Goal: Task Accomplishment & Management: Manage account settings

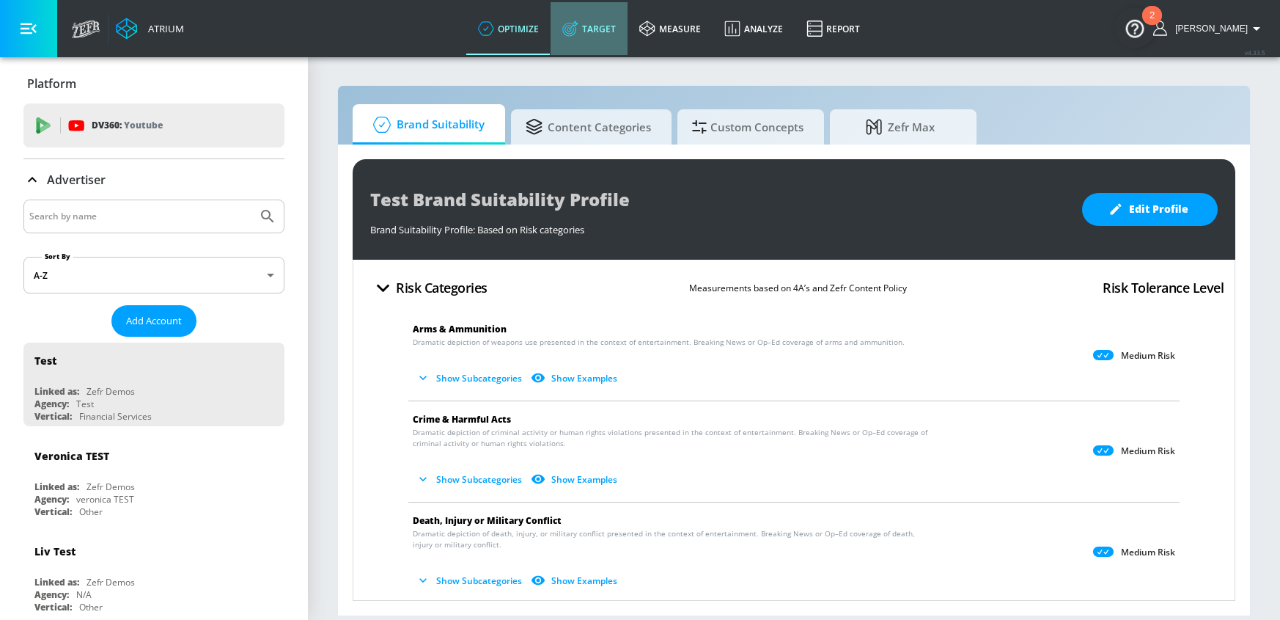
click at [625, 27] on link "Target" at bounding box center [589, 28] width 77 height 53
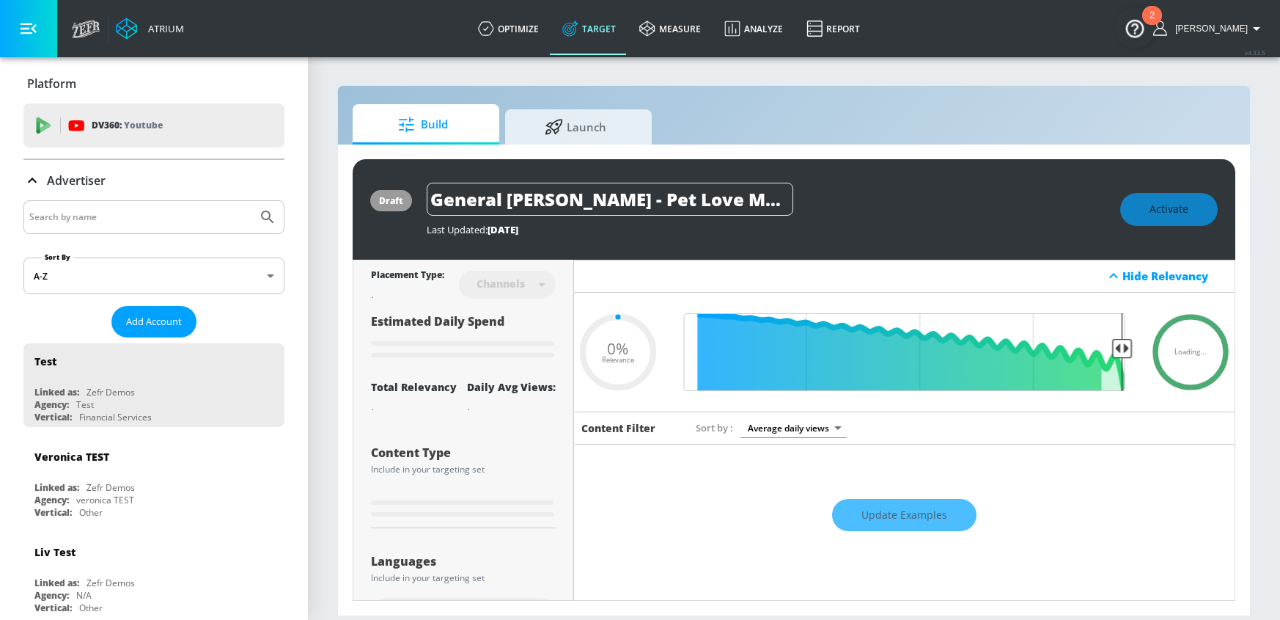
type input "0.05"
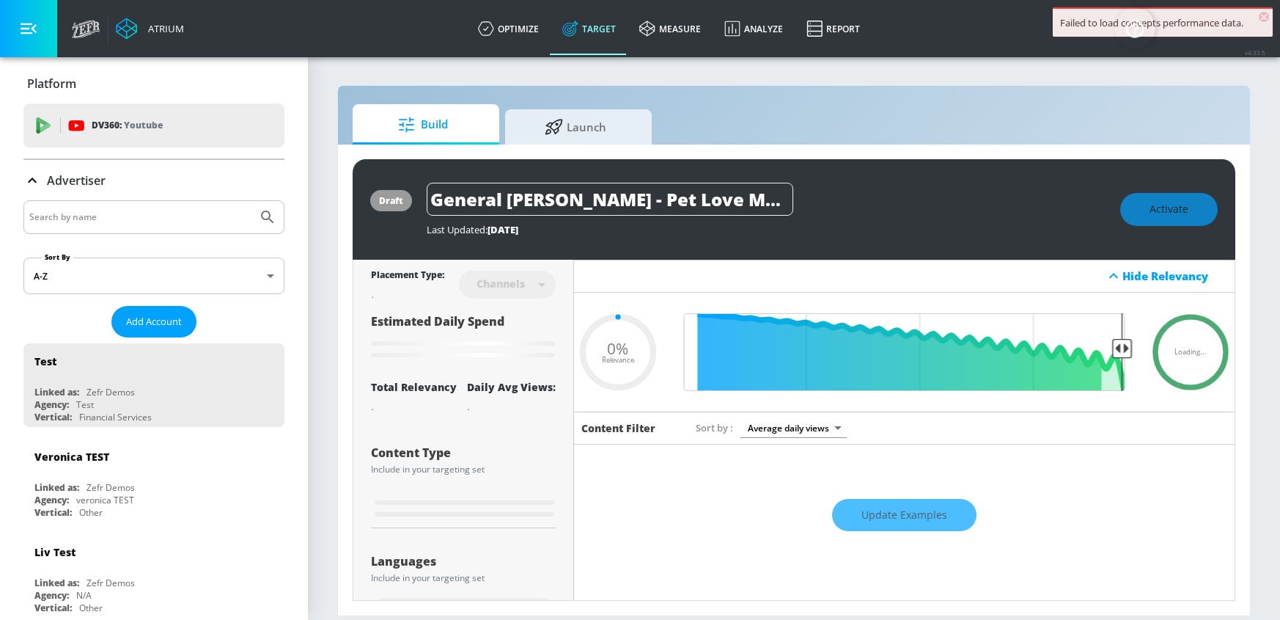
click at [124, 208] on input "Search by name" at bounding box center [140, 217] width 222 height 19
type input "sun life financial"
click at [252, 201] on button "Submit Search" at bounding box center [268, 217] width 32 height 32
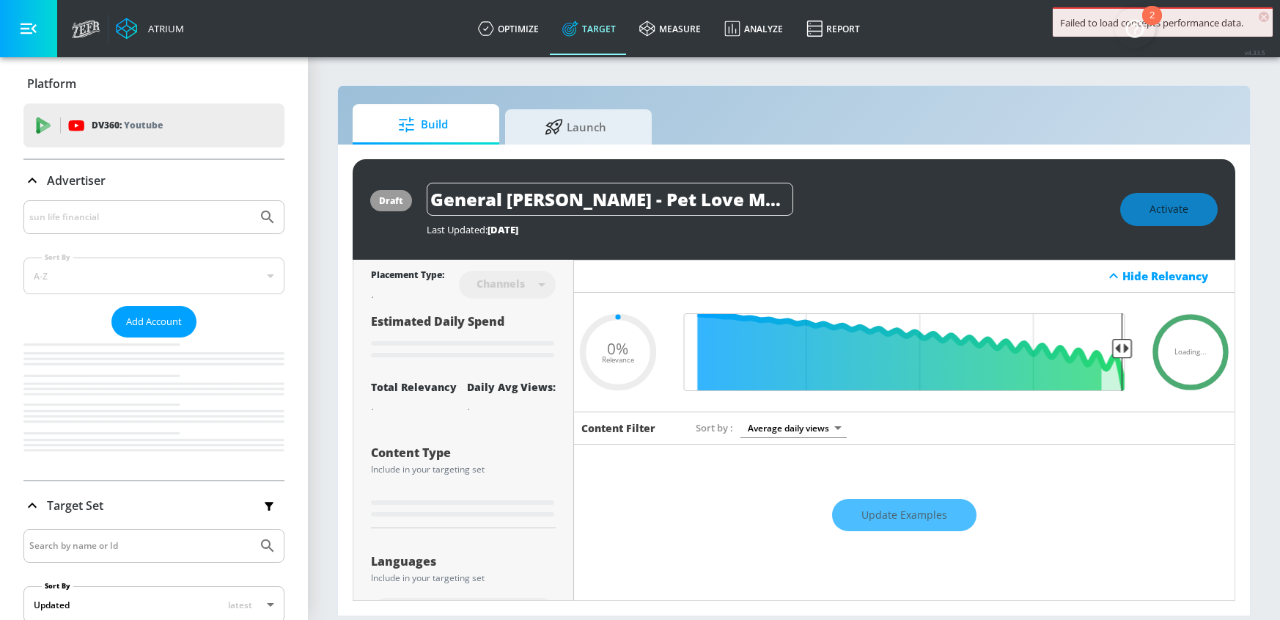
type input "0.05"
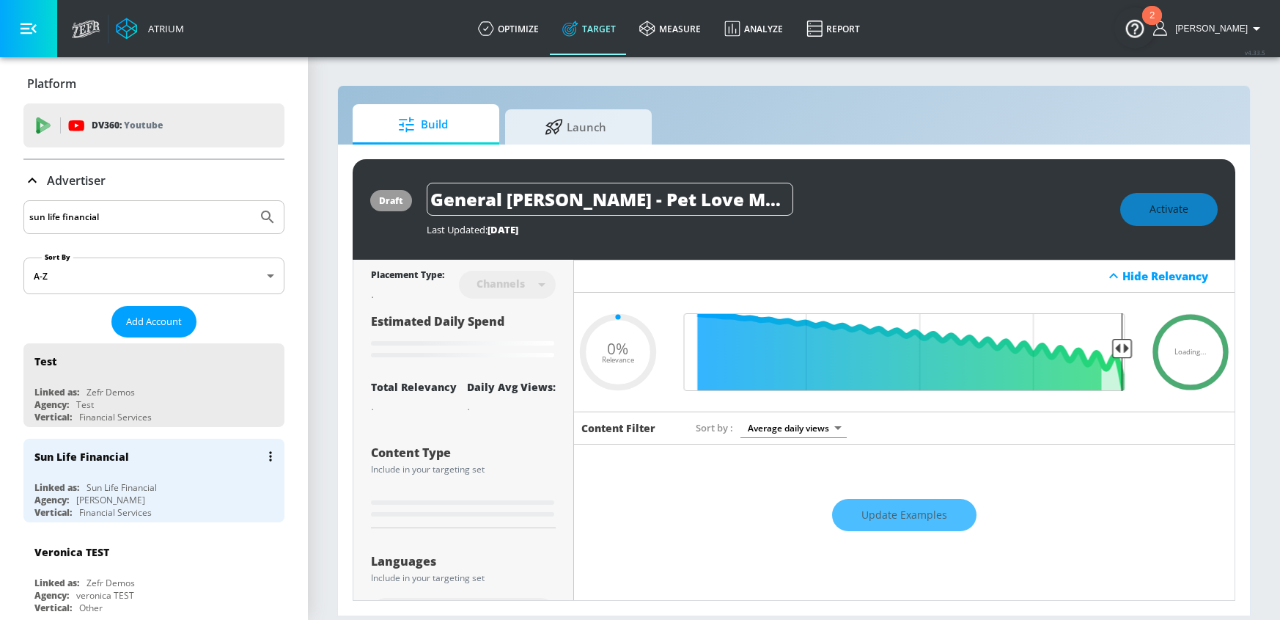
click at [146, 494] on div "Agency: Cossette" at bounding box center [157, 500] width 246 height 12
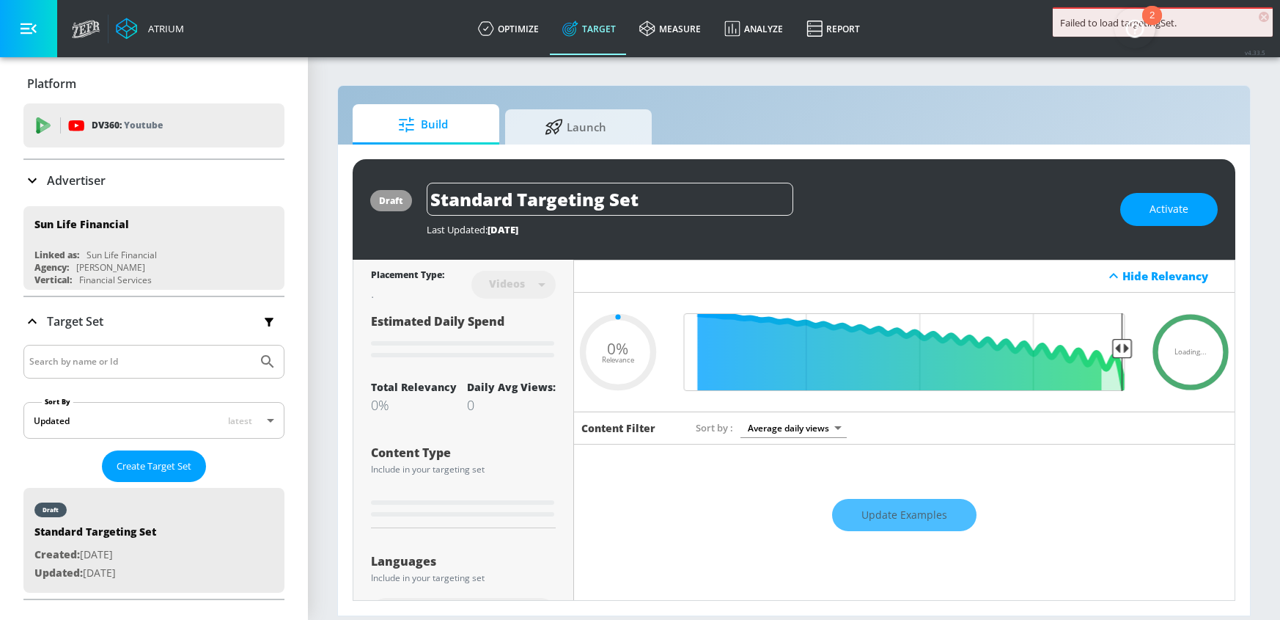
click at [29, 188] on icon at bounding box center [32, 181] width 18 height 18
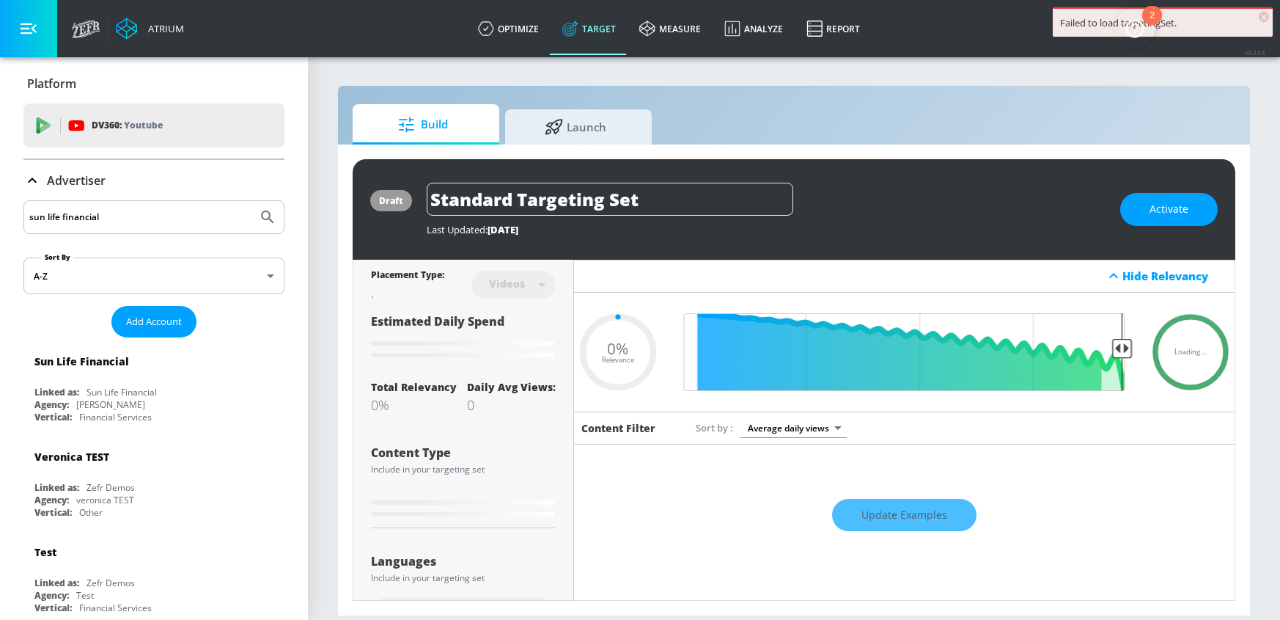
type input "0.6"
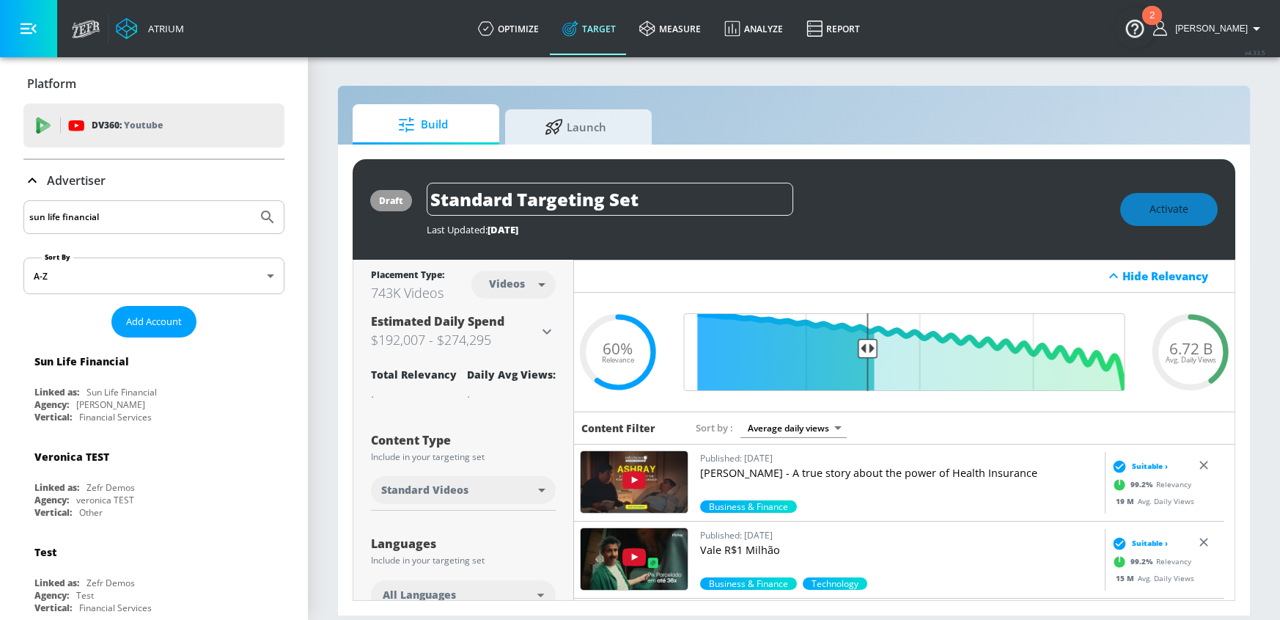
click at [113, 211] on input "sun life financial" at bounding box center [140, 217] width 222 height 19
type input "sun life"
click at [252, 201] on button "Submit Search" at bounding box center [268, 217] width 32 height 32
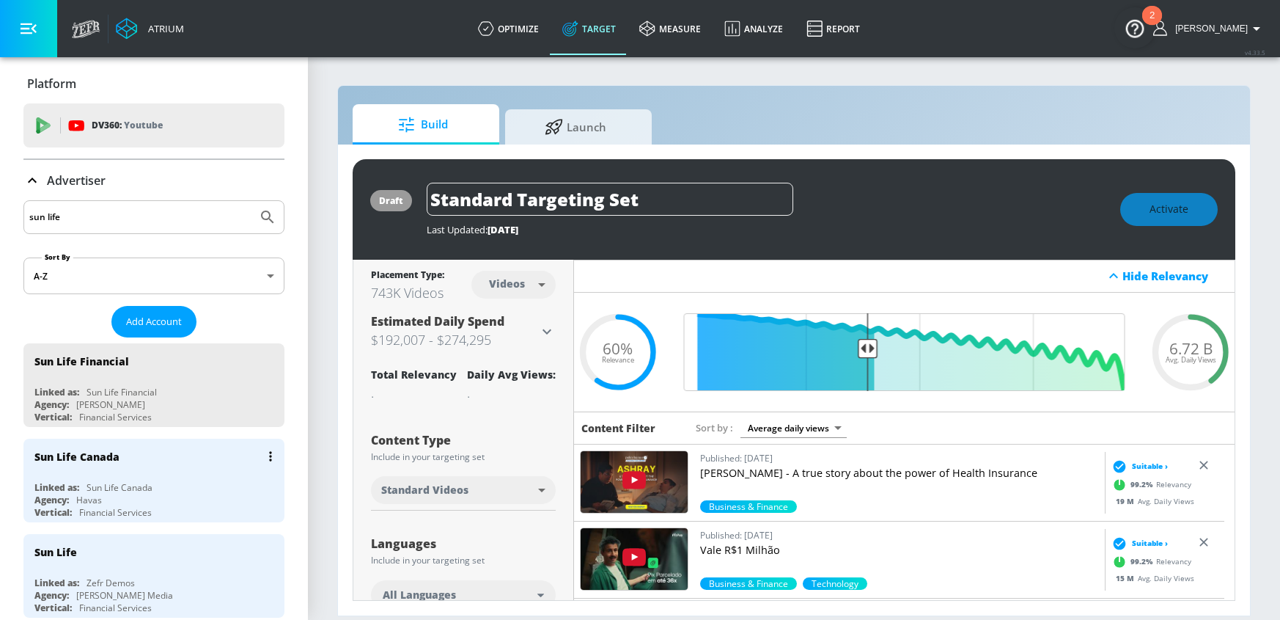
click at [146, 465] on div "Sun Life Canada" at bounding box center [157, 456] width 246 height 35
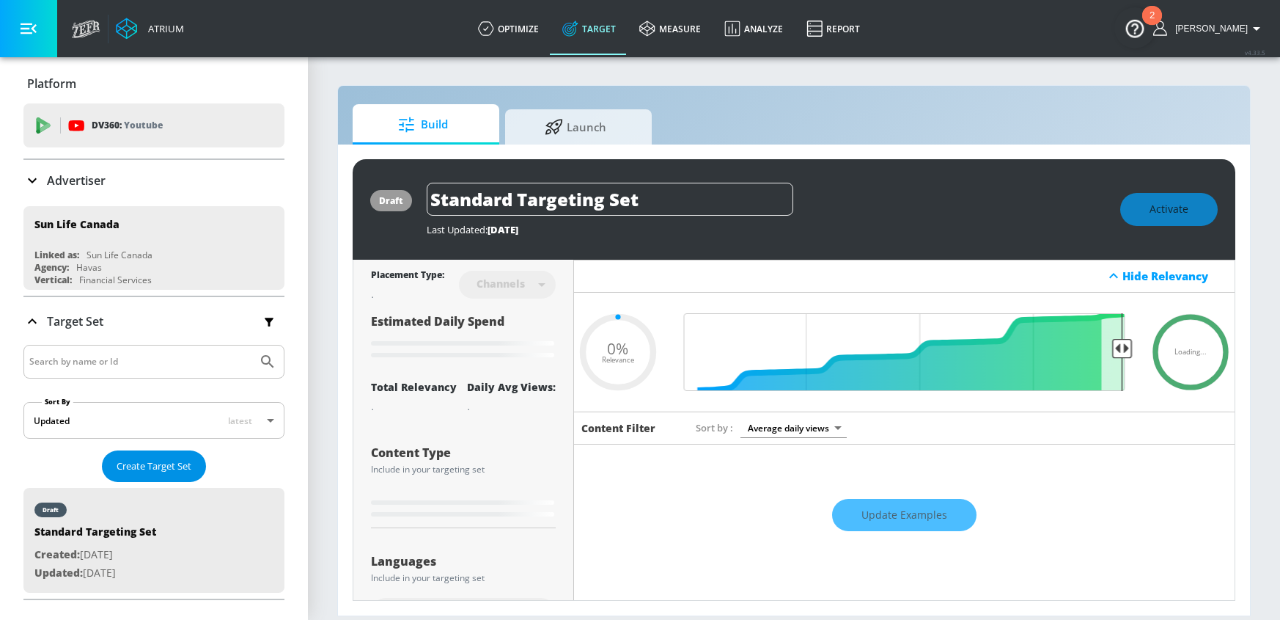
click at [195, 460] on button "Create Target Set" at bounding box center [154, 466] width 104 height 32
type input "0.6"
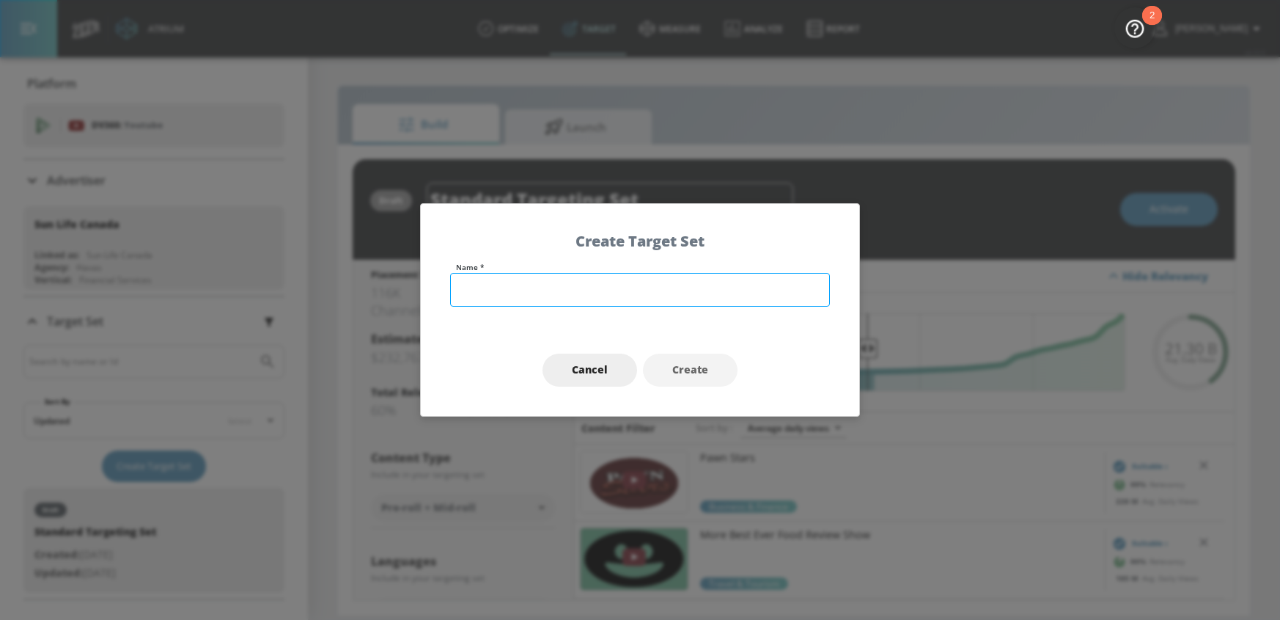
click at [643, 287] on input "text" at bounding box center [640, 290] width 380 height 34
type input "ENG - Raptors Integration - TS"
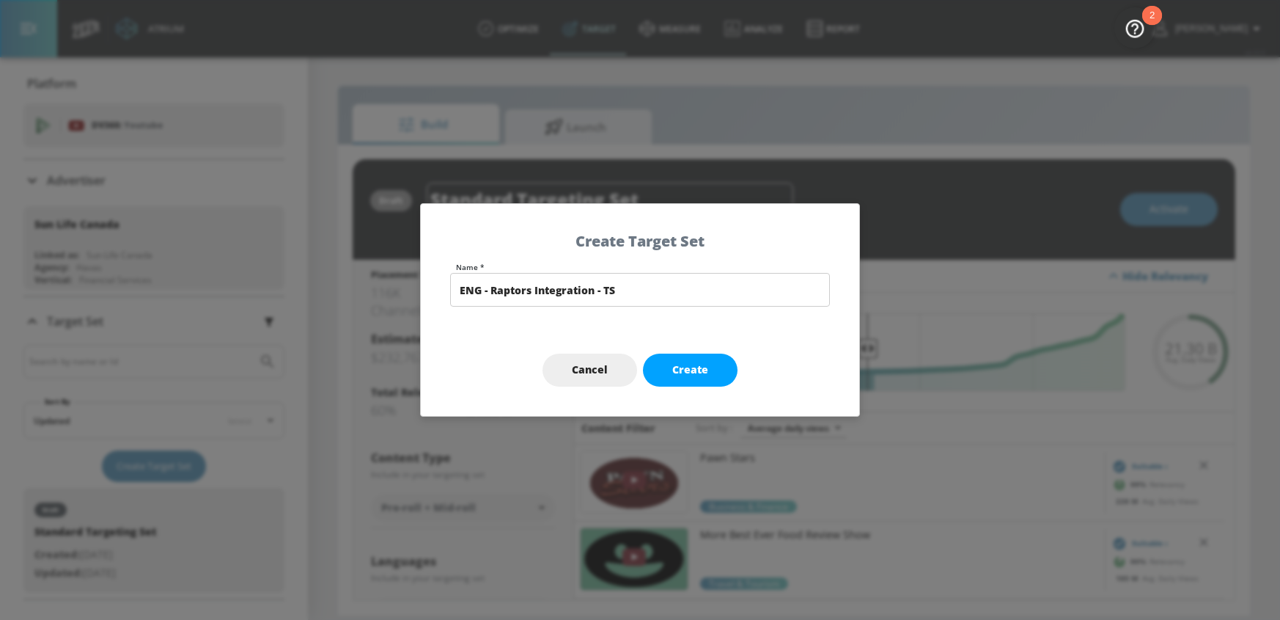
click at [712, 367] on button "Create" at bounding box center [690, 369] width 95 height 33
type input "ENG - Raptors Integration - TS"
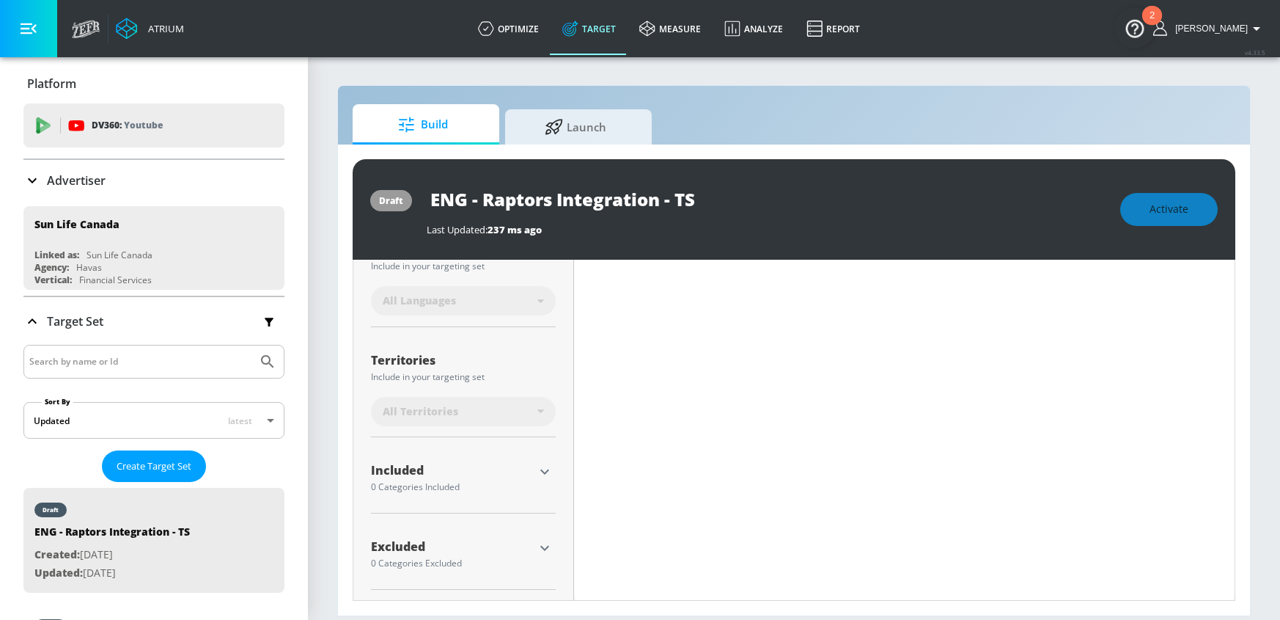
type input "0.6"
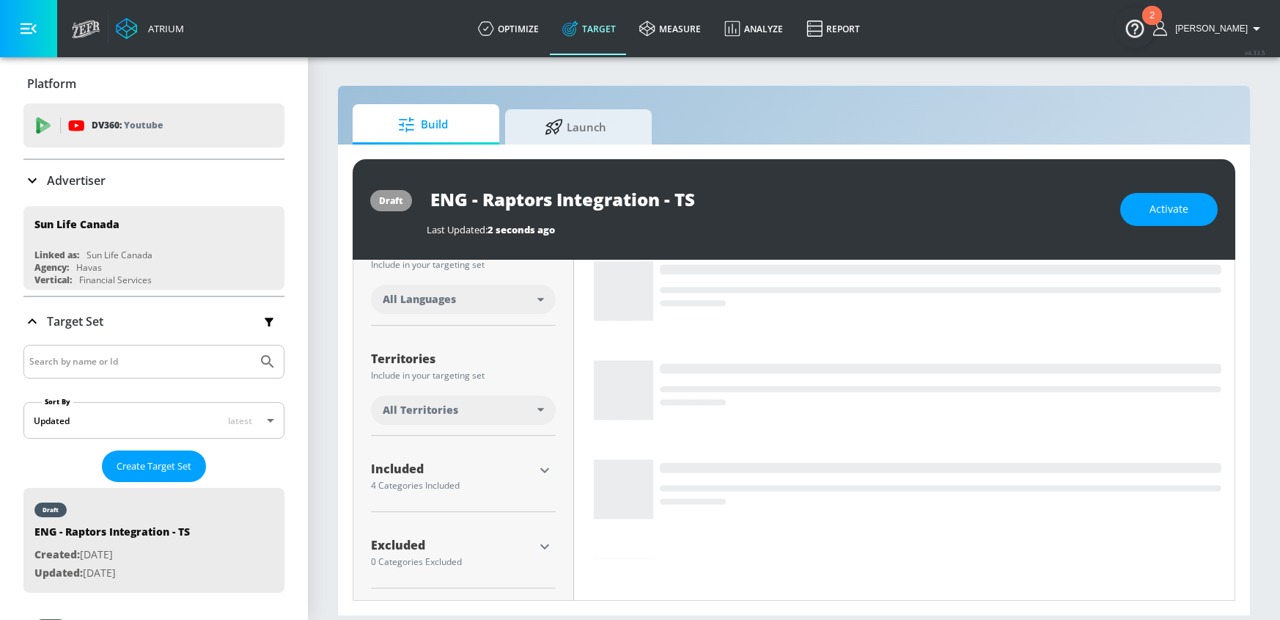
click at [517, 297] on div "All Languages" at bounding box center [460, 299] width 155 height 15
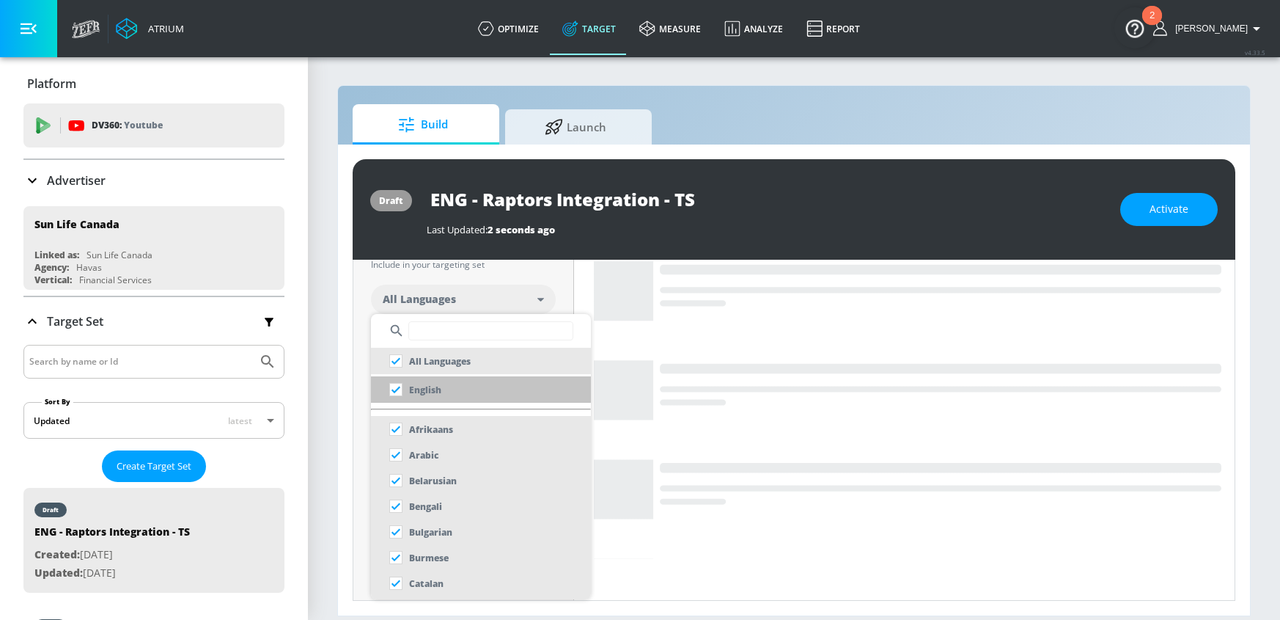
click at [444, 393] on li "English" at bounding box center [481, 389] width 220 height 26
checkbox input "false"
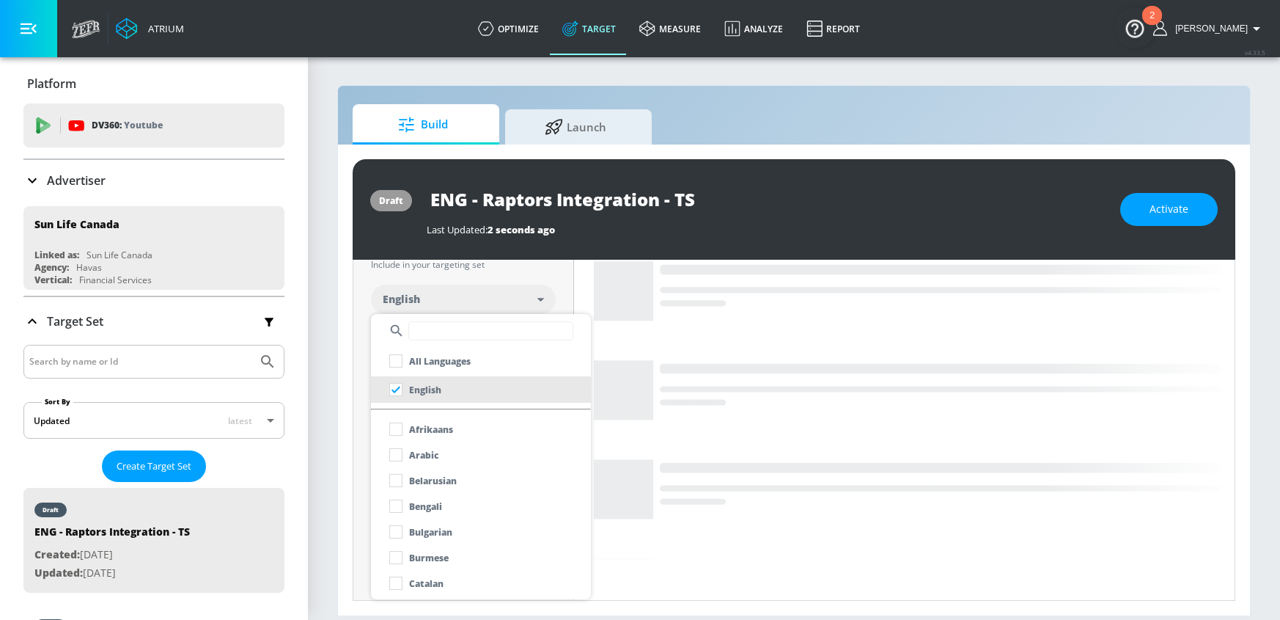
click at [329, 384] on div at bounding box center [640, 310] width 1280 height 620
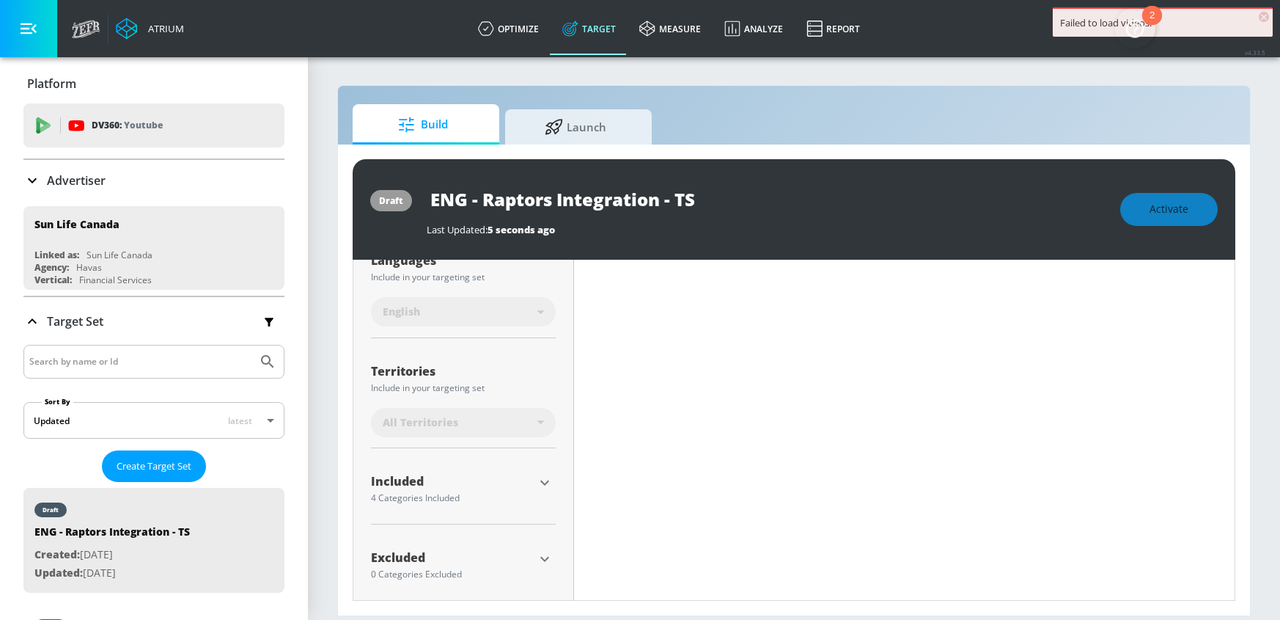
scroll to position [308, 0]
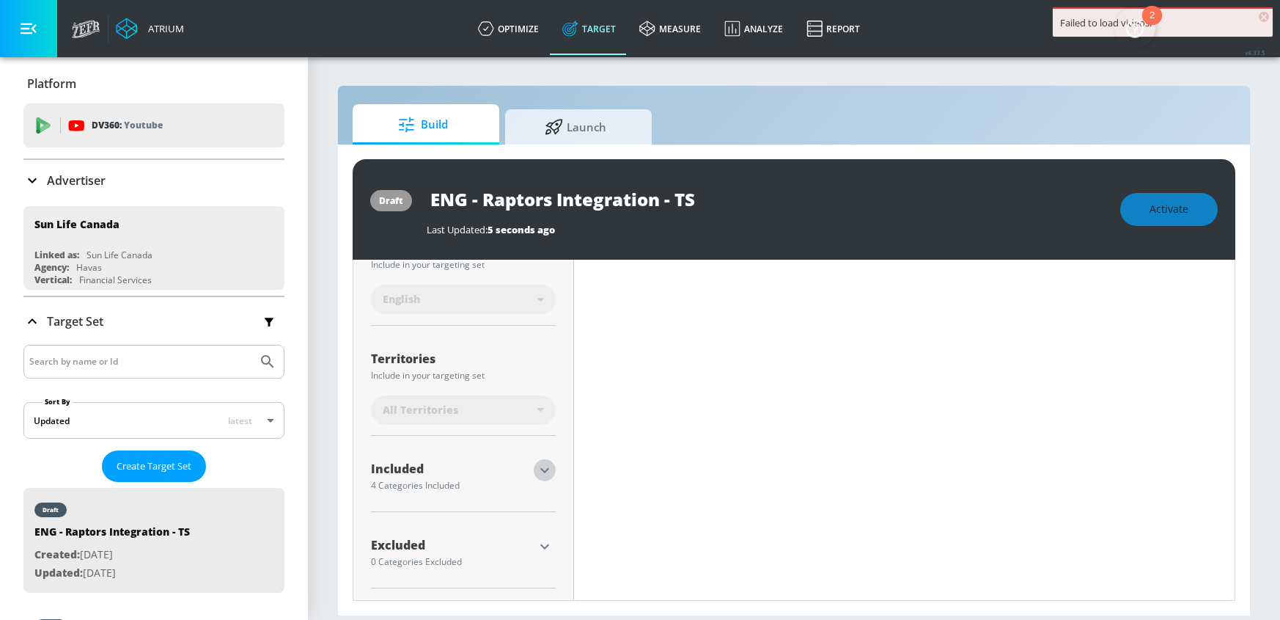
click at [542, 477] on icon "button" at bounding box center [545, 470] width 18 height 18
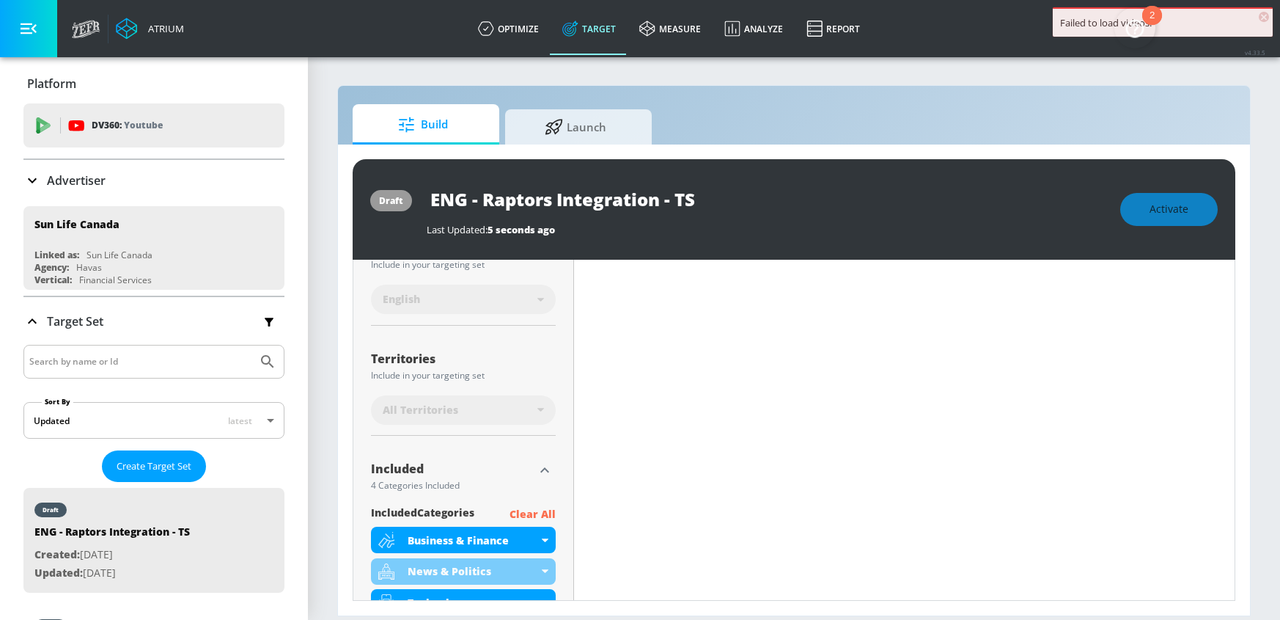
click at [545, 509] on p "Clear All" at bounding box center [533, 514] width 46 height 18
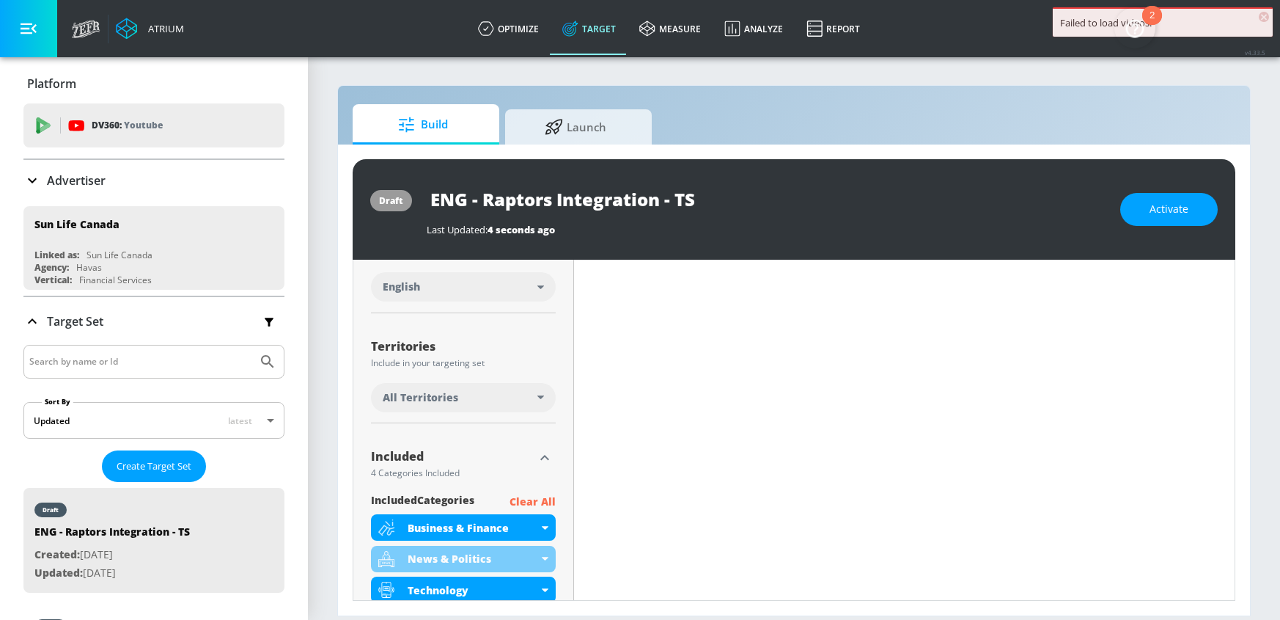
scroll to position [296, 0]
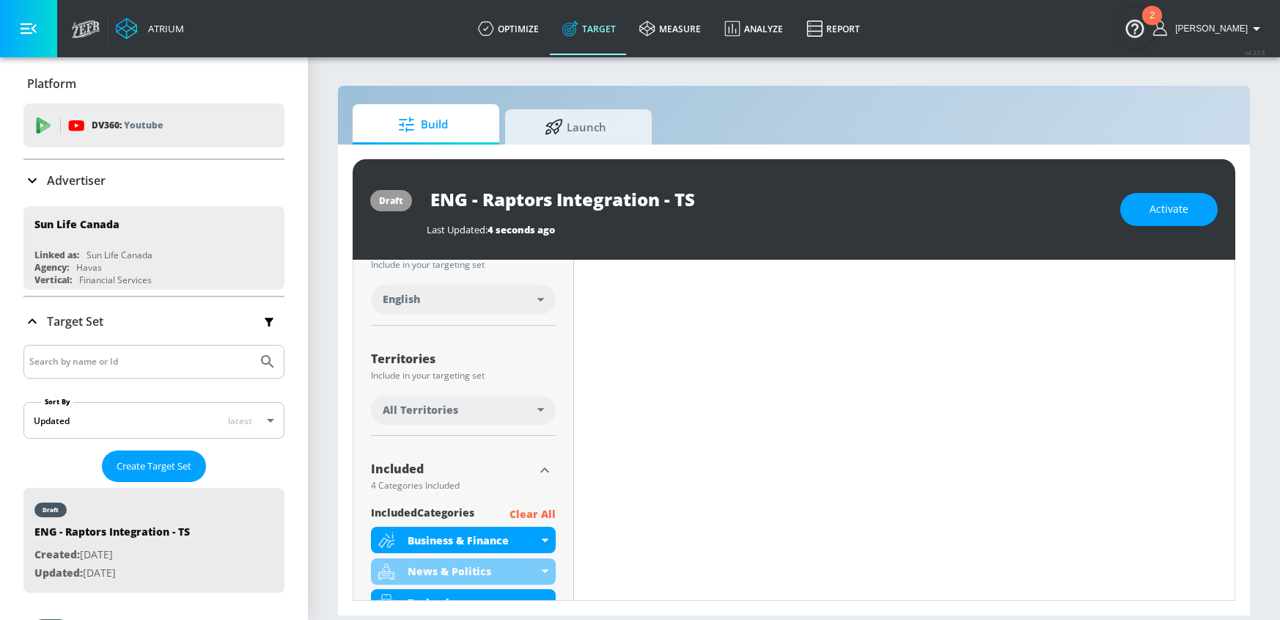
click at [533, 515] on p "Clear All" at bounding box center [533, 514] width 46 height 18
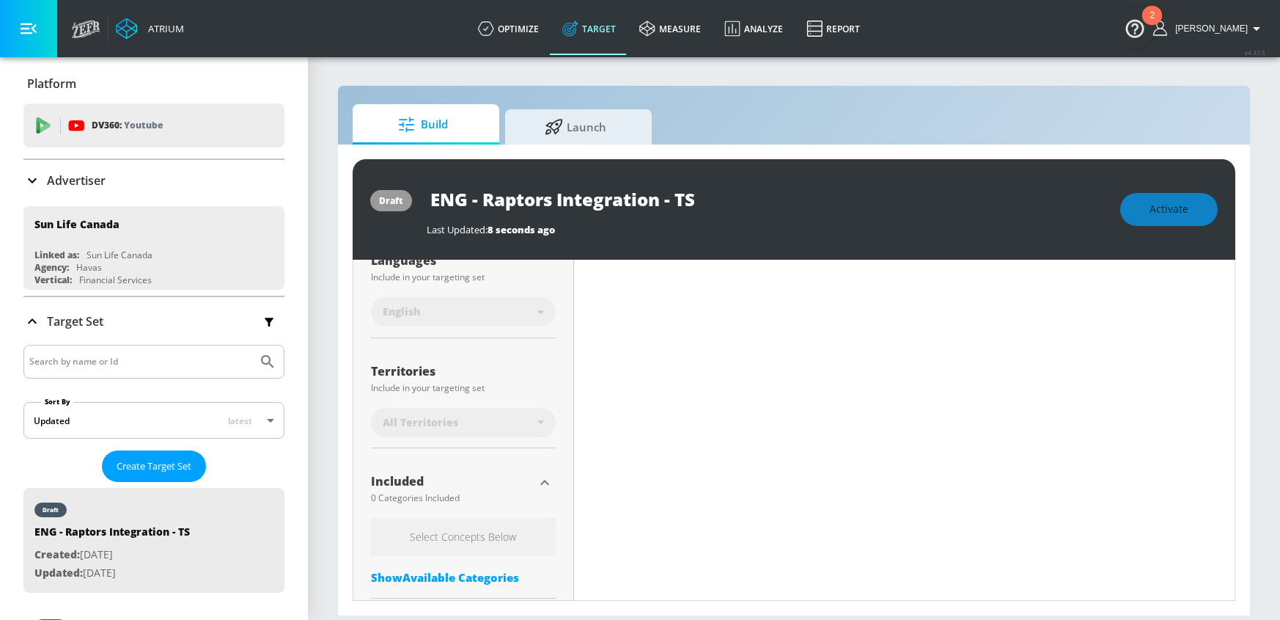
scroll to position [308, 0]
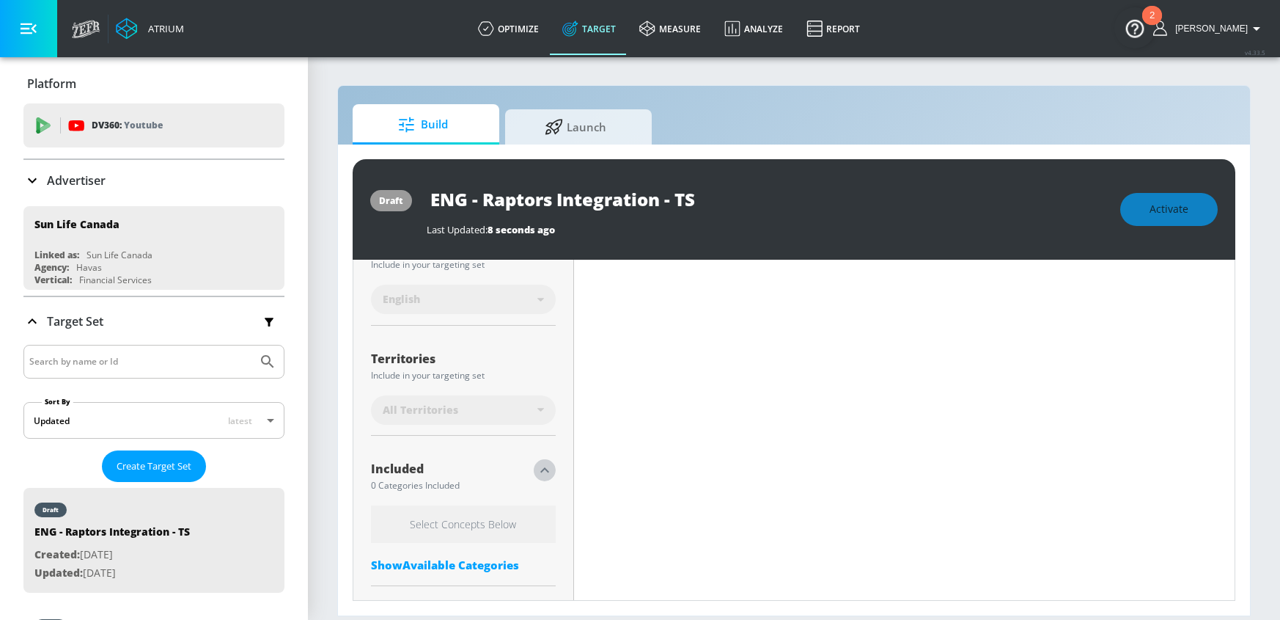
click at [542, 473] on icon "button" at bounding box center [545, 470] width 18 height 18
click at [542, 543] on icon "button" at bounding box center [545, 547] width 18 height 18
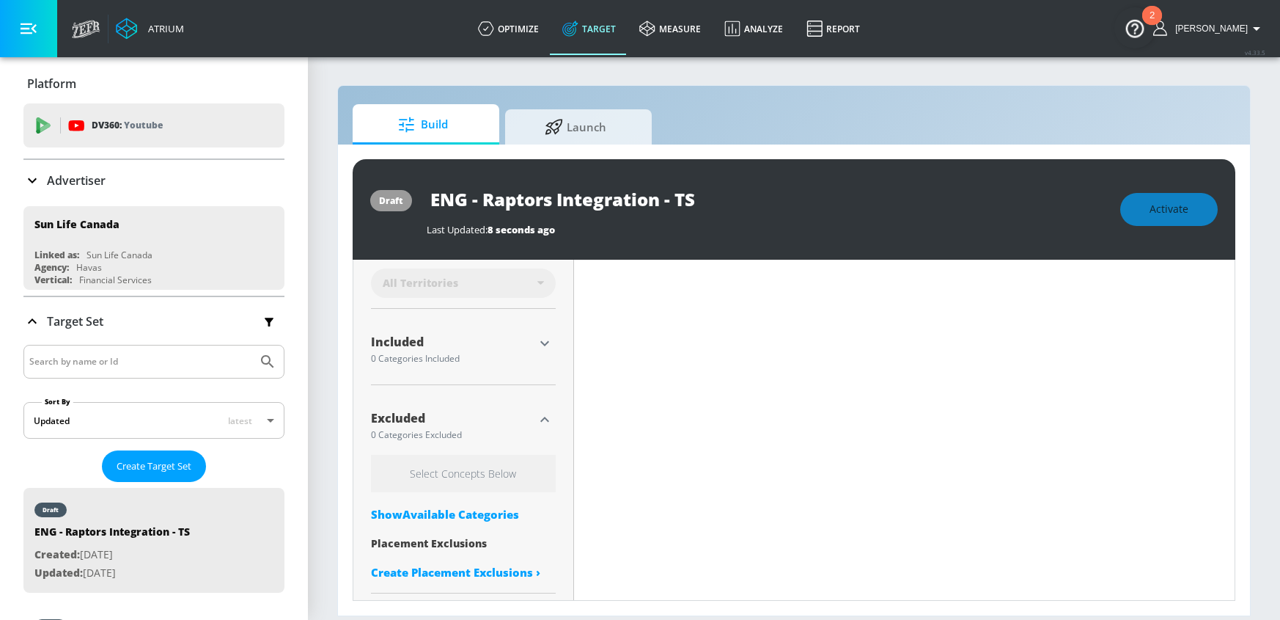
scroll to position [440, 0]
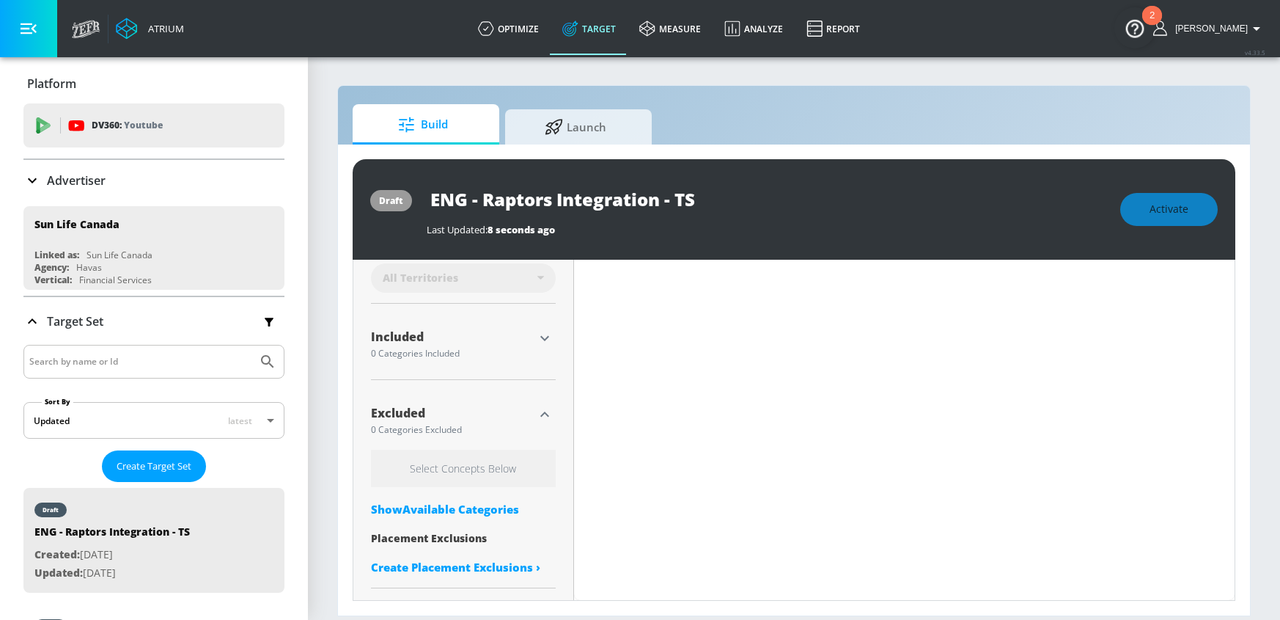
click at [449, 507] on div "Show Available Categories" at bounding box center [463, 509] width 185 height 15
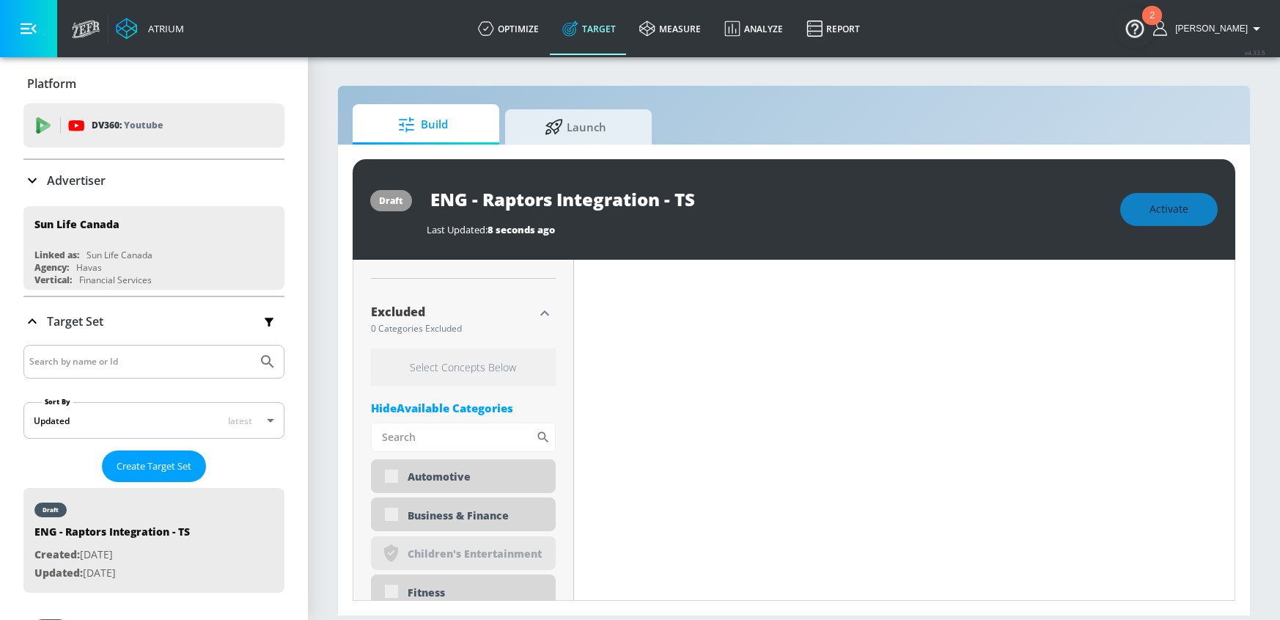
scroll to position [648, 0]
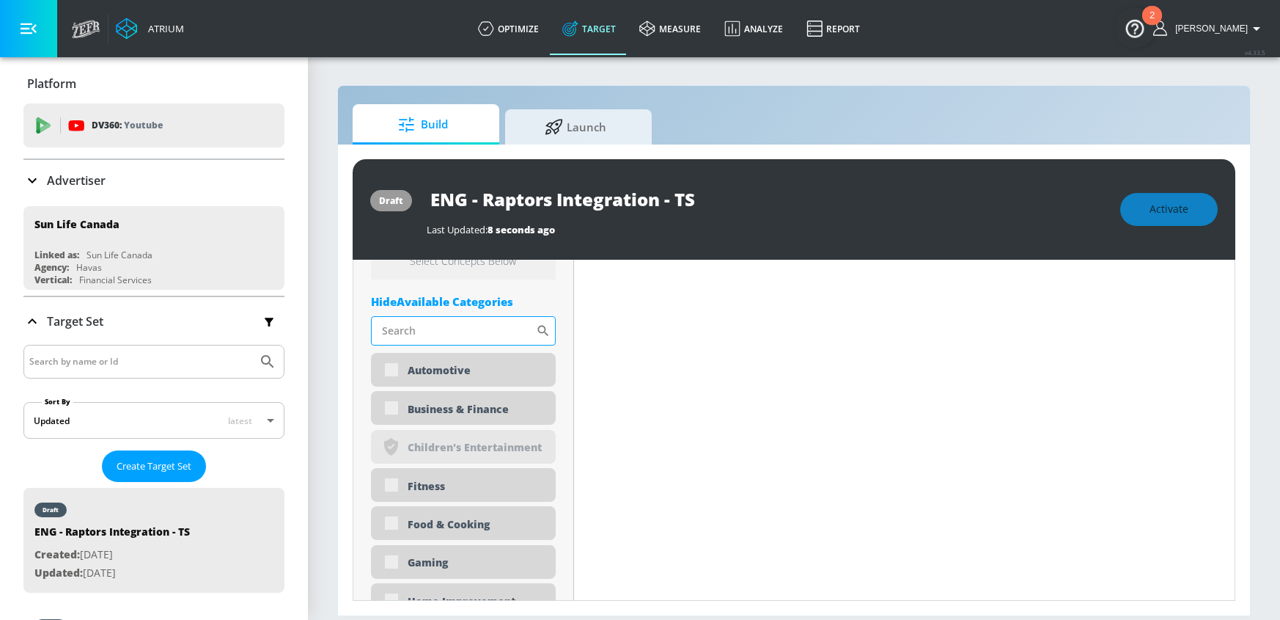
click at [455, 330] on input "Sort By" at bounding box center [453, 330] width 165 height 29
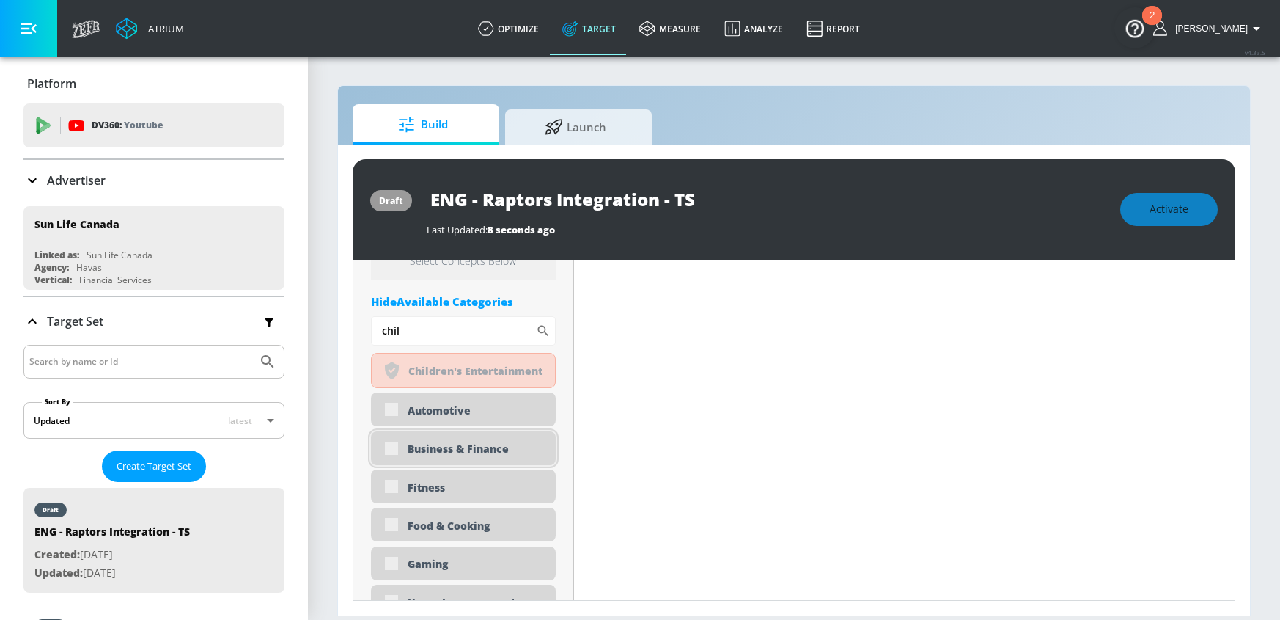
scroll to position [635, 0]
type input "childre"
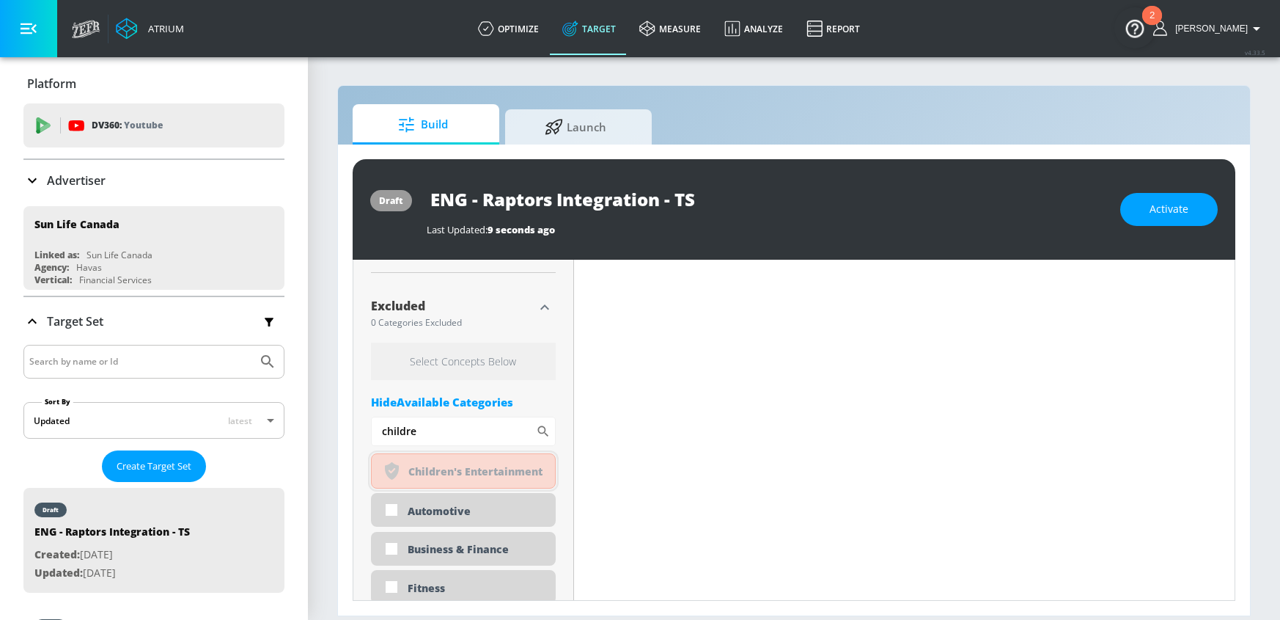
scroll to position [569, 0]
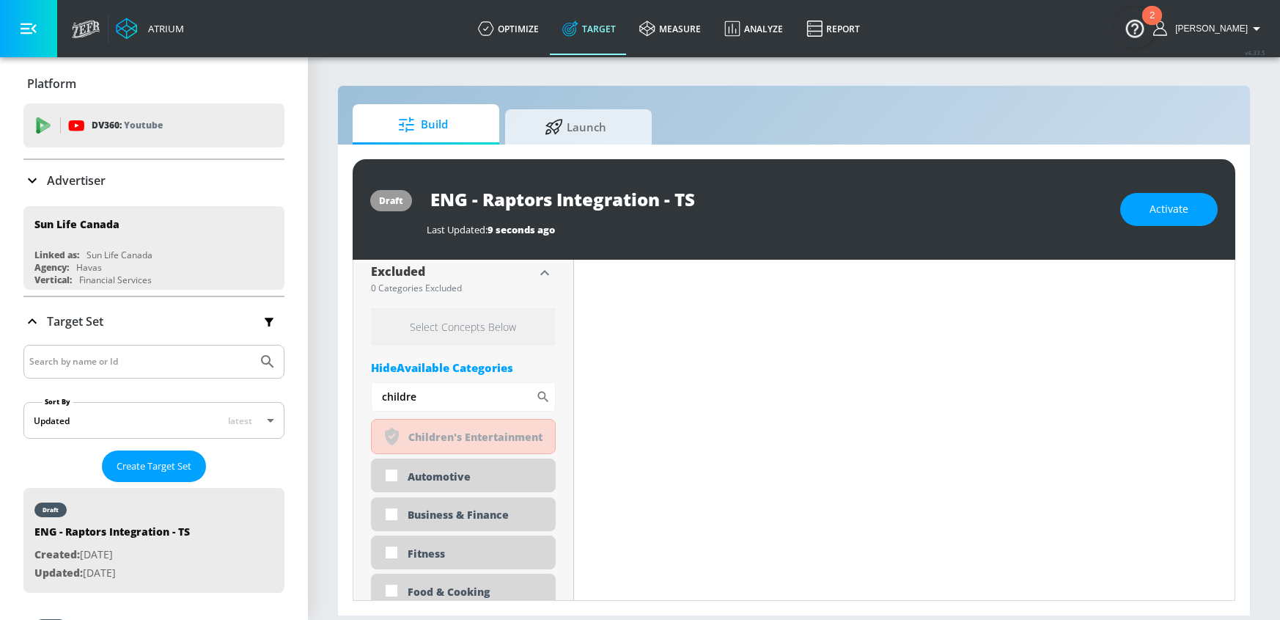
drag, startPoint x: 425, startPoint y: 402, endPoint x: 318, endPoint y: 391, distance: 107.6
click at [326, 400] on section "Build Launch draft ENG - Raptors Integration - TS Last Updated: 9 seconds ago A…" at bounding box center [794, 338] width 972 height 564
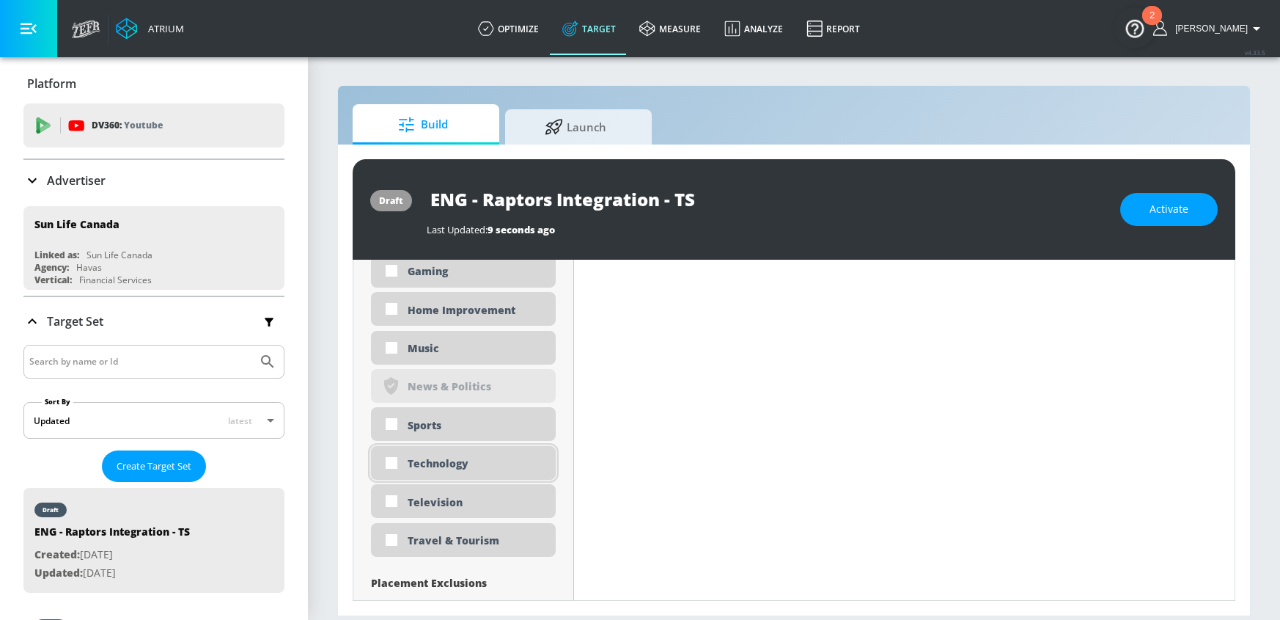
scroll to position [971, 0]
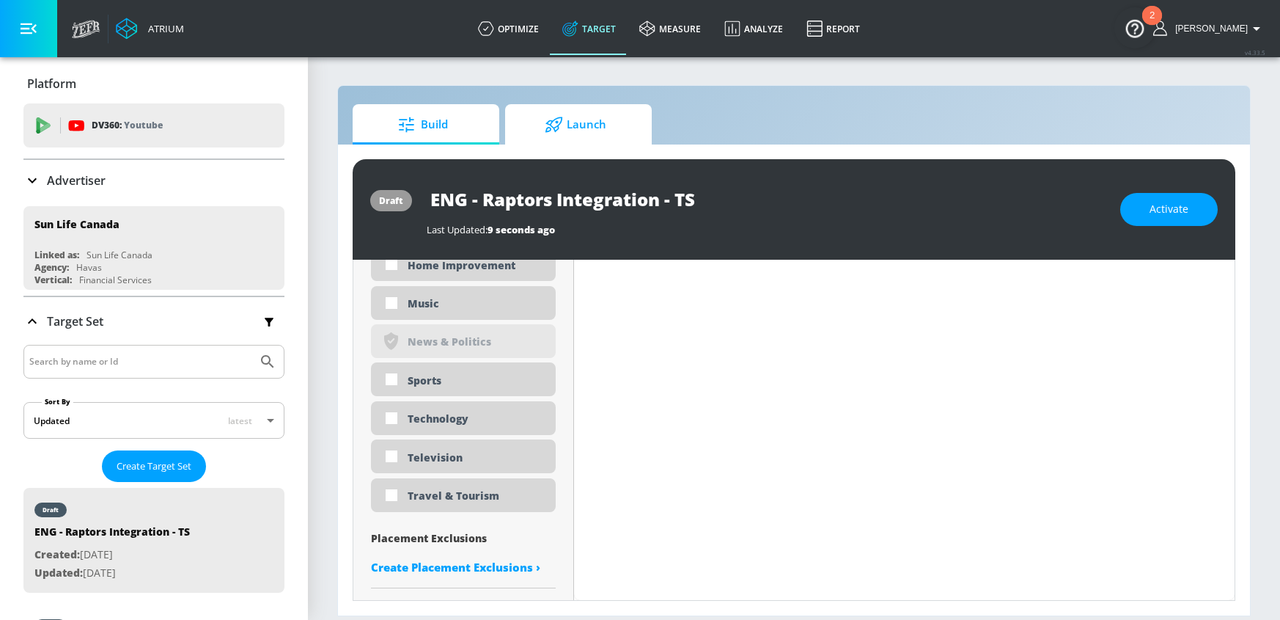
drag, startPoint x: 573, startPoint y: 131, endPoint x: 560, endPoint y: 125, distance: 15.1
click at [574, 131] on span "Launch" at bounding box center [575, 124] width 111 height 35
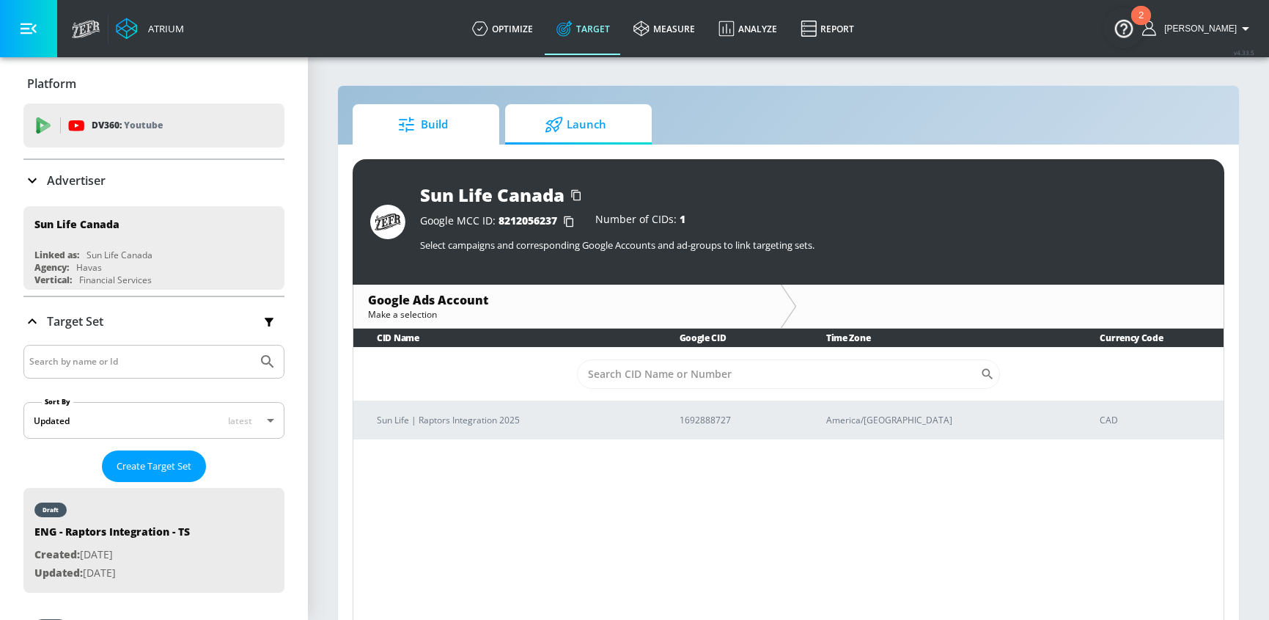
click at [444, 125] on span "Build" at bounding box center [422, 124] width 111 height 35
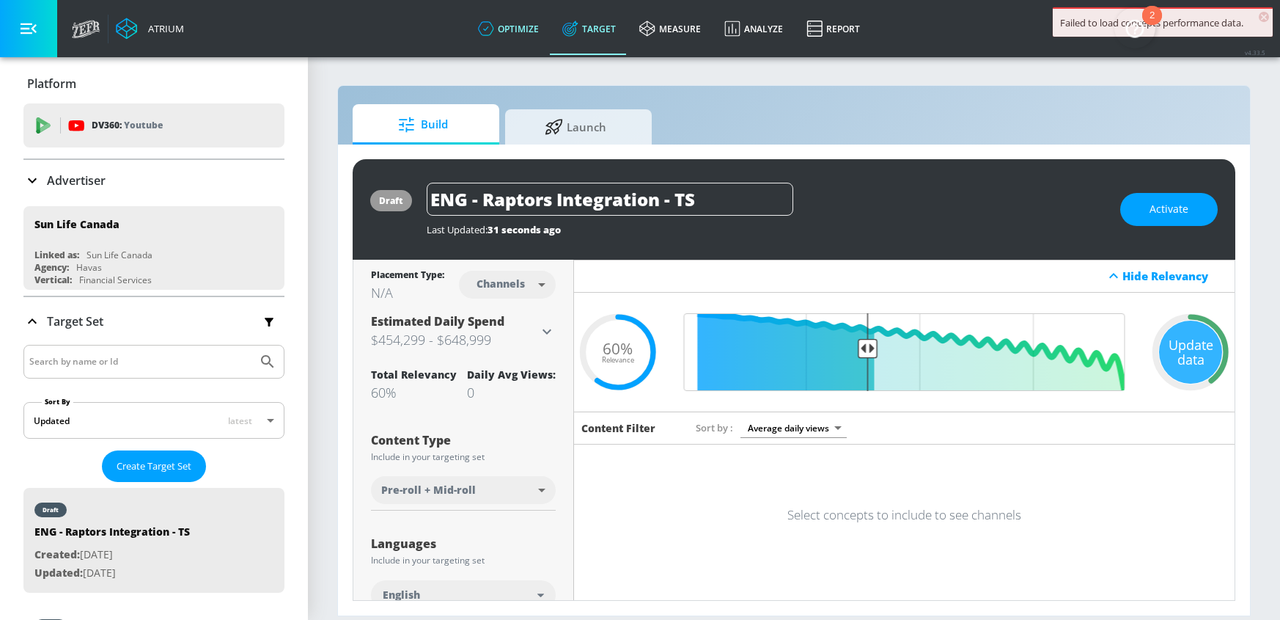
click at [494, 32] on icon at bounding box center [486, 29] width 16 height 16
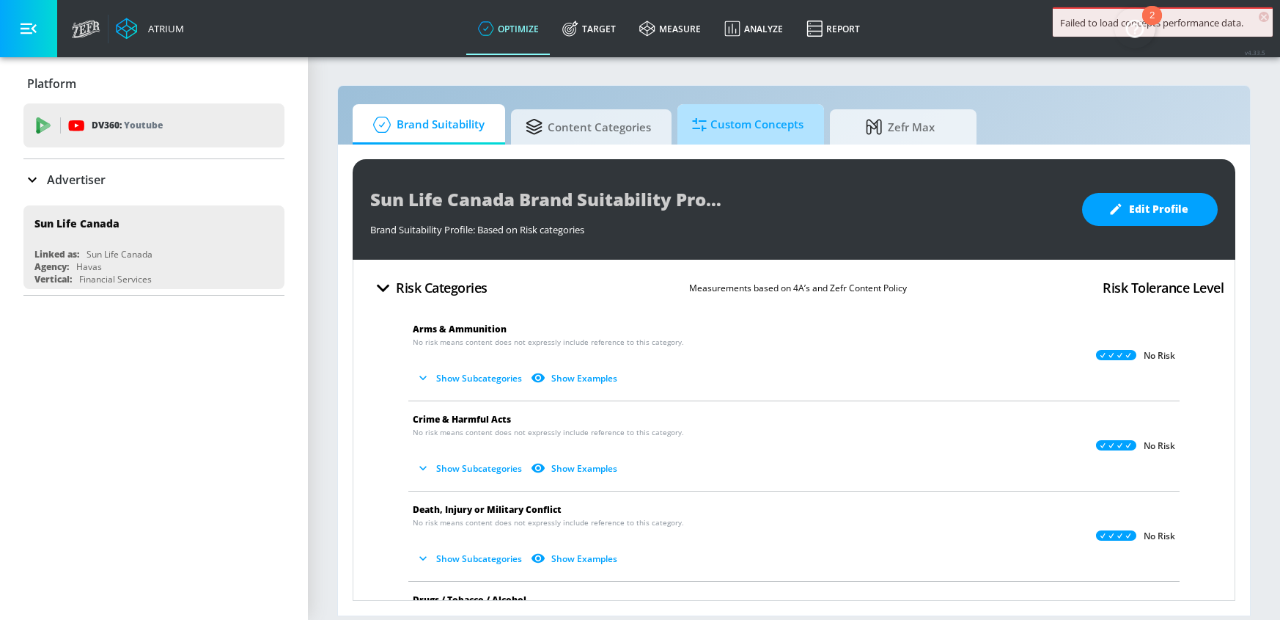
click at [769, 130] on span "Custom Concepts" at bounding box center [747, 124] width 111 height 35
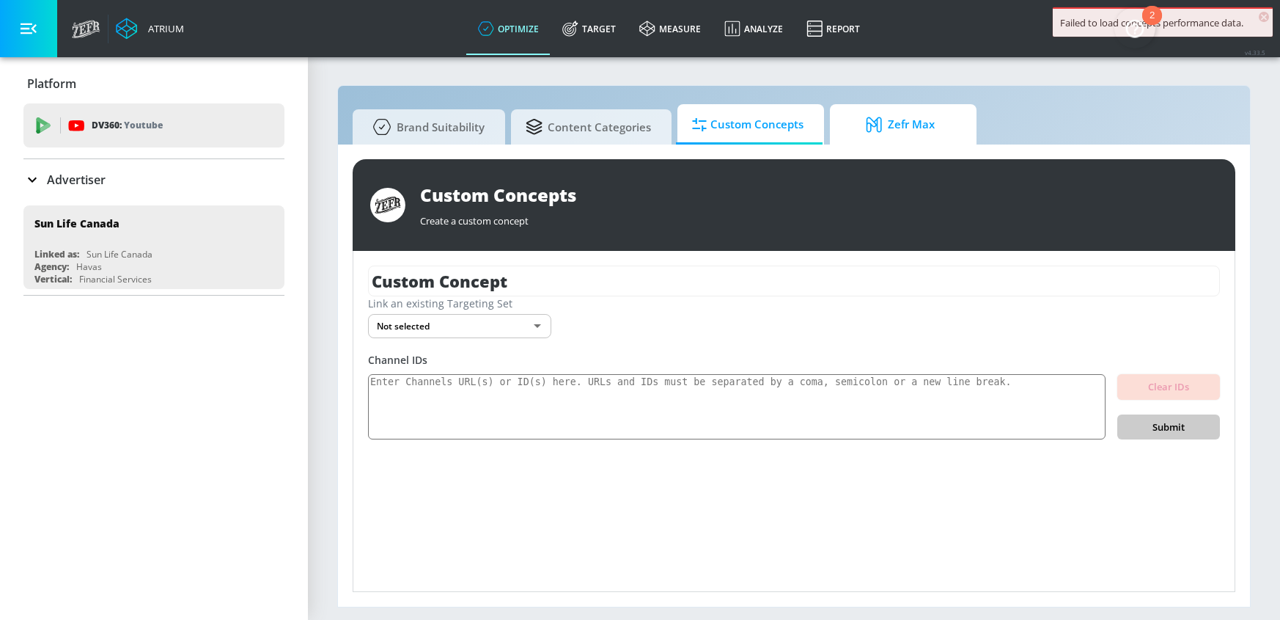
click at [903, 128] on span "Zefr Max" at bounding box center [900, 124] width 111 height 35
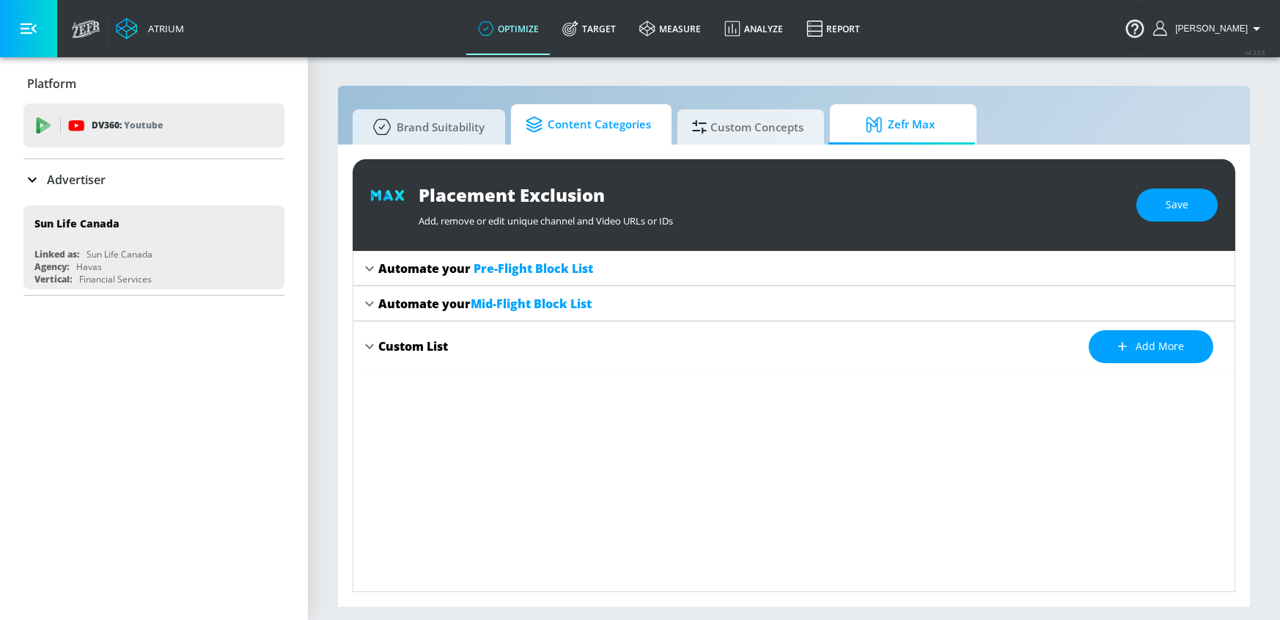
click at [617, 127] on span "Content Categories" at bounding box center [588, 124] width 125 height 35
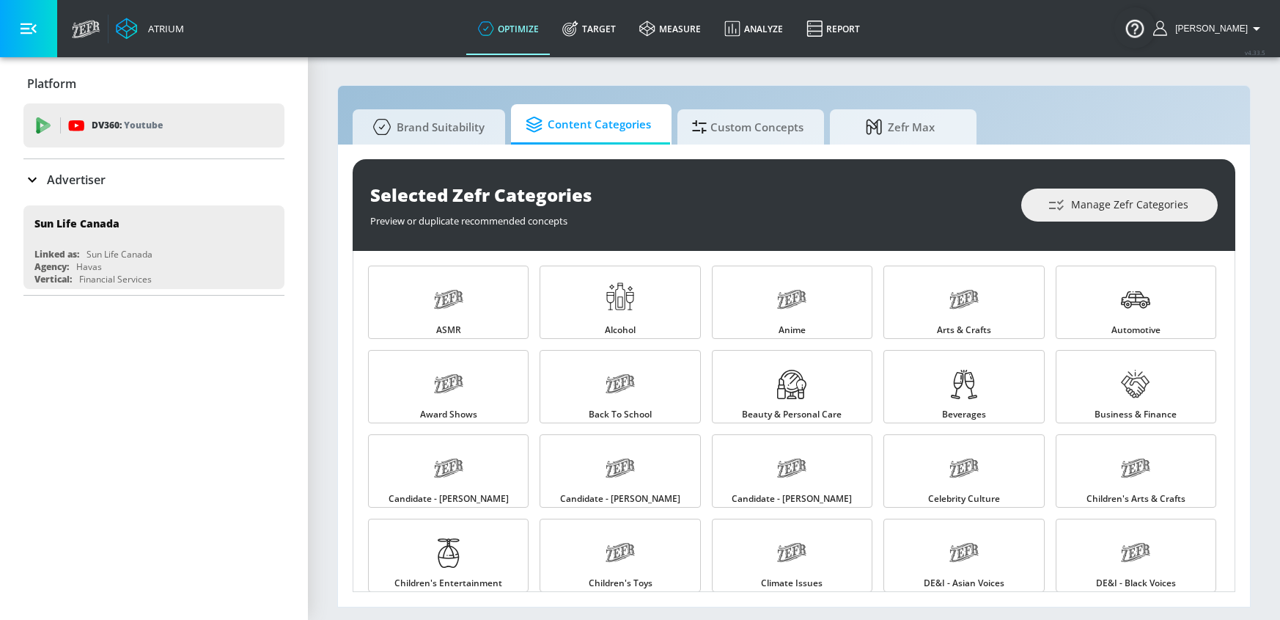
click at [627, 23] on link "Target" at bounding box center [589, 28] width 77 height 53
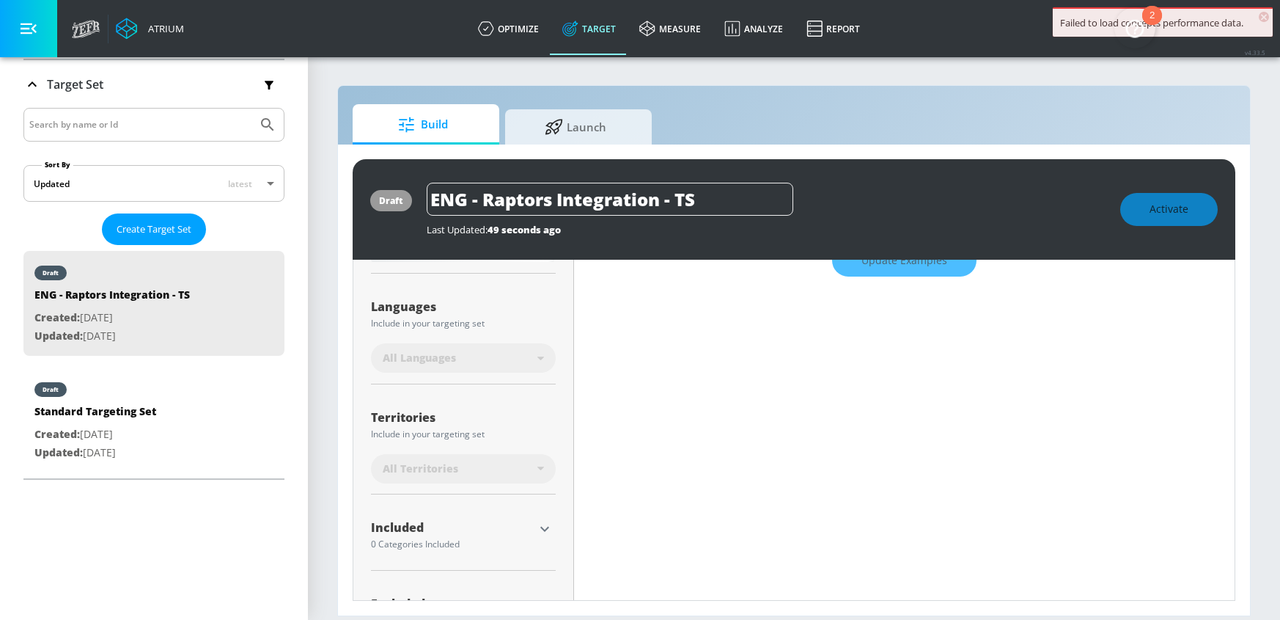
scroll to position [313, 0]
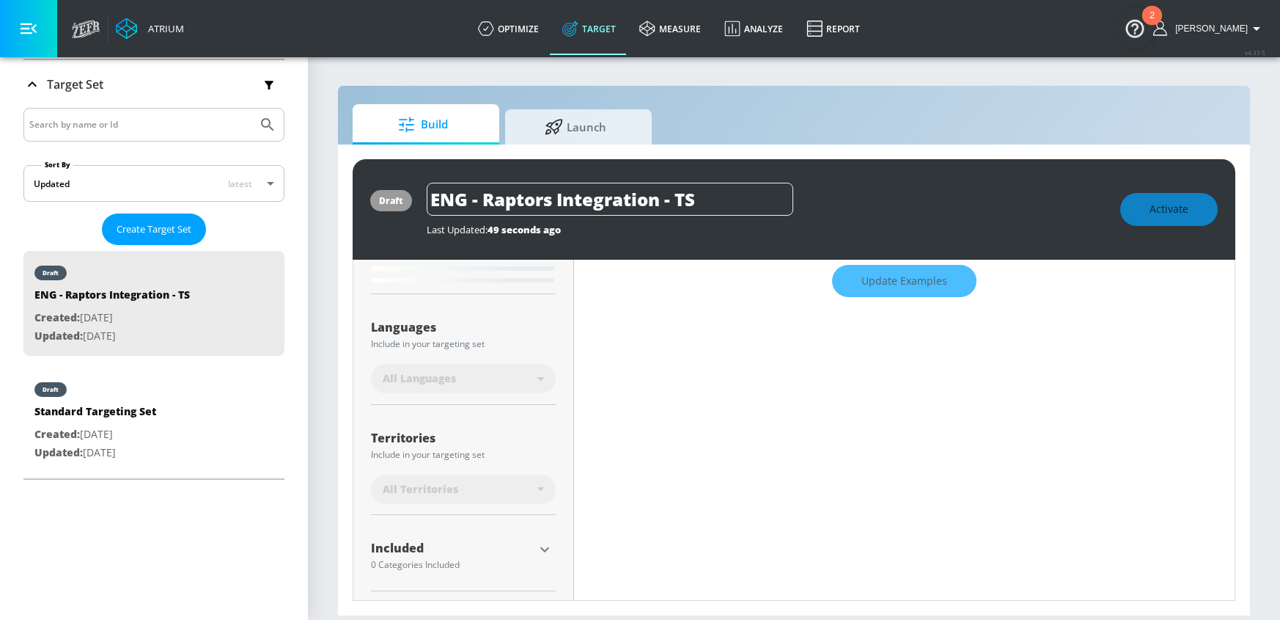
type input "0.6"
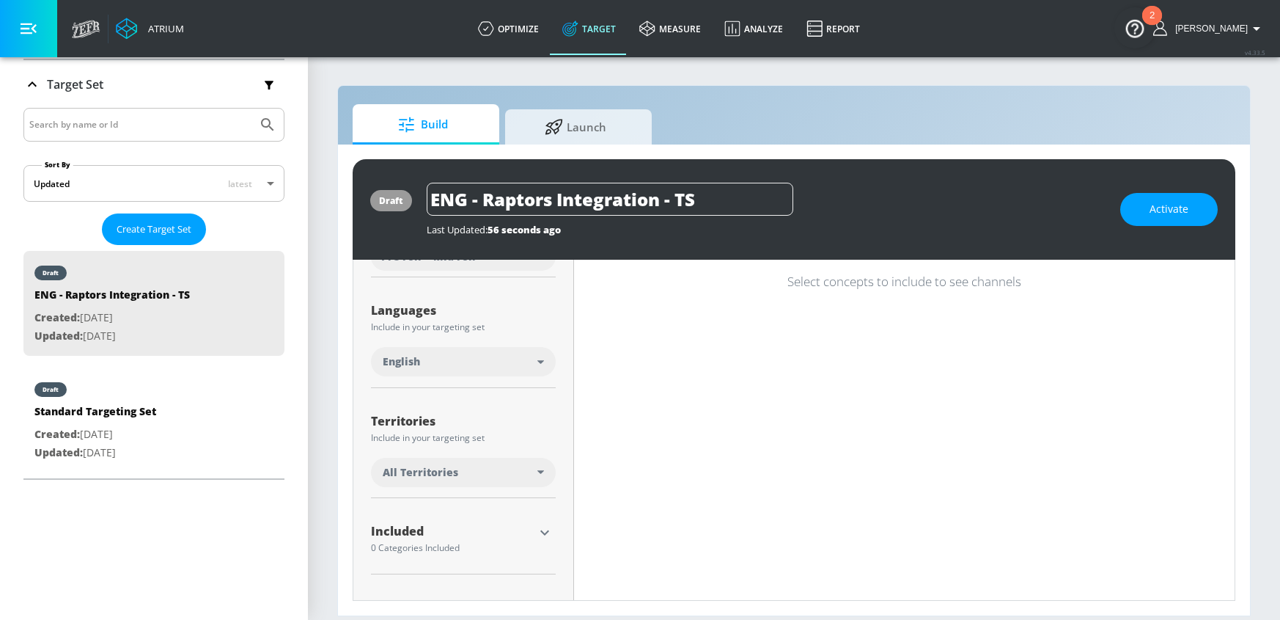
scroll to position [296, 0]
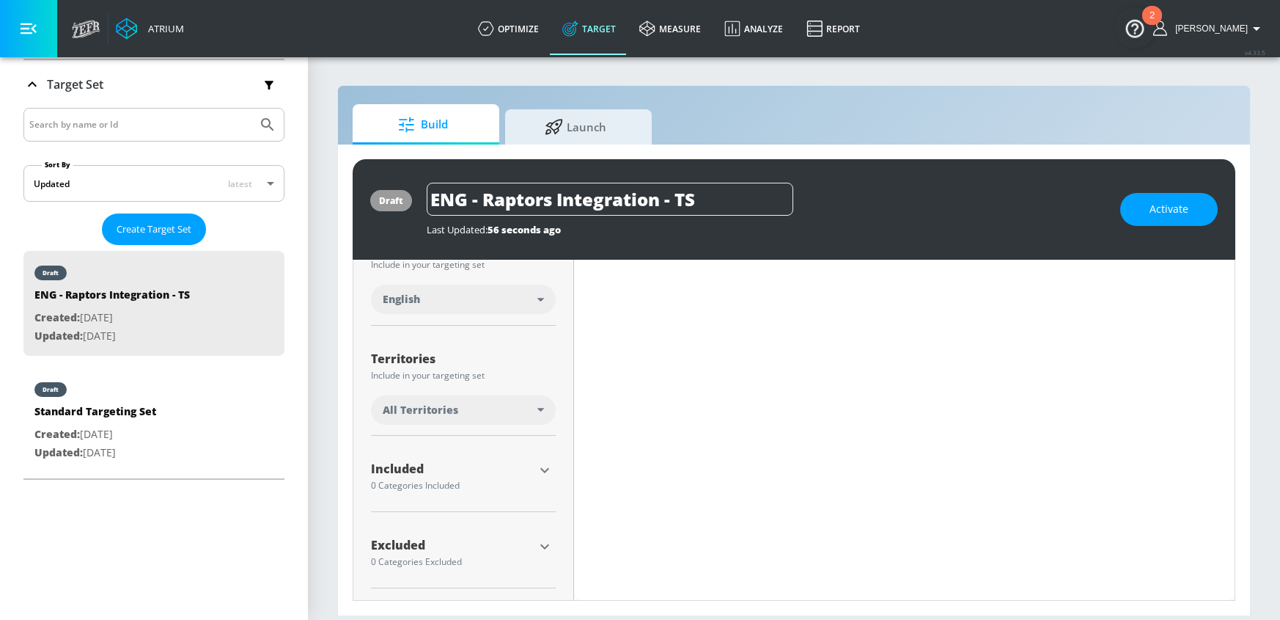
click at [547, 549] on icon "button" at bounding box center [545, 547] width 18 height 18
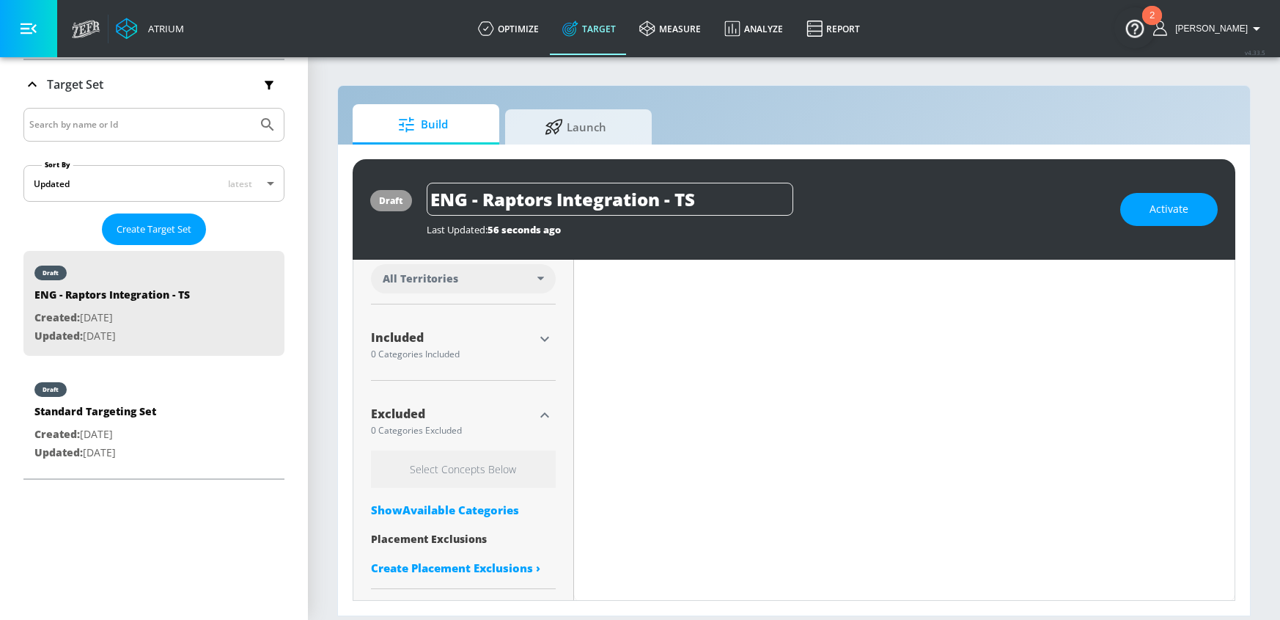
scroll to position [428, 0]
click at [436, 506] on div "Show Available Categories" at bounding box center [463, 509] width 185 height 15
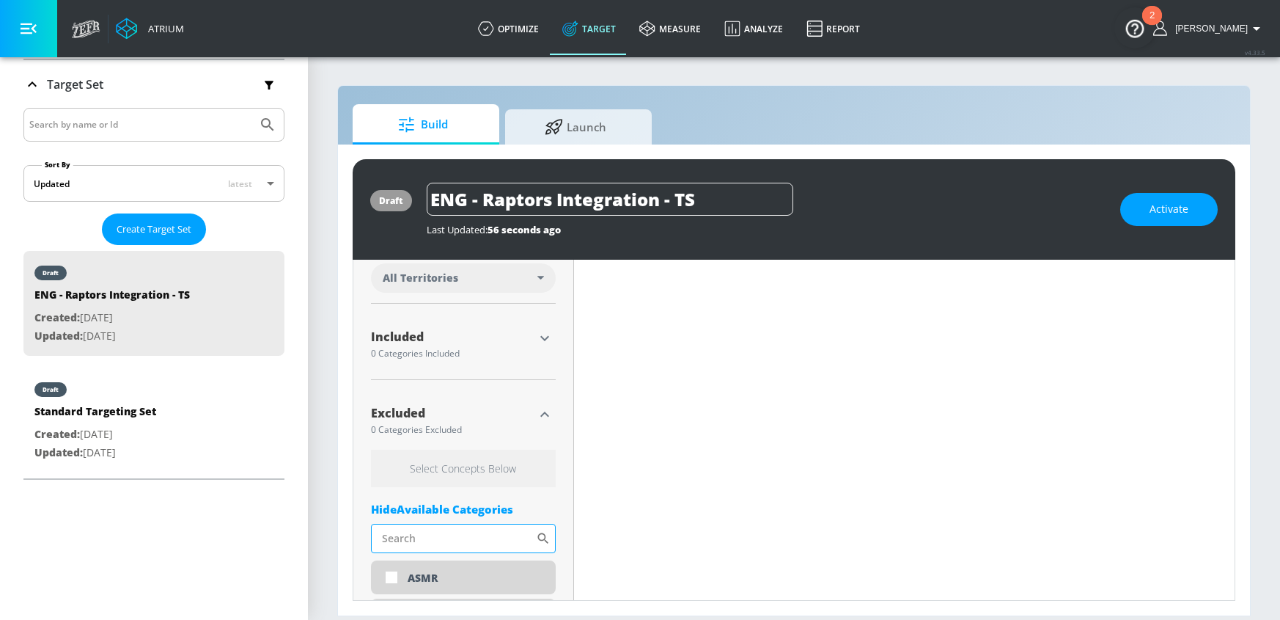
click at [439, 532] on input "Sort By" at bounding box center [453, 538] width 165 height 29
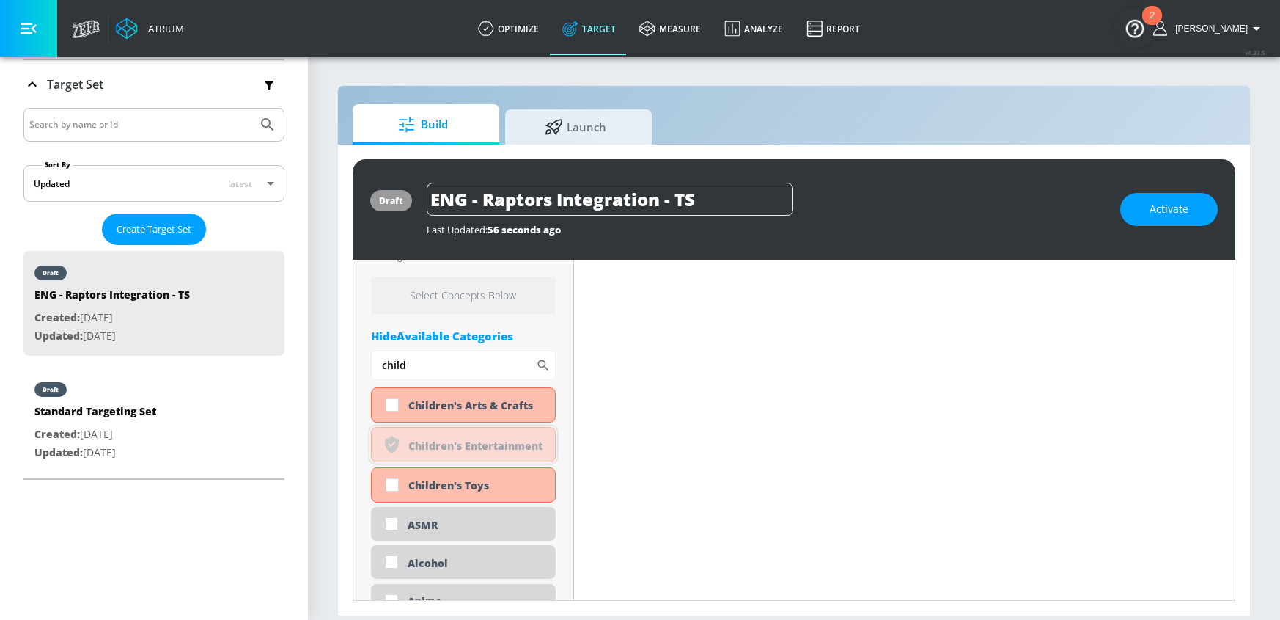
scroll to position [605, 0]
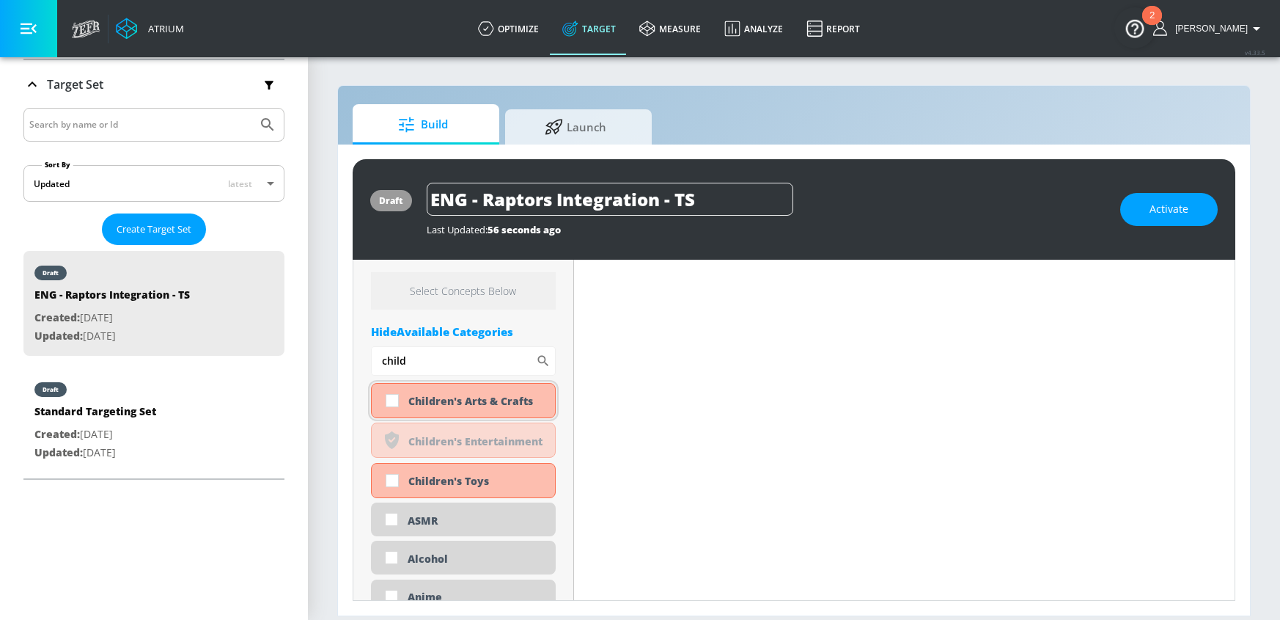
type input "child"
click at [394, 405] on input "checkbox" at bounding box center [392, 400] width 26 height 26
checkbox input "true"
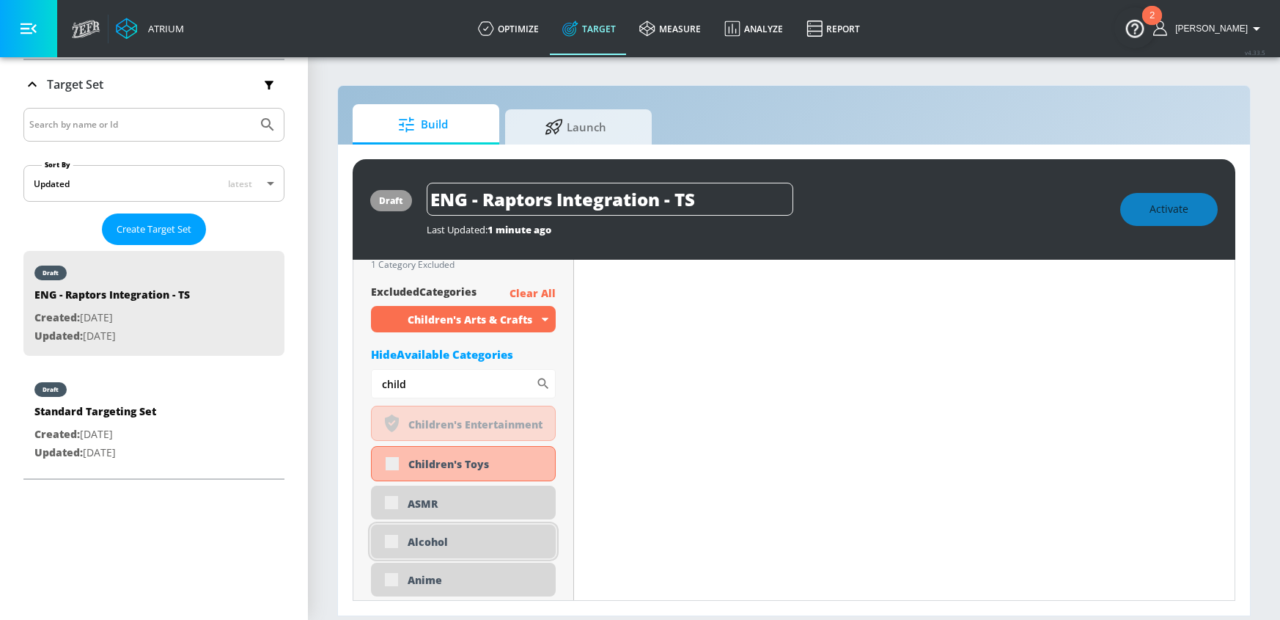
scroll to position [617, 0]
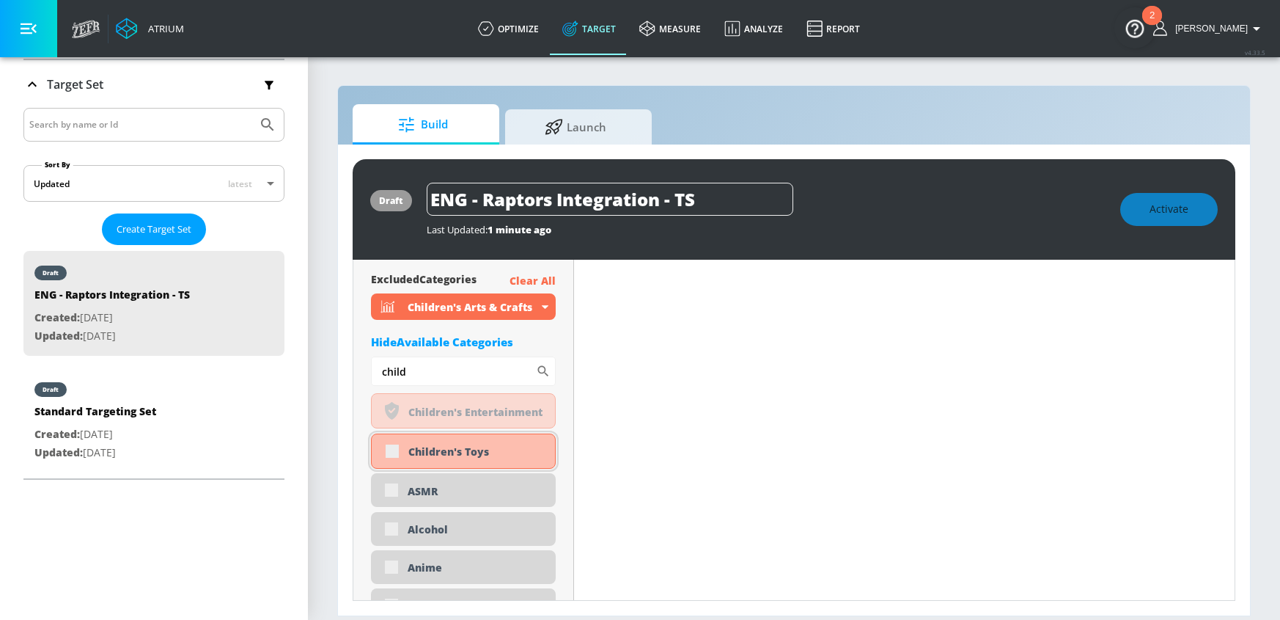
click at [391, 450] on div "Children's Toys" at bounding box center [463, 450] width 185 height 35
click at [397, 448] on input "checkbox" at bounding box center [392, 451] width 26 height 26
checkbox input "true"
drag, startPoint x: 439, startPoint y: 370, endPoint x: 353, endPoint y: 369, distance: 86.5
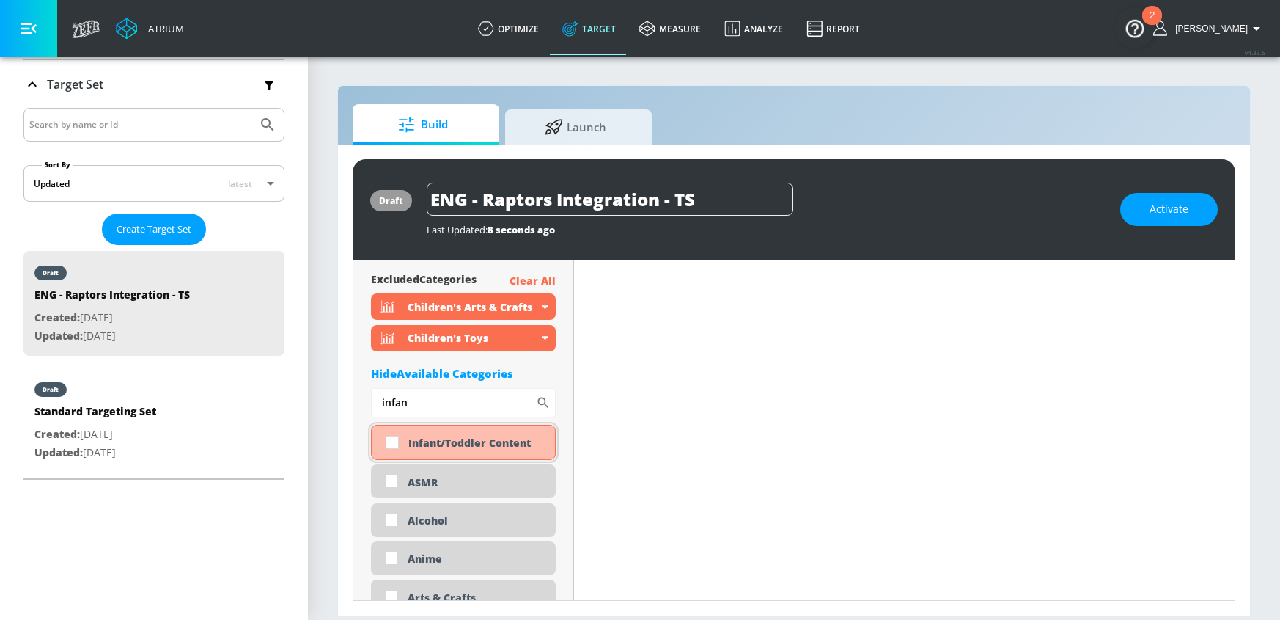
type input "infan"
click at [391, 442] on input "checkbox" at bounding box center [392, 442] width 26 height 26
checkbox input "true"
drag, startPoint x: 441, startPoint y: 397, endPoint x: 318, endPoint y: 392, distance: 124.0
click at [318, 392] on section "Build Launch draft ENG - Raptors Integration - TS Last Updated: 8 seconds ago A…" at bounding box center [794, 338] width 972 height 564
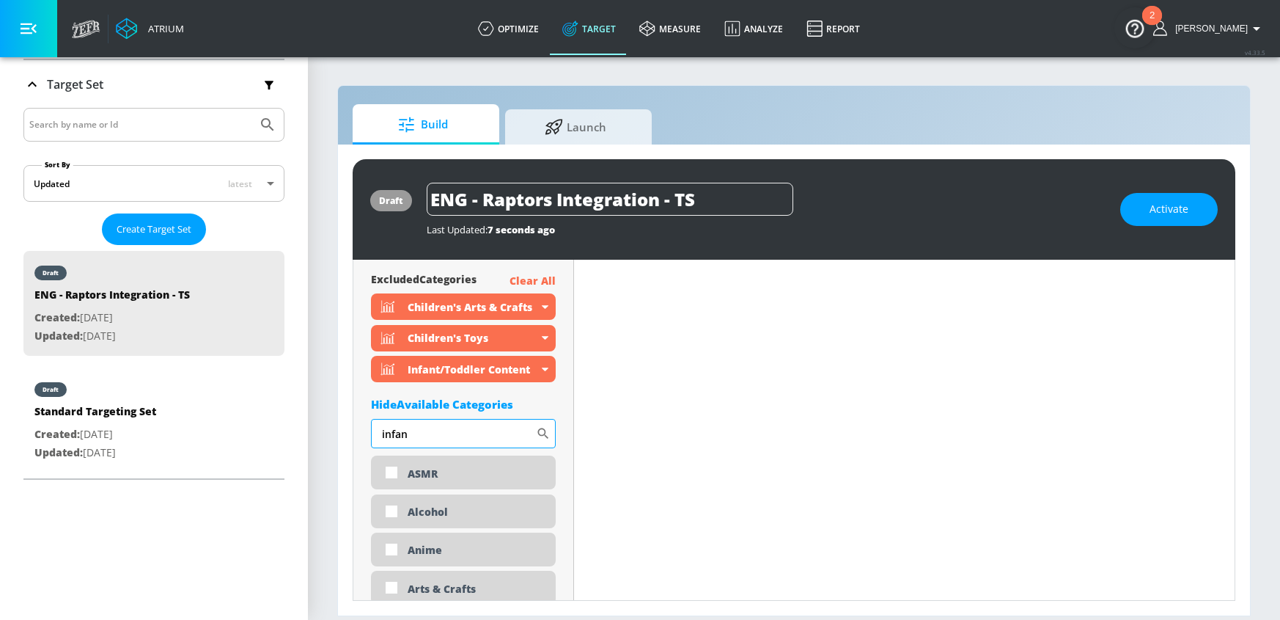
drag, startPoint x: 455, startPoint y: 423, endPoint x: 459, endPoint y: 430, distance: 8.6
click at [459, 430] on input "infan" at bounding box center [453, 433] width 165 height 29
type input "n"
click at [452, 436] on input "Sort By" at bounding box center [453, 433] width 165 height 29
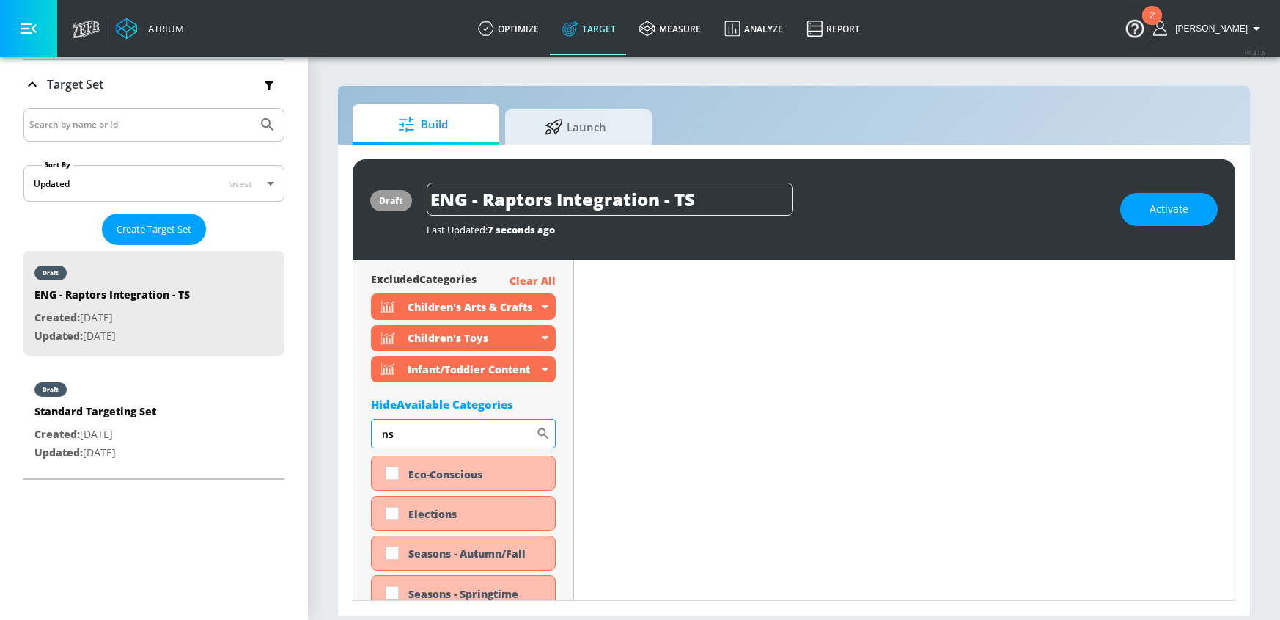
type input "n"
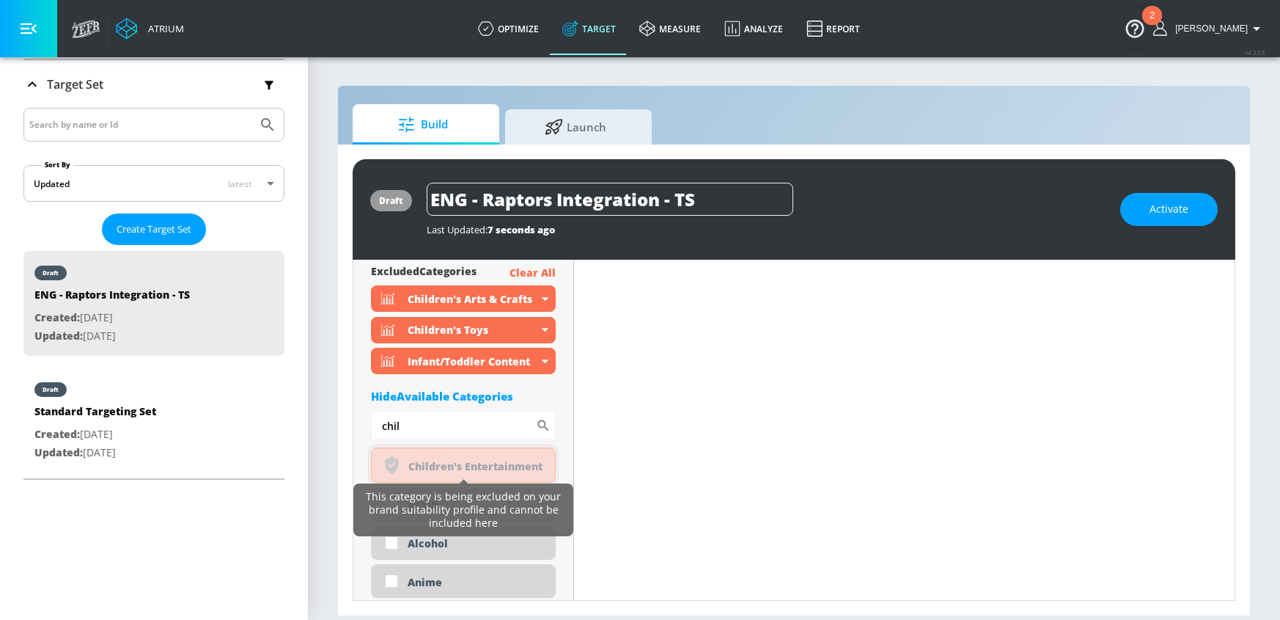
scroll to position [625, 0]
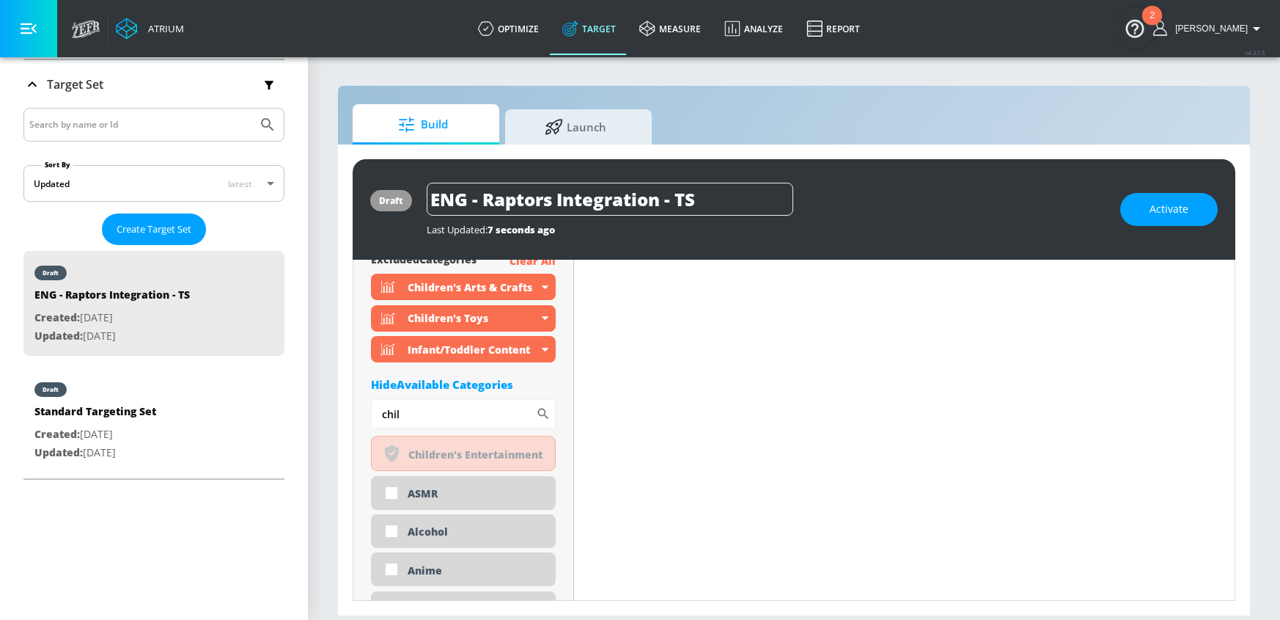
drag, startPoint x: 323, startPoint y: 415, endPoint x: 313, endPoint y: 417, distance: 10.4
click at [314, 417] on section "Build Launch draft ENG - Raptors Integration - TS Last Updated: 7 seconds ago A…" at bounding box center [794, 338] width 972 height 564
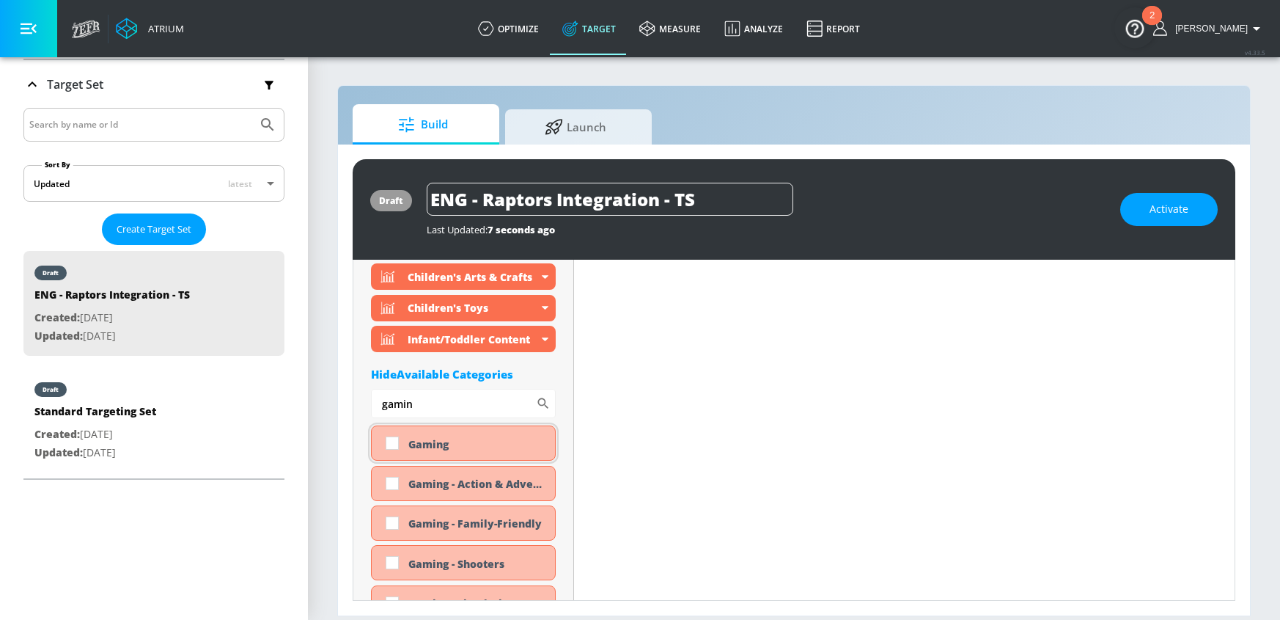
scroll to position [708, 0]
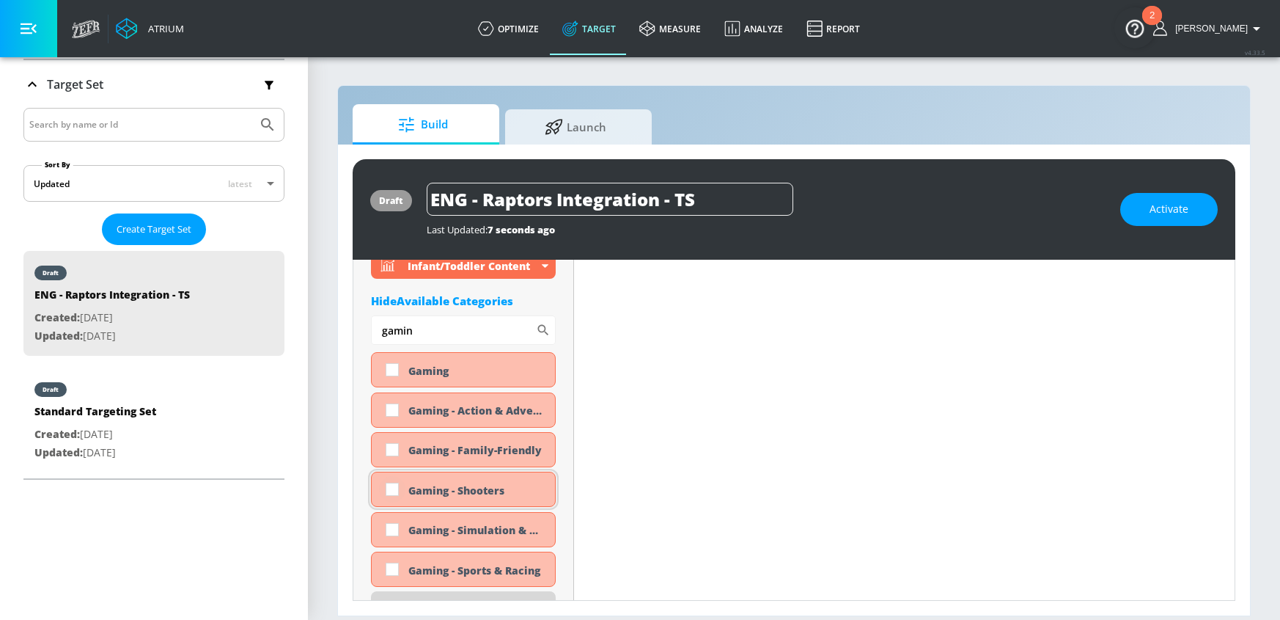
type input "gamin"
drag, startPoint x: 386, startPoint y: 491, endPoint x: 394, endPoint y: 448, distance: 43.9
click at [386, 491] on input "checkbox" at bounding box center [392, 489] width 26 height 26
checkbox input "true"
click at [394, 448] on input "checkbox" at bounding box center [392, 449] width 26 height 26
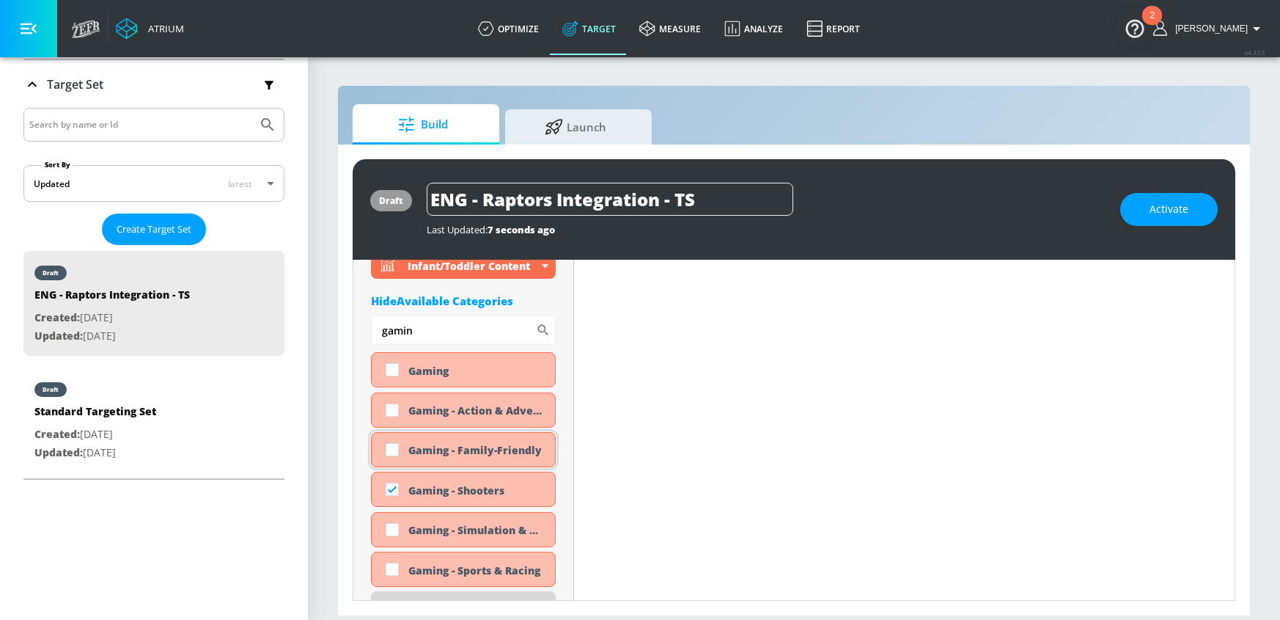
checkbox input "true"
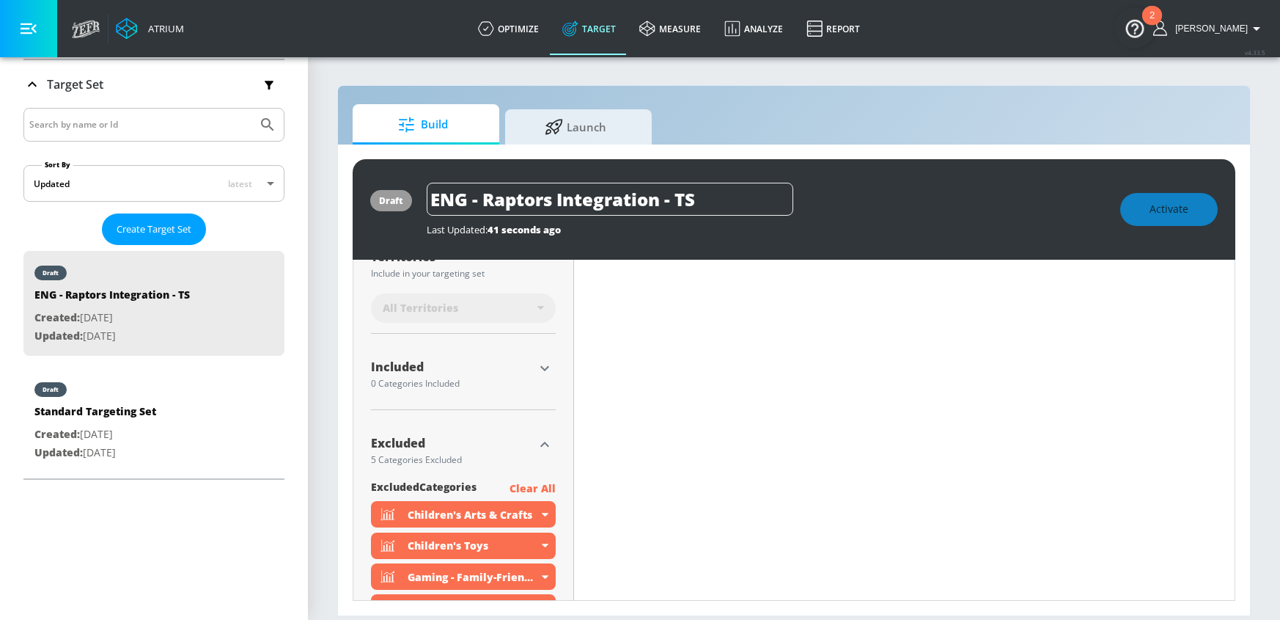
scroll to position [361, 0]
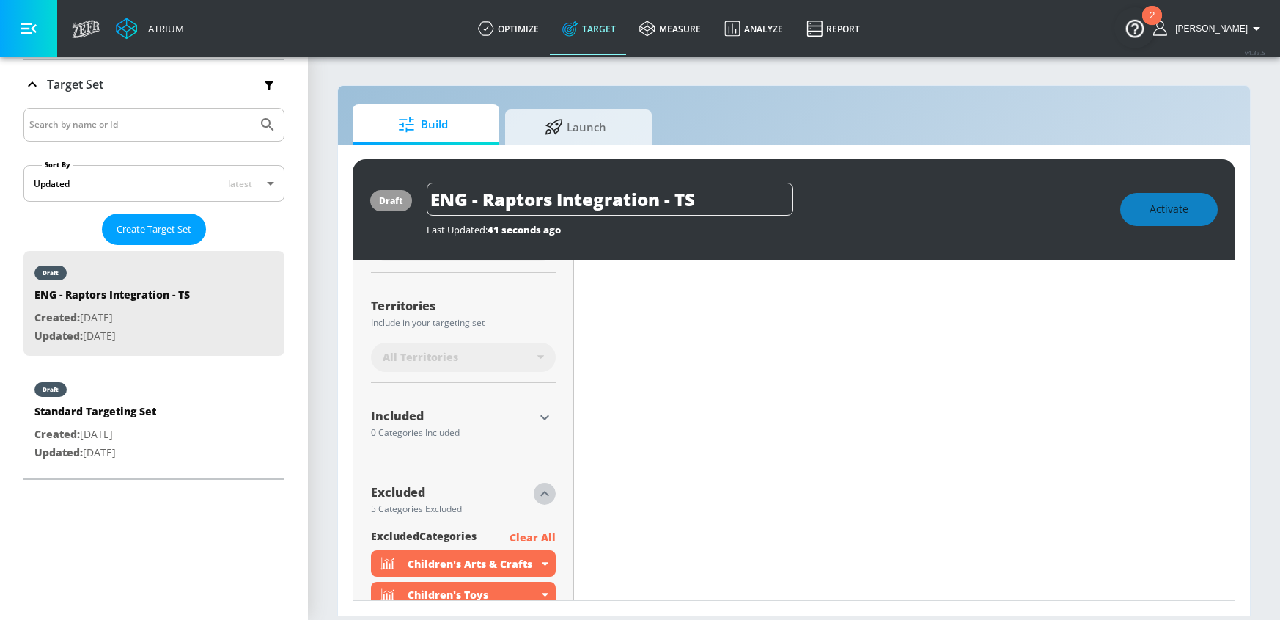
click at [538, 492] on icon "button" at bounding box center [545, 494] width 18 height 18
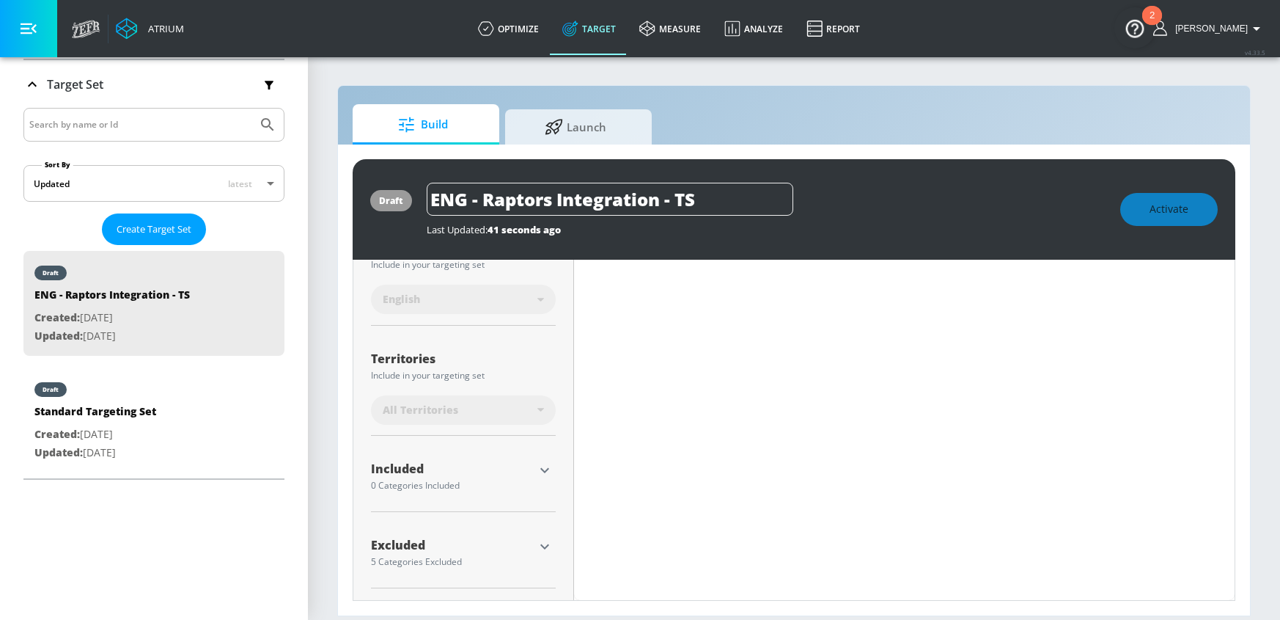
scroll to position [308, 0]
click at [549, 481] on div "Included 0 Categories Included" at bounding box center [463, 476] width 185 height 34
click at [546, 474] on icon "button" at bounding box center [545, 470] width 18 height 18
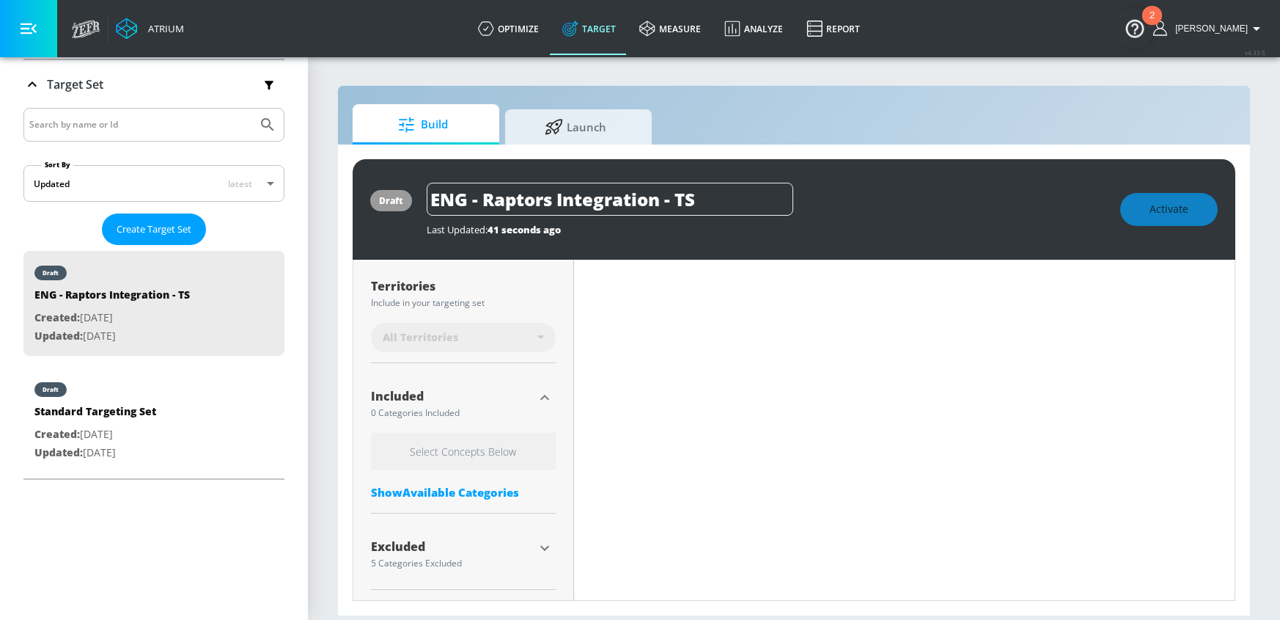
scroll to position [382, 0]
click at [447, 494] on div "Show Available Categories" at bounding box center [463, 490] width 185 height 15
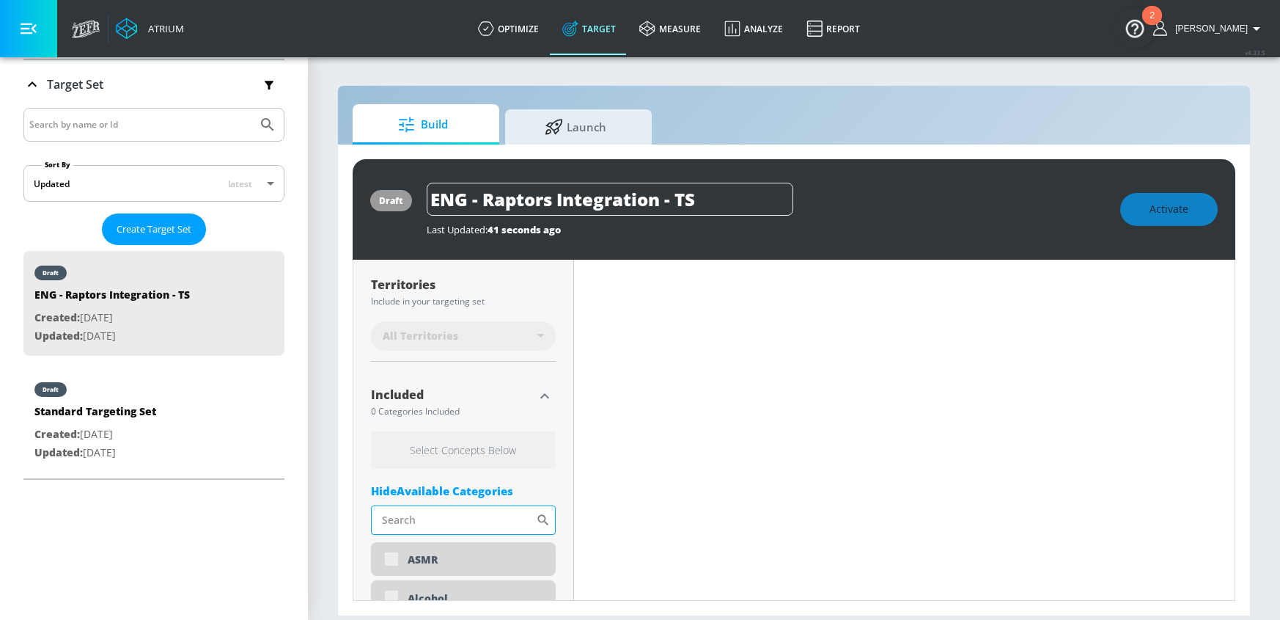
click at [447, 514] on input "Sort By" at bounding box center [453, 519] width 165 height 29
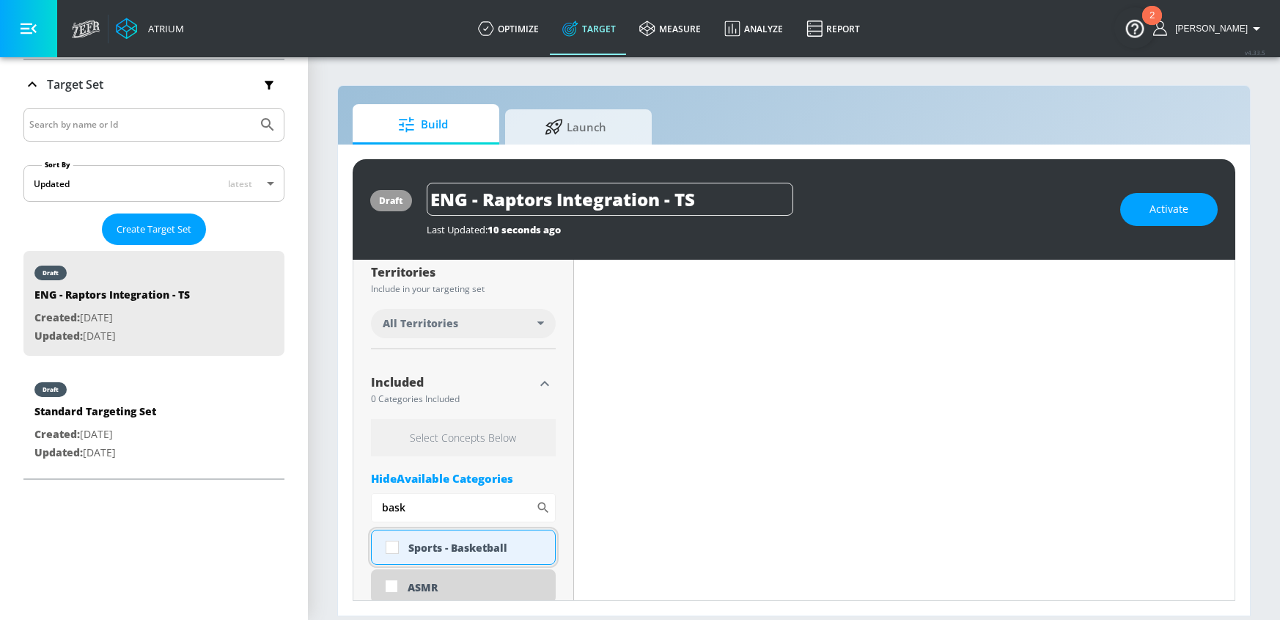
scroll to position [370, 0]
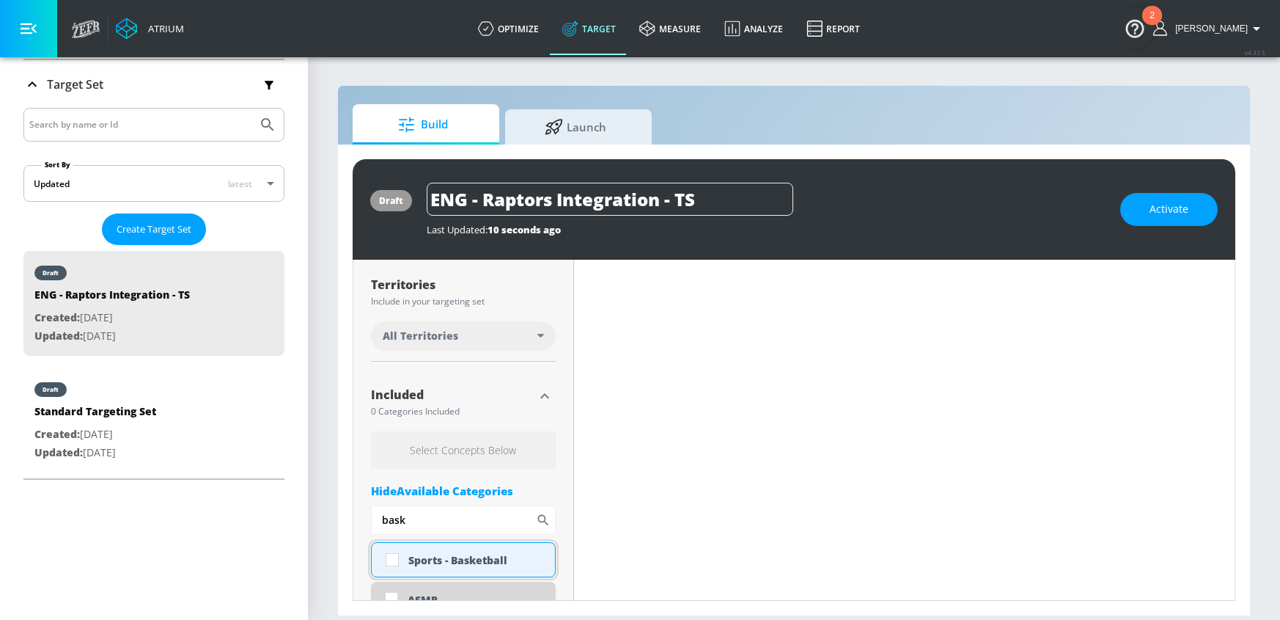
type input "bask"
click at [430, 559] on div "Sports - Basketball" at bounding box center [476, 560] width 136 height 14
checkbox input "true"
drag, startPoint x: 430, startPoint y: 527, endPoint x: 345, endPoint y: 527, distance: 85.8
click at [347, 528] on div "draft ENG - Raptors Integration - TS Last Updated: 10 seconds ago Activate Plac…" at bounding box center [794, 379] width 912 height 471
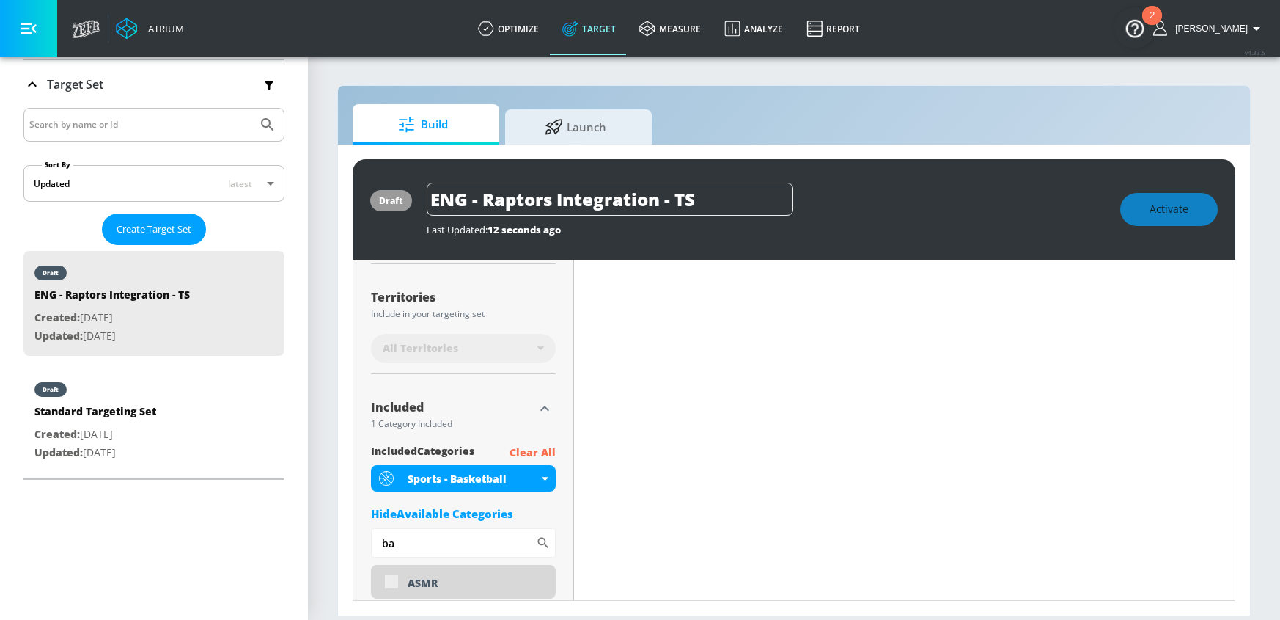
scroll to position [382, 0]
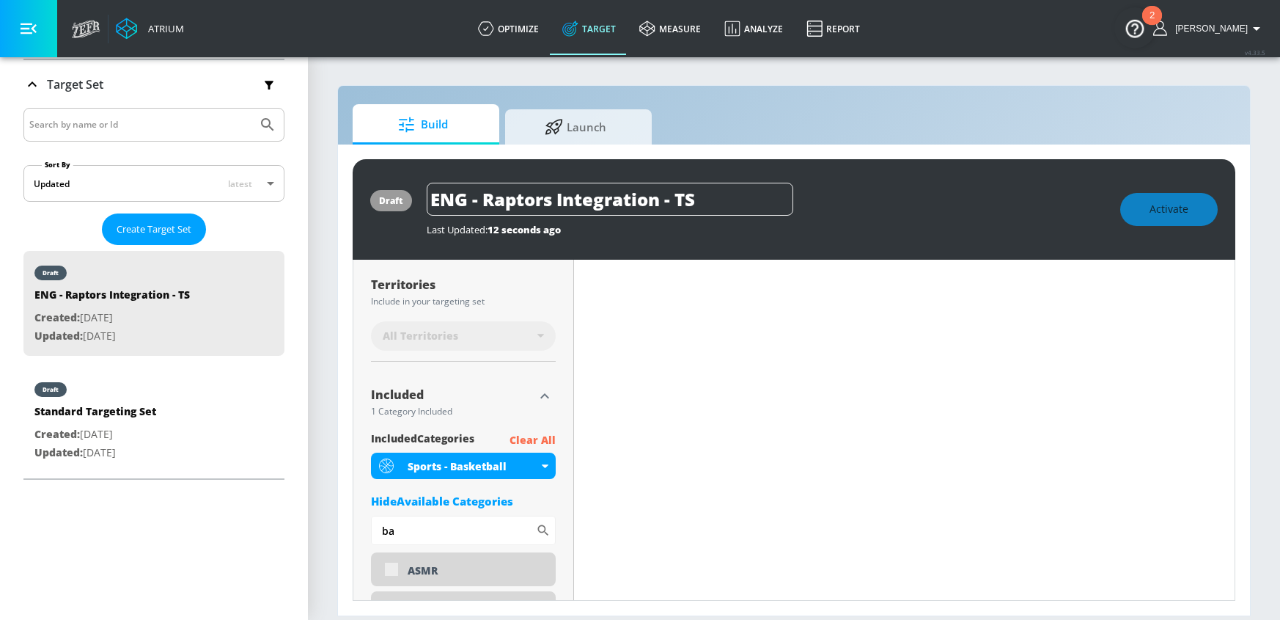
type input "b"
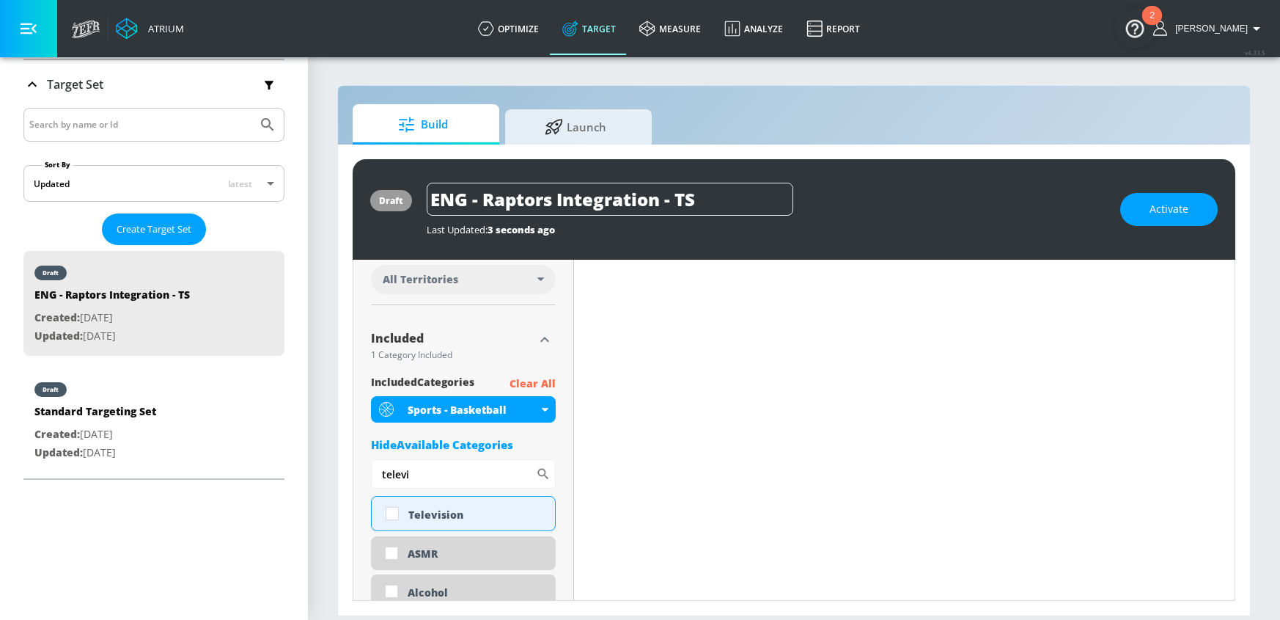
scroll to position [474, 0]
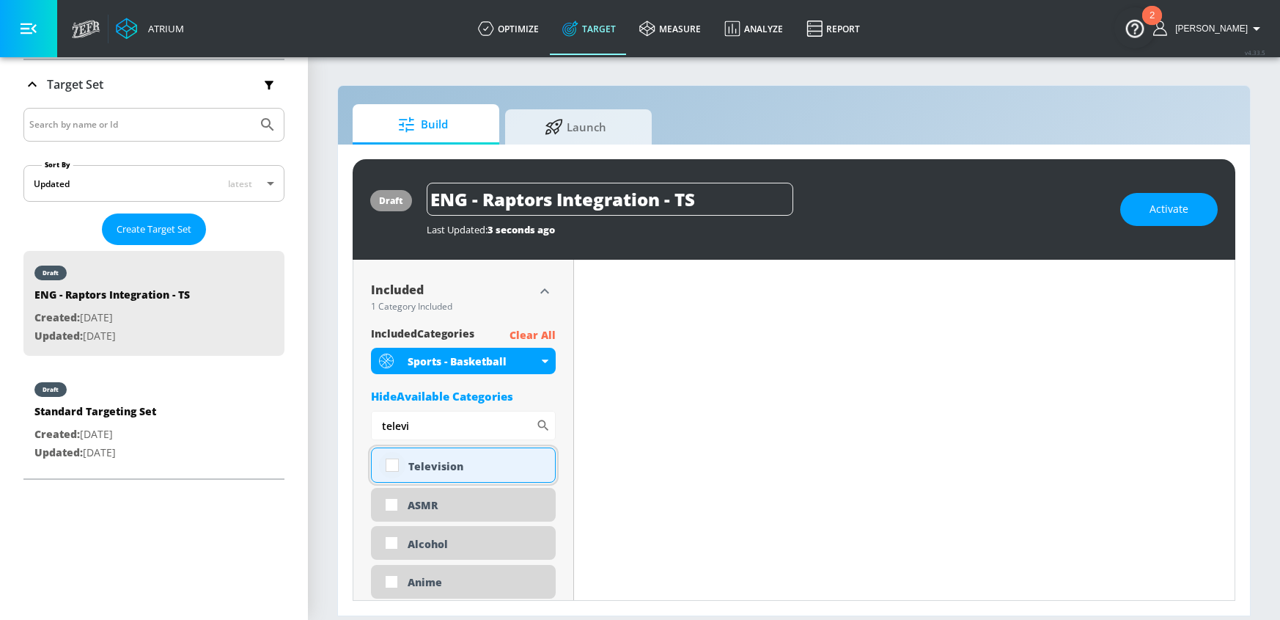
type input "televi"
drag, startPoint x: 397, startPoint y: 471, endPoint x: 456, endPoint y: 418, distance: 78.9
click at [397, 470] on input "checkbox" at bounding box center [392, 465] width 26 height 26
checkbox input "true"
drag, startPoint x: 410, startPoint y: 426, endPoint x: 376, endPoint y: 428, distance: 33.8
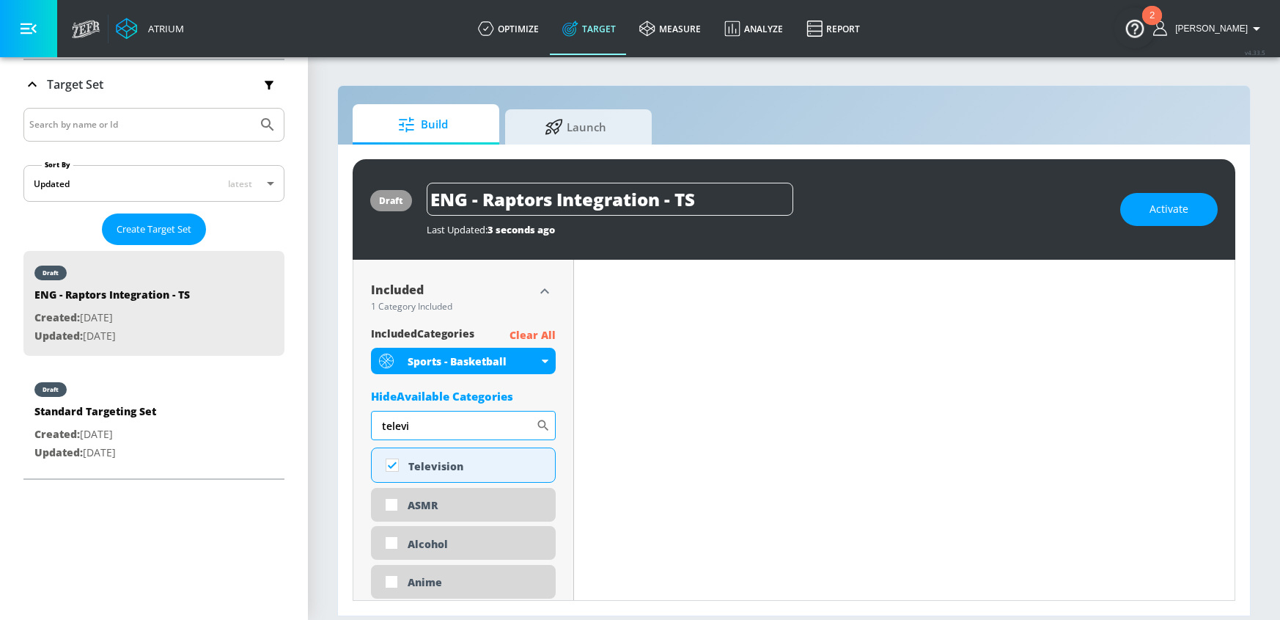
click at [376, 428] on input "televi" at bounding box center [453, 425] width 165 height 29
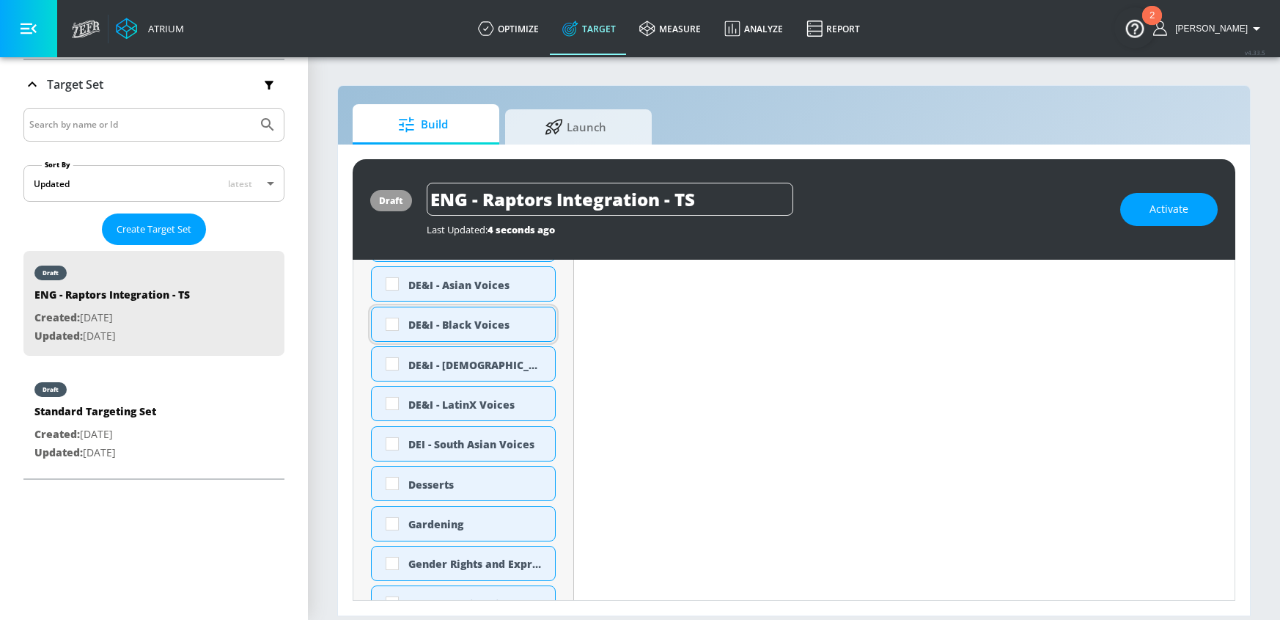
scroll to position [714, 0]
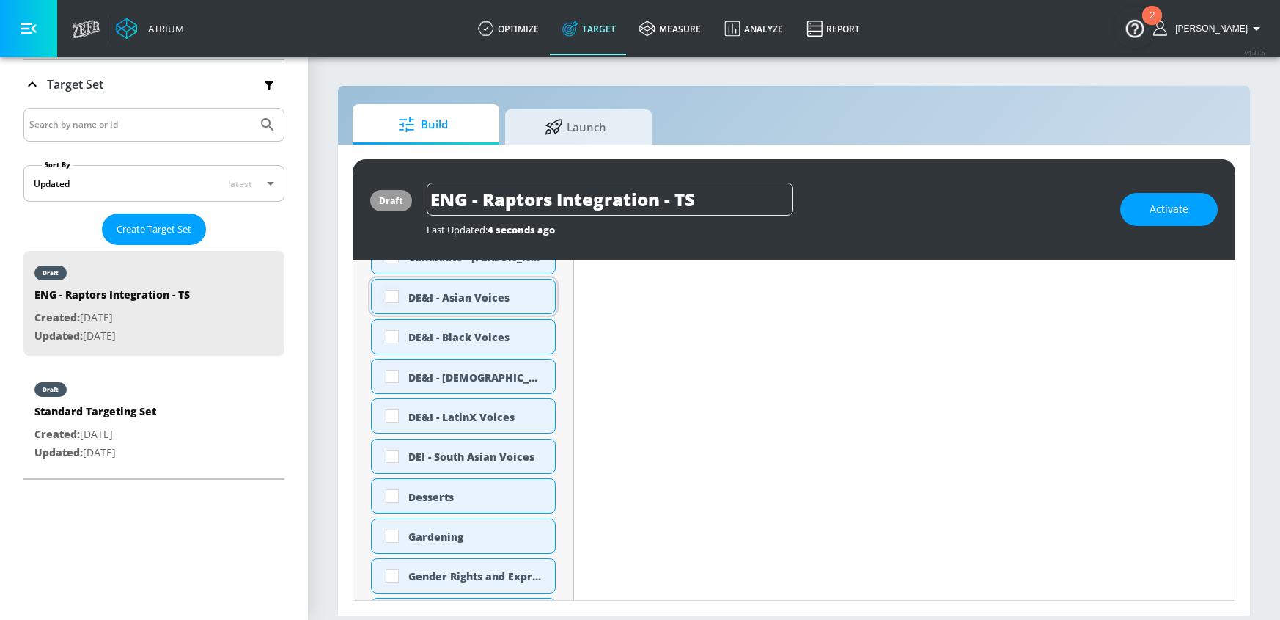
type input "de"
click at [386, 297] on input "checkbox" at bounding box center [392, 296] width 26 height 26
checkbox input "true"
click at [384, 332] on input "checkbox" at bounding box center [392, 336] width 26 height 26
checkbox input "true"
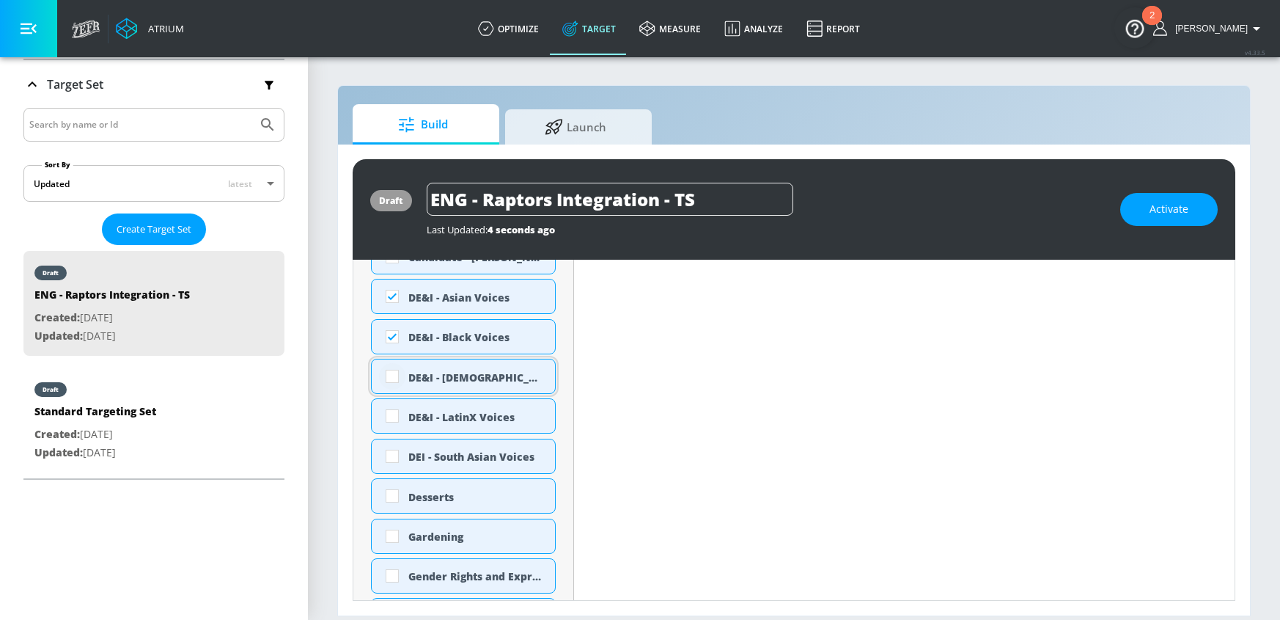
click at [397, 370] on input "checkbox" at bounding box center [392, 376] width 26 height 26
checkbox input "true"
drag, startPoint x: 392, startPoint y: 453, endPoint x: 398, endPoint y: 472, distance: 19.5
click at [392, 453] on input "checkbox" at bounding box center [392, 456] width 26 height 26
checkbox input "true"
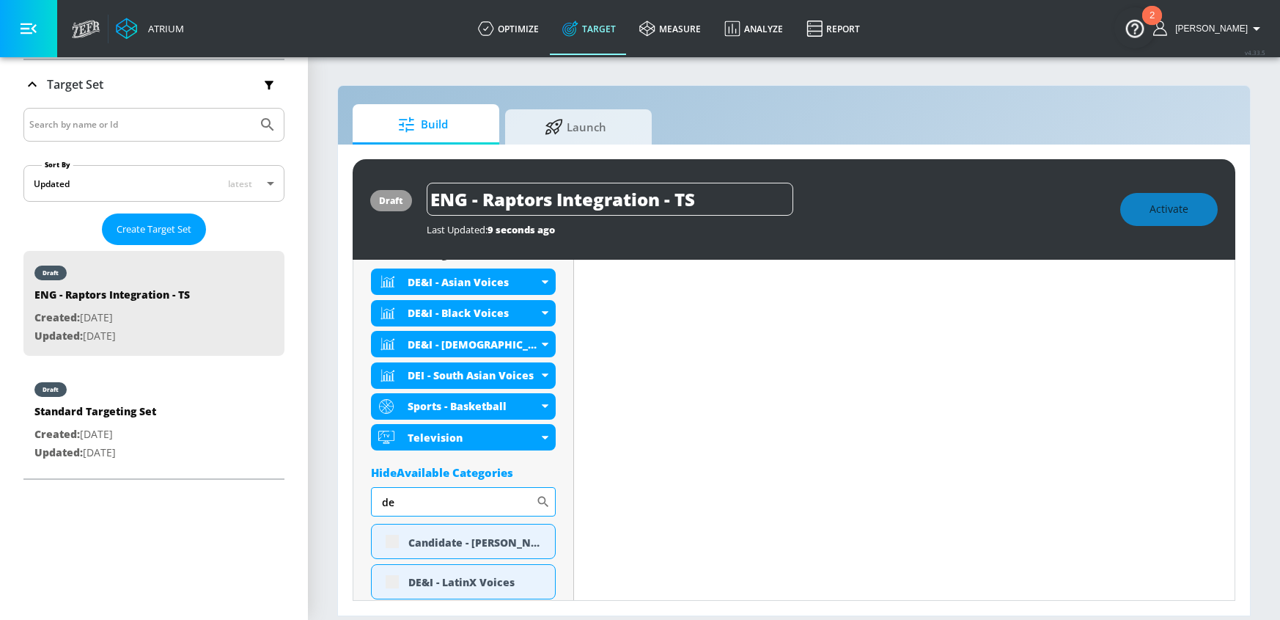
scroll to position [570, 0]
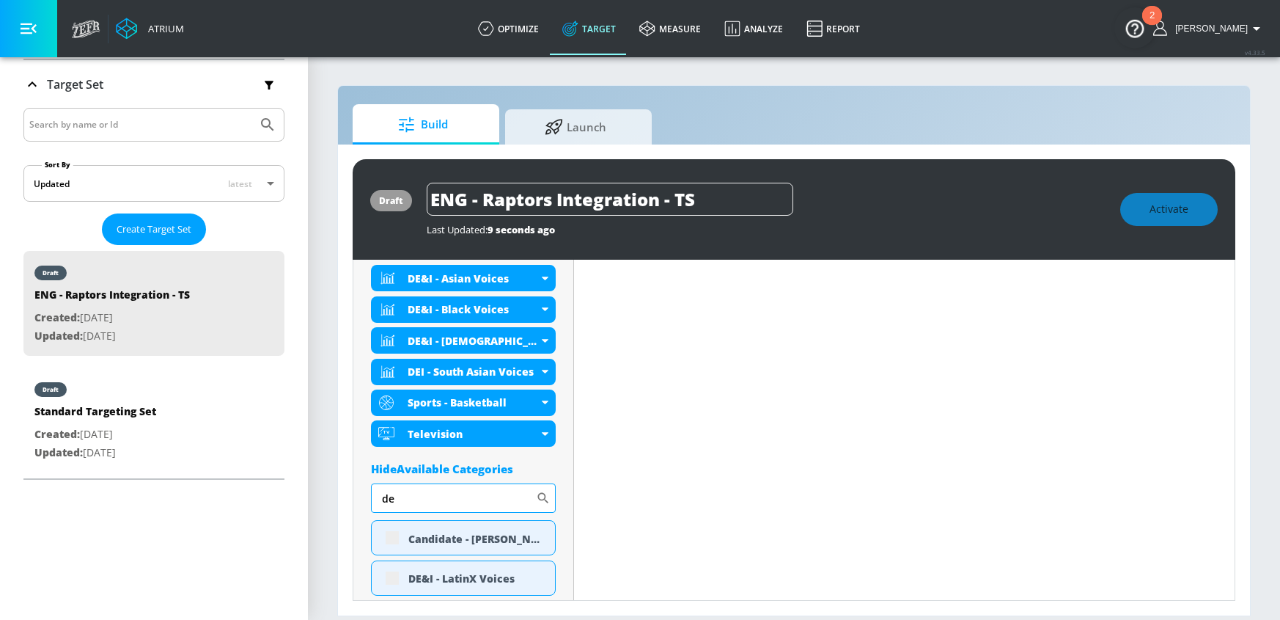
drag, startPoint x: 392, startPoint y: 502, endPoint x: 378, endPoint y: 493, distance: 17.5
click at [380, 499] on input "de" at bounding box center [453, 497] width 165 height 29
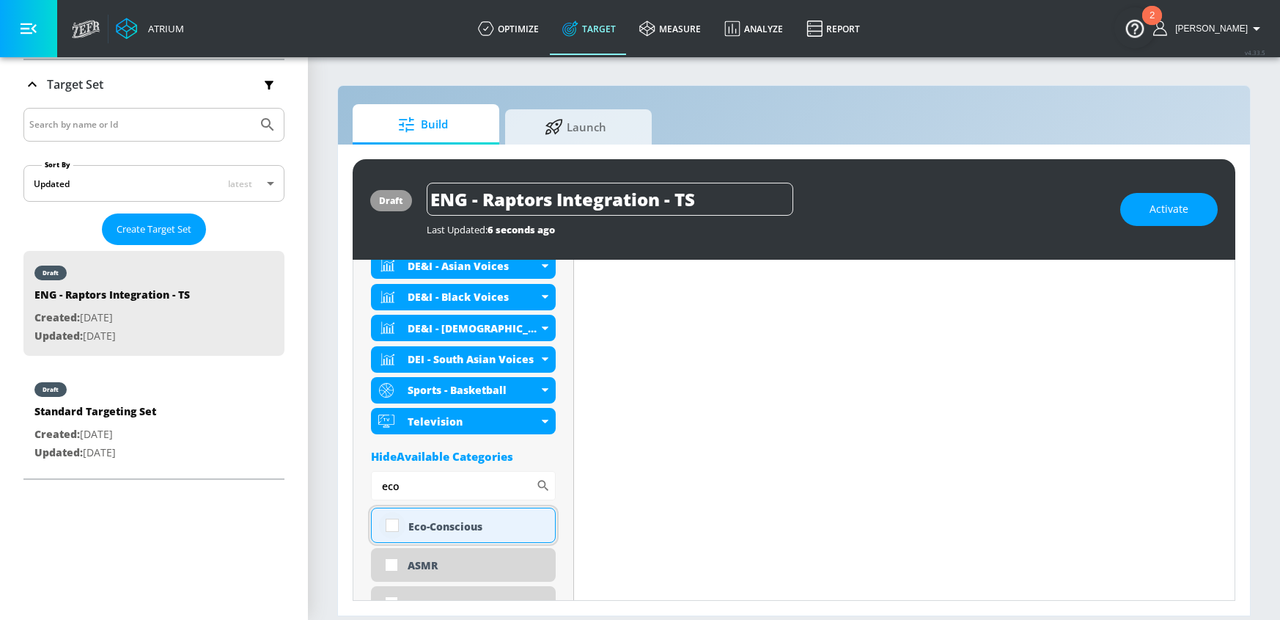
scroll to position [557, 0]
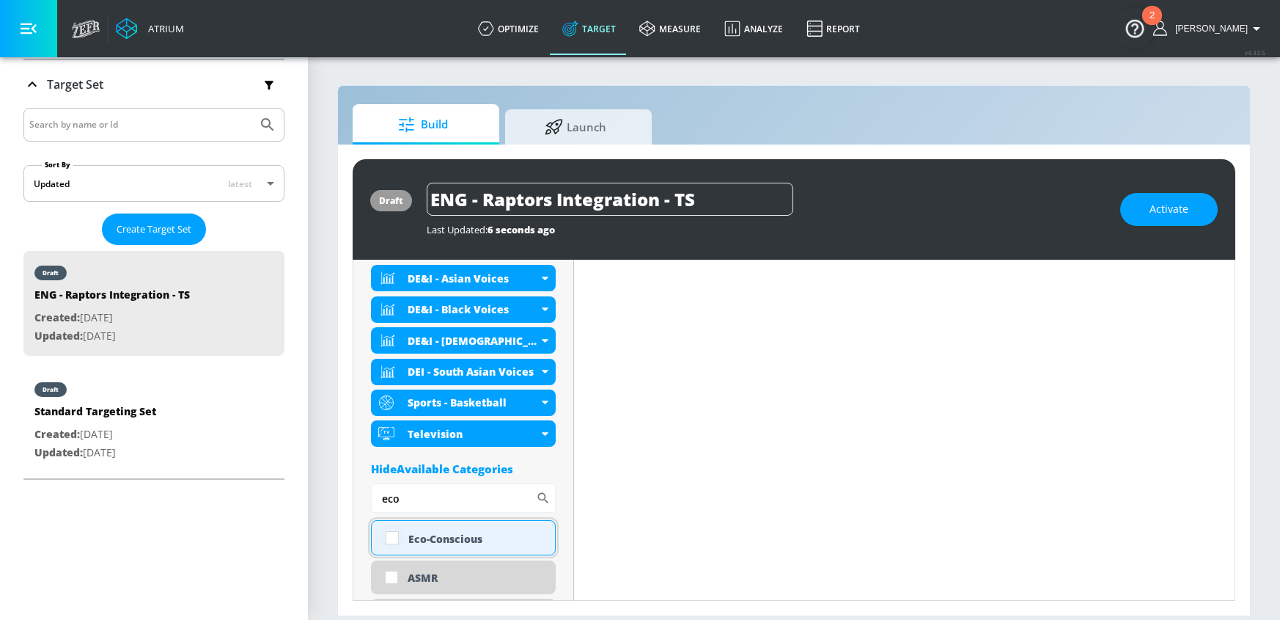
type input "eco"
click at [397, 534] on input "checkbox" at bounding box center [392, 537] width 26 height 26
checkbox input "true"
drag, startPoint x: 425, startPoint y: 503, endPoint x: 319, endPoint y: 502, distance: 105.6
click at [319, 502] on section "Build Launch draft ENG - Raptors Integration - TS Last Updated: 6 seconds ago A…" at bounding box center [794, 338] width 972 height 564
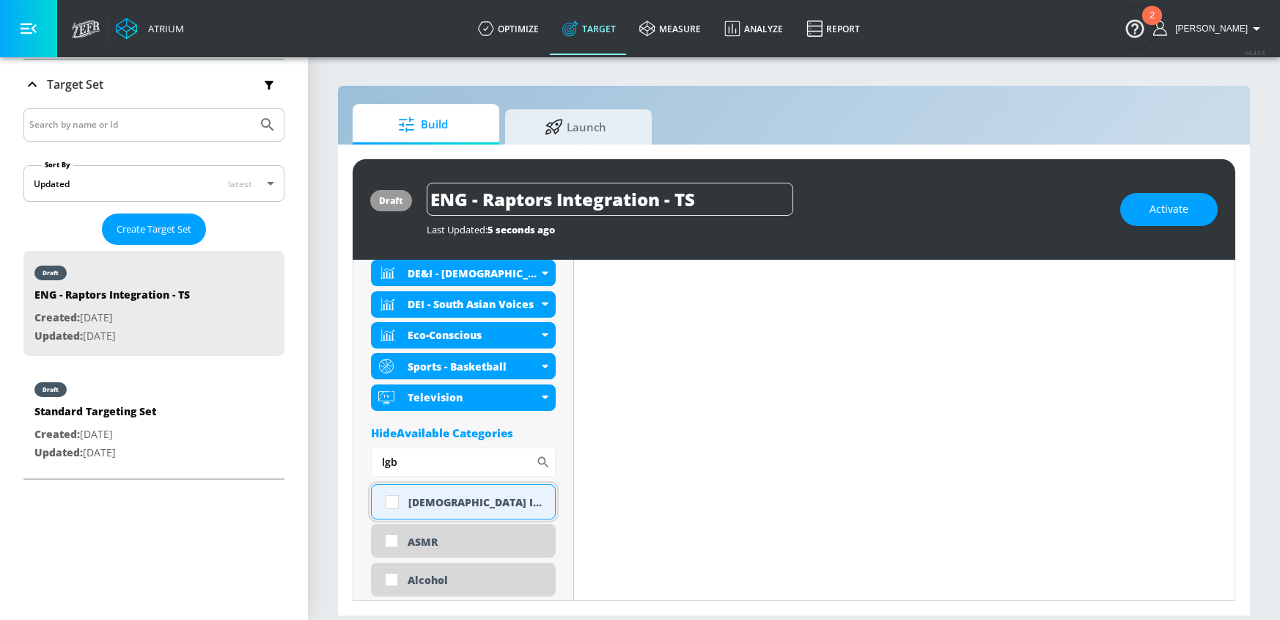
scroll to position [622, 0]
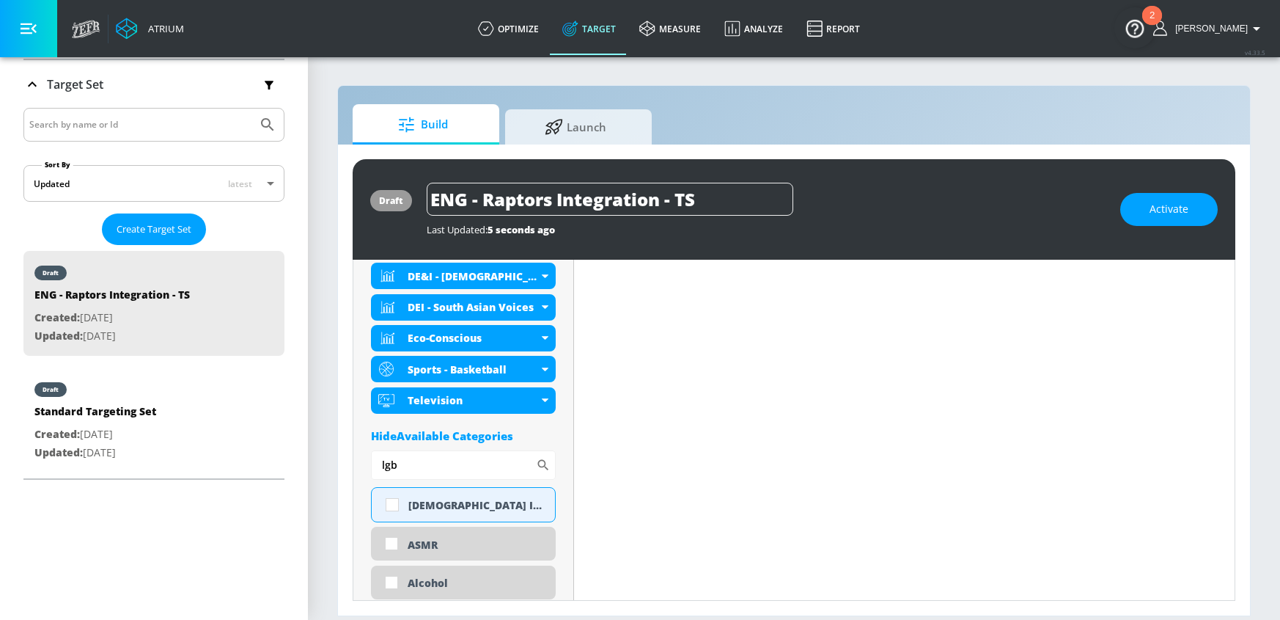
drag, startPoint x: 411, startPoint y: 469, endPoint x: 309, endPoint y: 462, distance: 101.4
click at [309, 462] on section "Build Launch draft ENG - Raptors Integration - TS Last Updated: 5 seconds ago A…" at bounding box center [794, 338] width 972 height 564
type input "[PERSON_NAME]"
click at [390, 502] on input "checkbox" at bounding box center [392, 504] width 26 height 26
checkbox input "true"
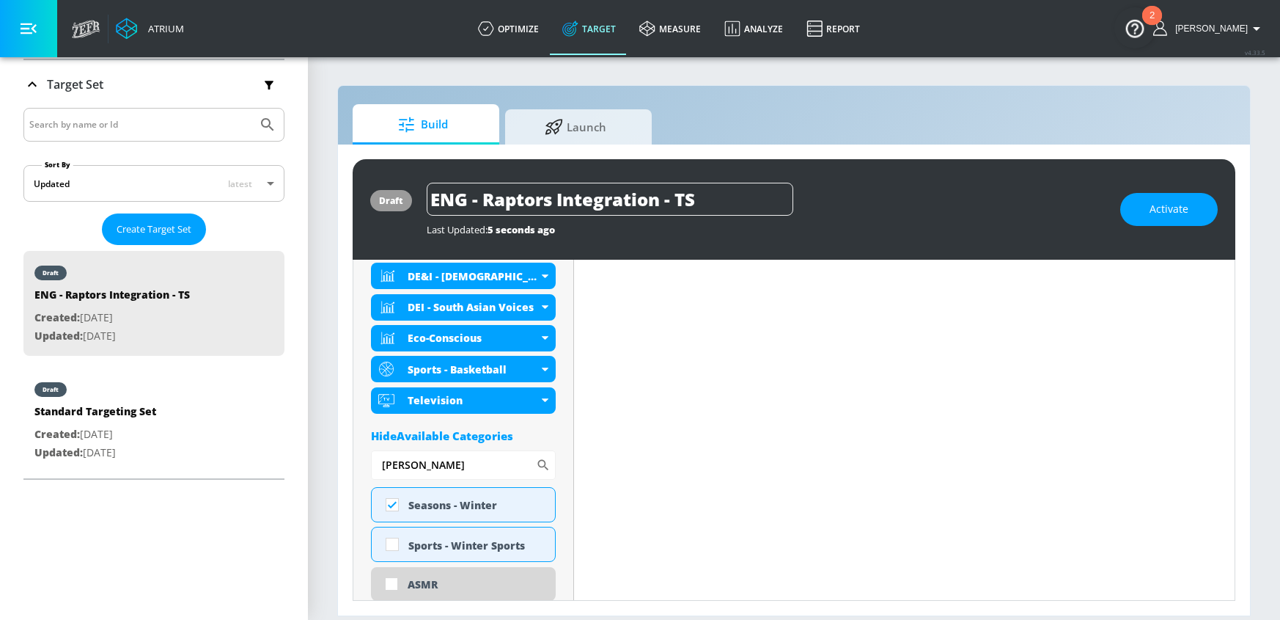
drag, startPoint x: 404, startPoint y: 469, endPoint x: 366, endPoint y: 466, distance: 38.2
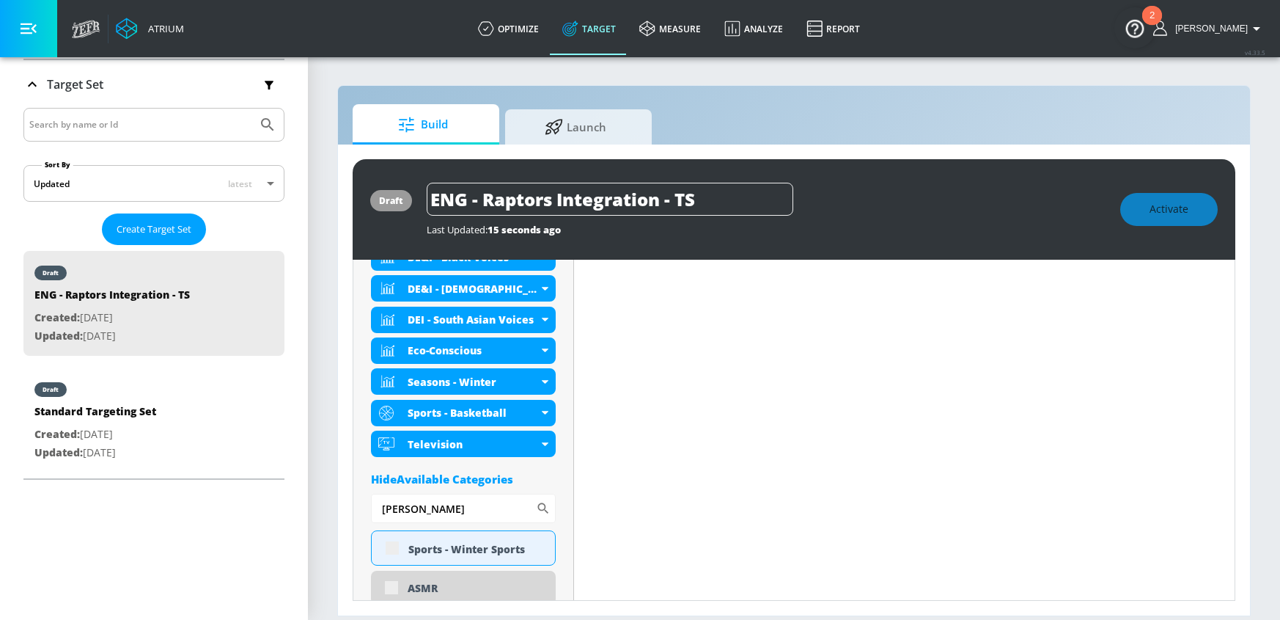
scroll to position [634, 0]
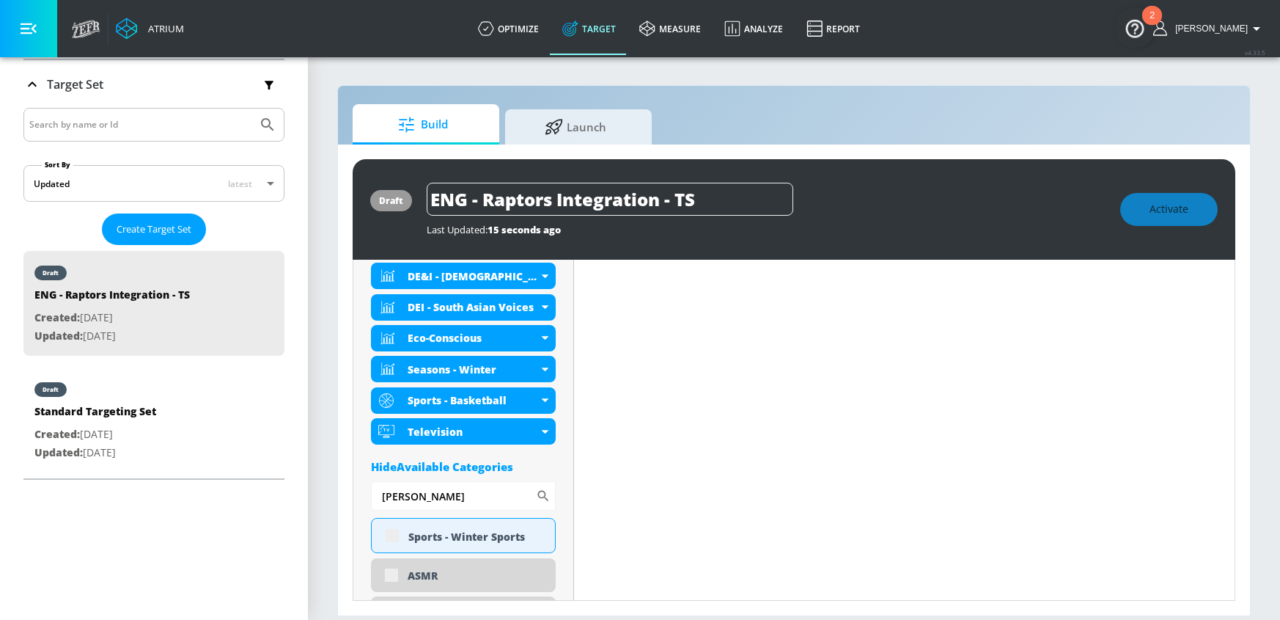
type input "e"
type input "j"
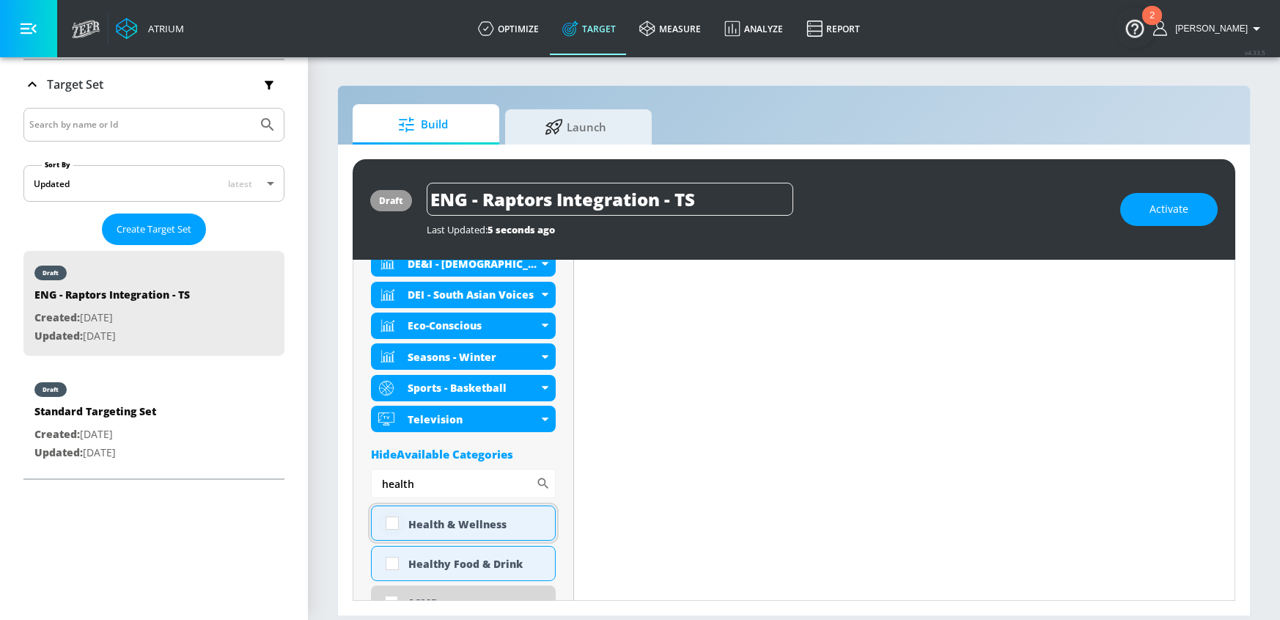
scroll to position [622, 0]
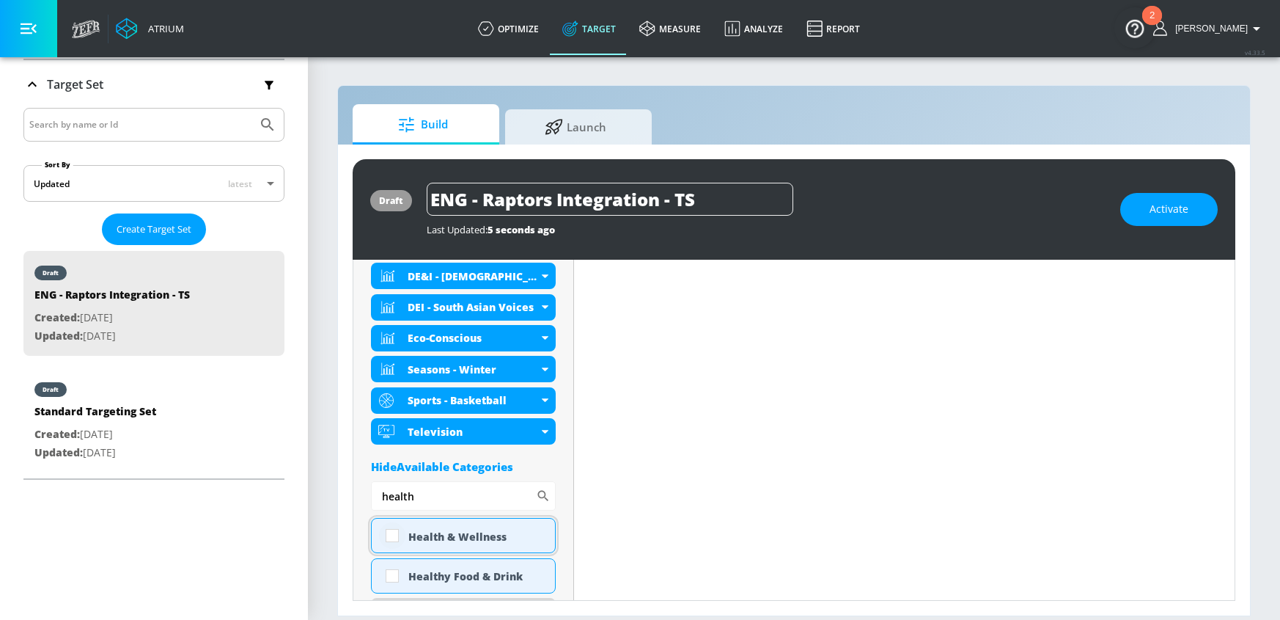
type input "health"
click at [386, 532] on input "checkbox" at bounding box center [392, 535] width 26 height 26
checkbox input "true"
click at [395, 566] on input "checkbox" at bounding box center [392, 575] width 26 height 26
checkbox input "true"
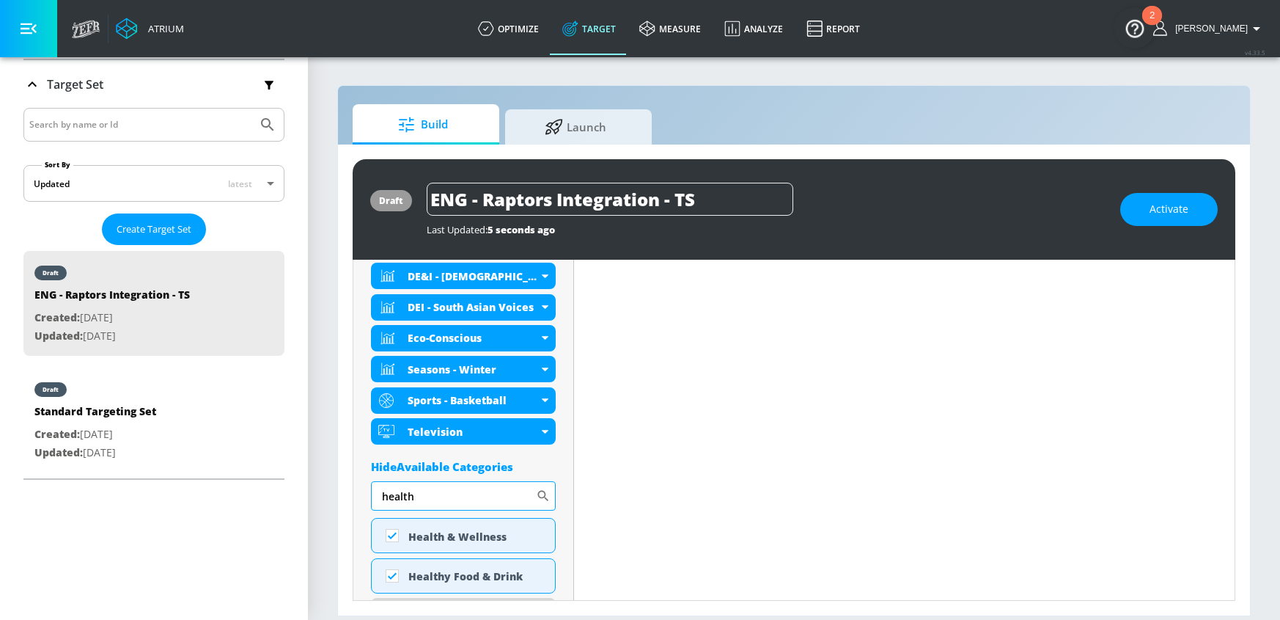
drag, startPoint x: 424, startPoint y: 496, endPoint x: 379, endPoint y: 496, distance: 44.7
click at [379, 496] on input "health" at bounding box center [453, 495] width 165 height 29
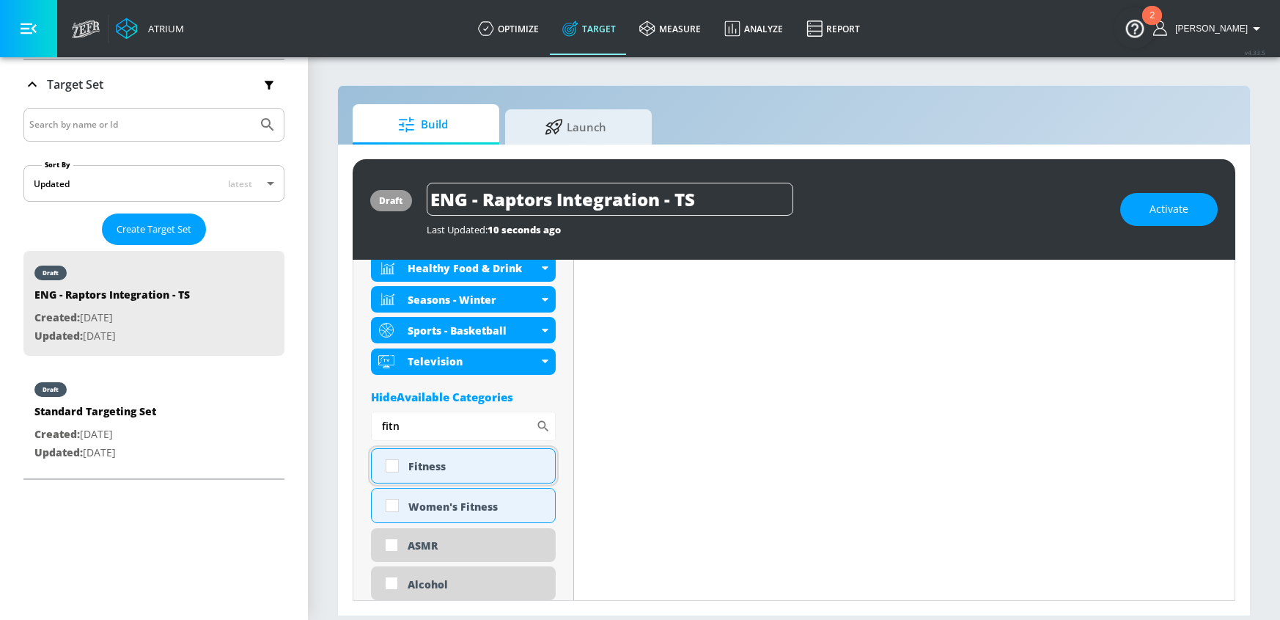
scroll to position [741, 0]
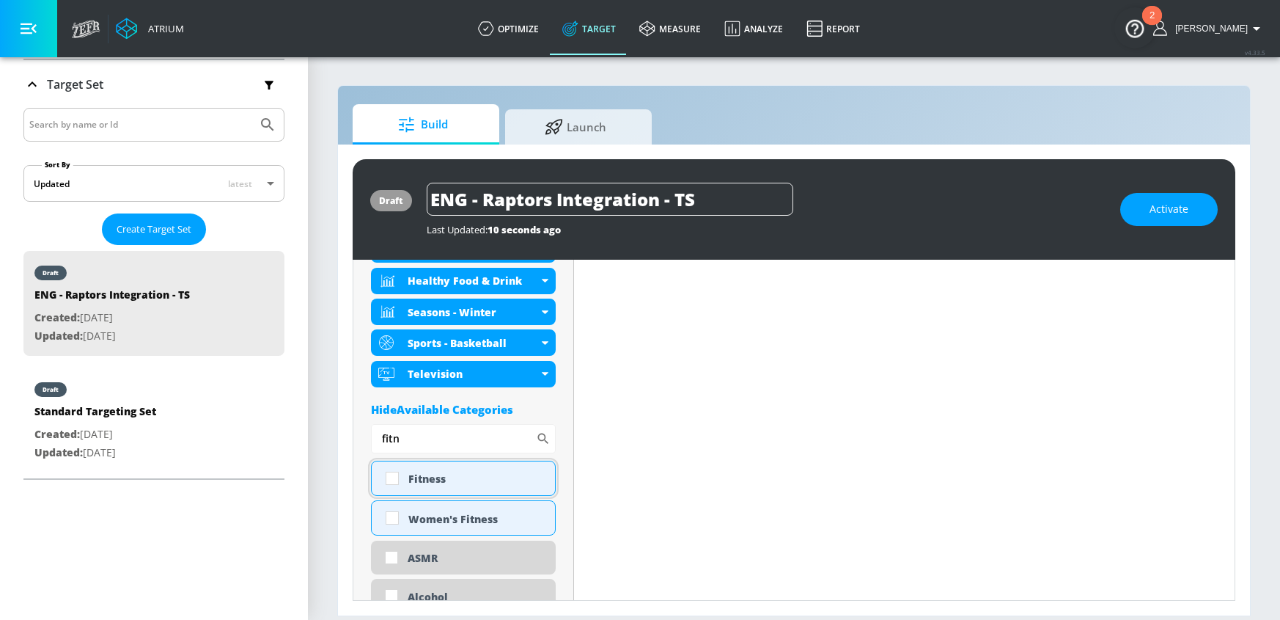
type input "fitn"
click at [396, 481] on input "checkbox" at bounding box center [392, 478] width 26 height 26
checkbox input "true"
drag, startPoint x: 394, startPoint y: 517, endPoint x: 402, endPoint y: 496, distance: 22.1
click at [394, 517] on input "checkbox" at bounding box center [392, 518] width 26 height 26
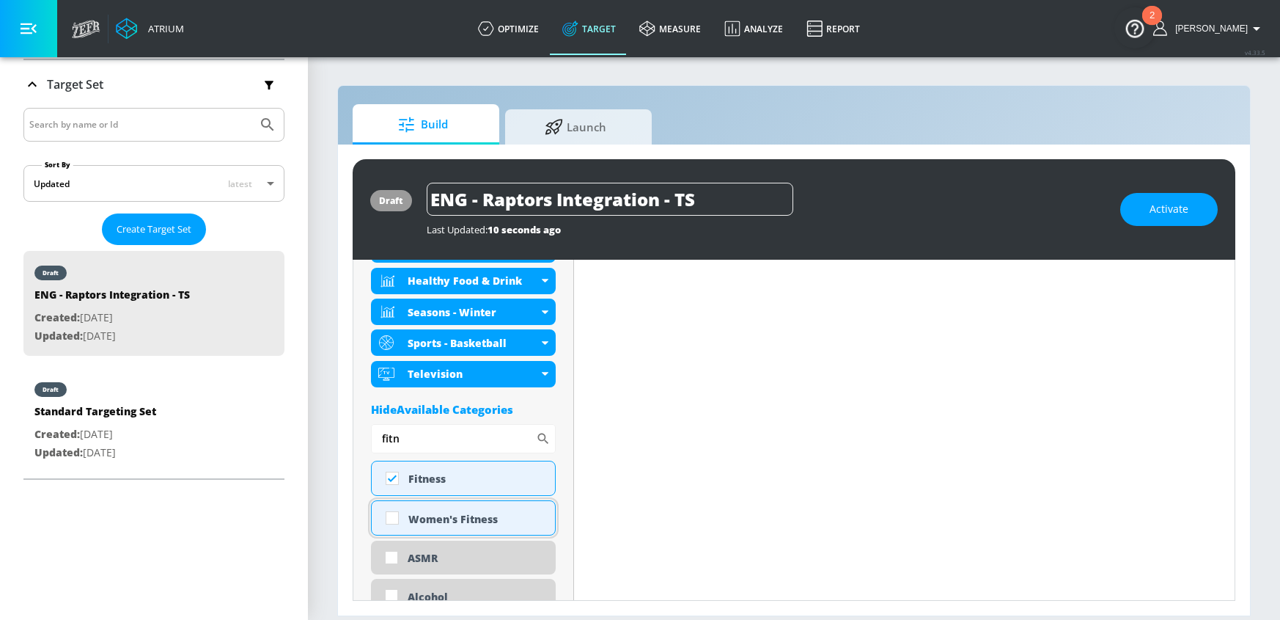
checkbox input "true"
drag, startPoint x: 425, startPoint y: 432, endPoint x: 361, endPoint y: 433, distance: 64.5
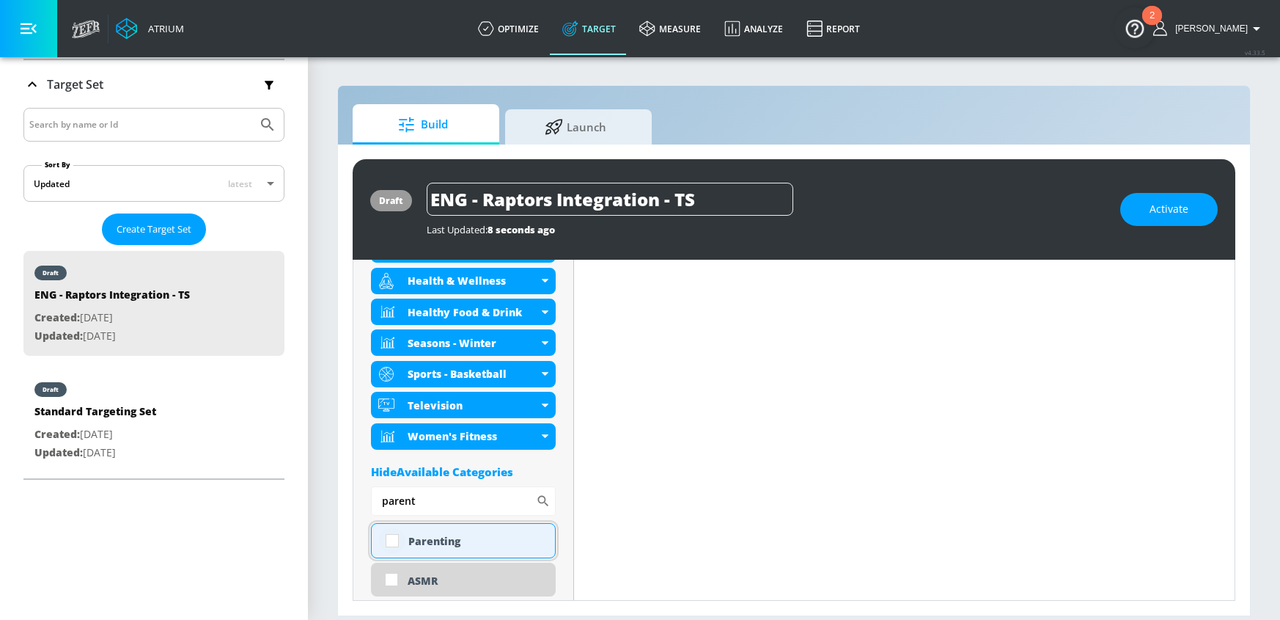
type input "parent"
click at [393, 538] on input "checkbox" at bounding box center [392, 540] width 26 height 26
checkbox input "true"
drag, startPoint x: 437, startPoint y: 504, endPoint x: 323, endPoint y: 494, distance: 114.1
click at [323, 494] on section "Build Launch draft ENG - Raptors Integration - TS Last Updated: 8 seconds ago A…" at bounding box center [794, 338] width 972 height 564
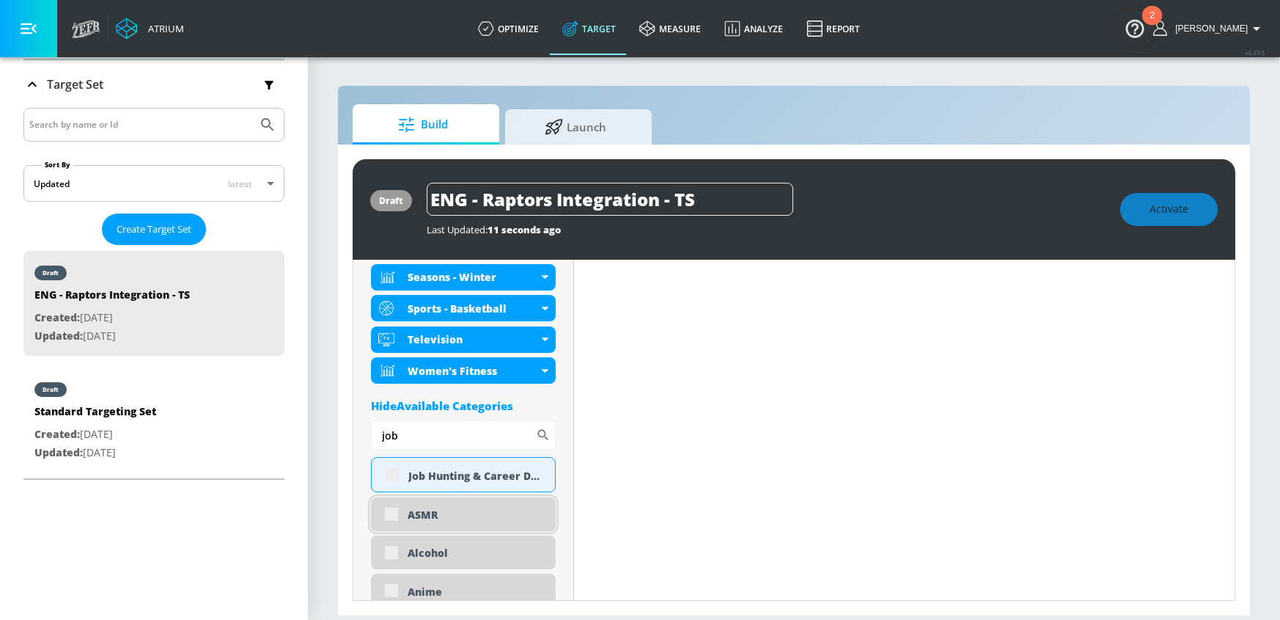
scroll to position [854, 0]
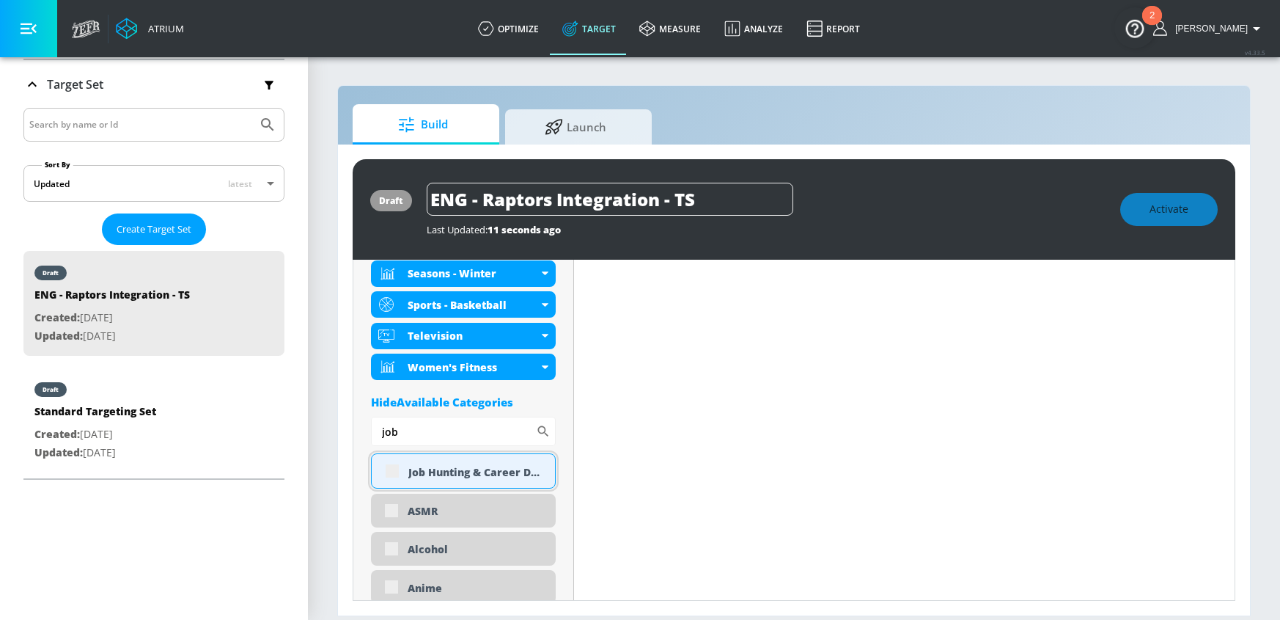
type input "job"
click at [392, 474] on div "Job Hunting & Career Develpment" at bounding box center [463, 470] width 185 height 35
drag, startPoint x: 395, startPoint y: 471, endPoint x: 450, endPoint y: 417, distance: 76.8
click at [395, 470] on input "checkbox" at bounding box center [392, 471] width 26 height 26
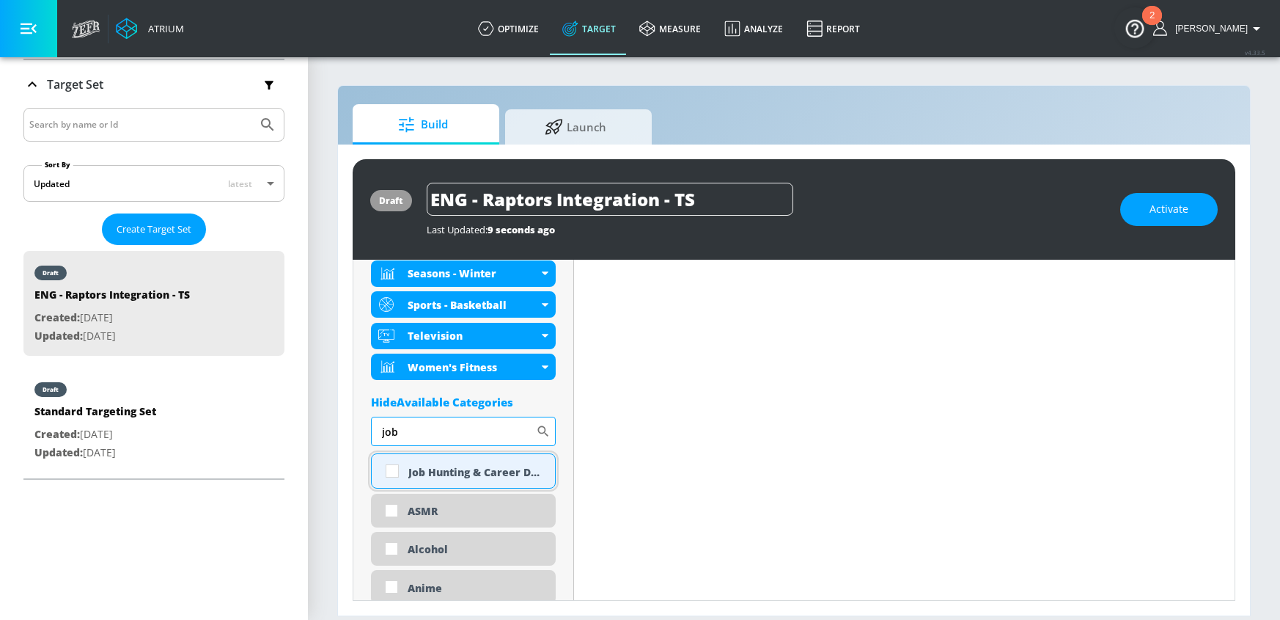
checkbox input "true"
click at [315, 422] on section "Build Launch draft ENG - Raptors Integration - TS Last Updated: 9 seconds ago A…" at bounding box center [794, 338] width 972 height 564
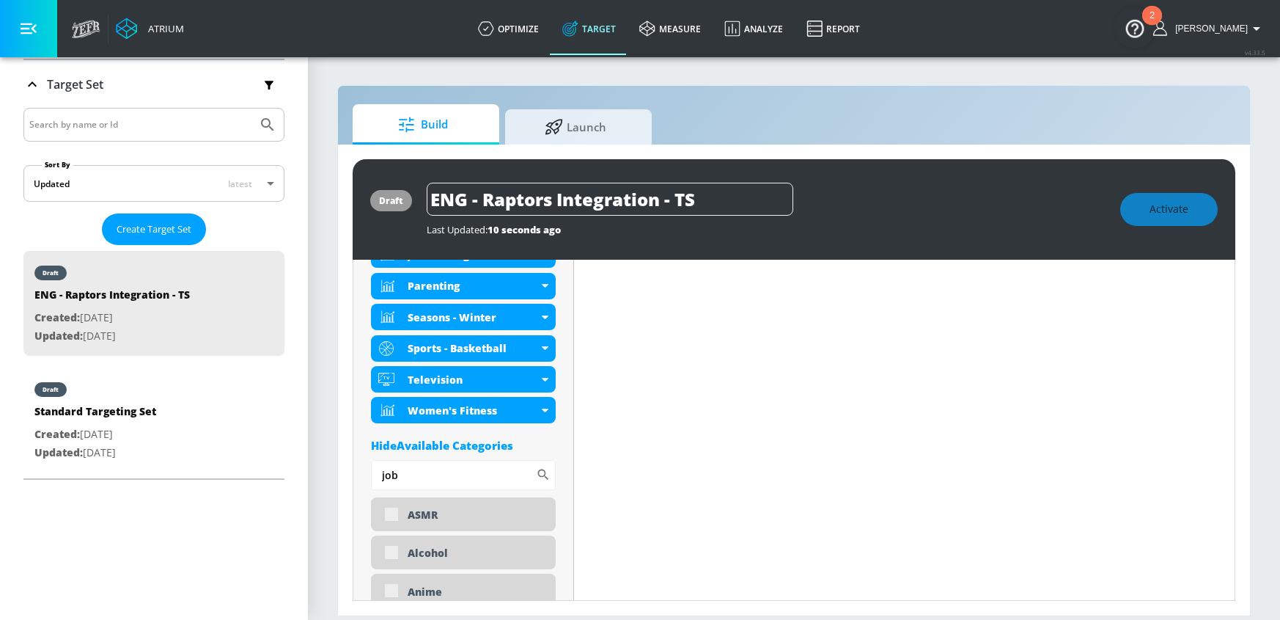
scroll to position [886, 0]
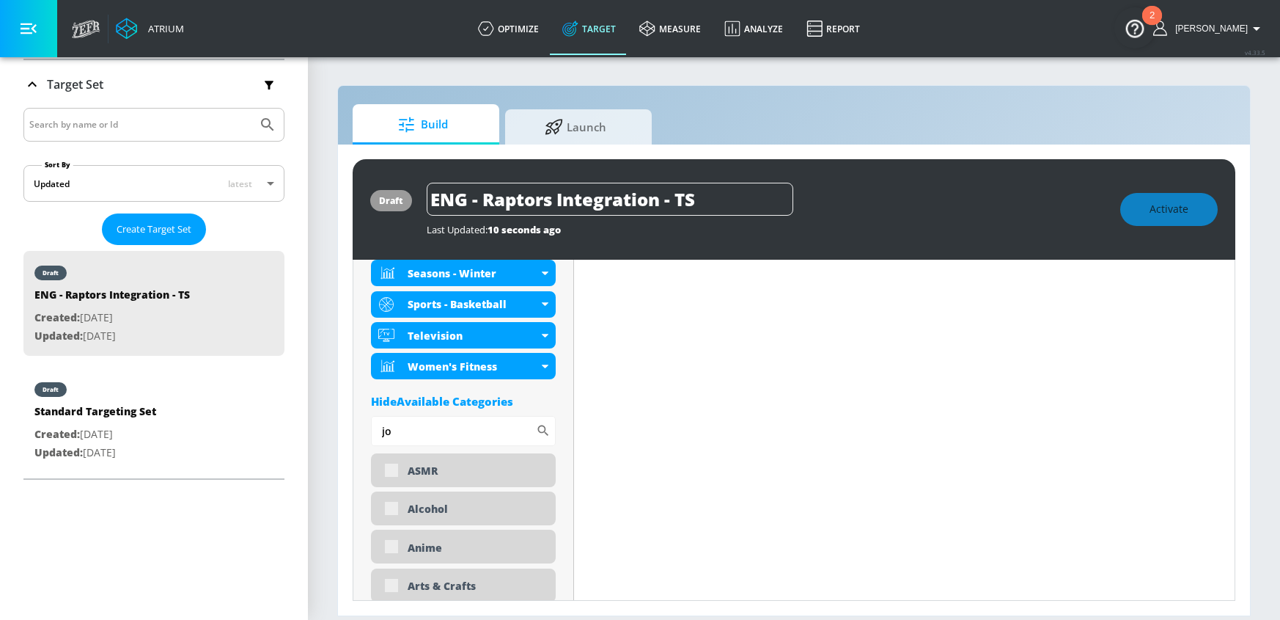
type input "j"
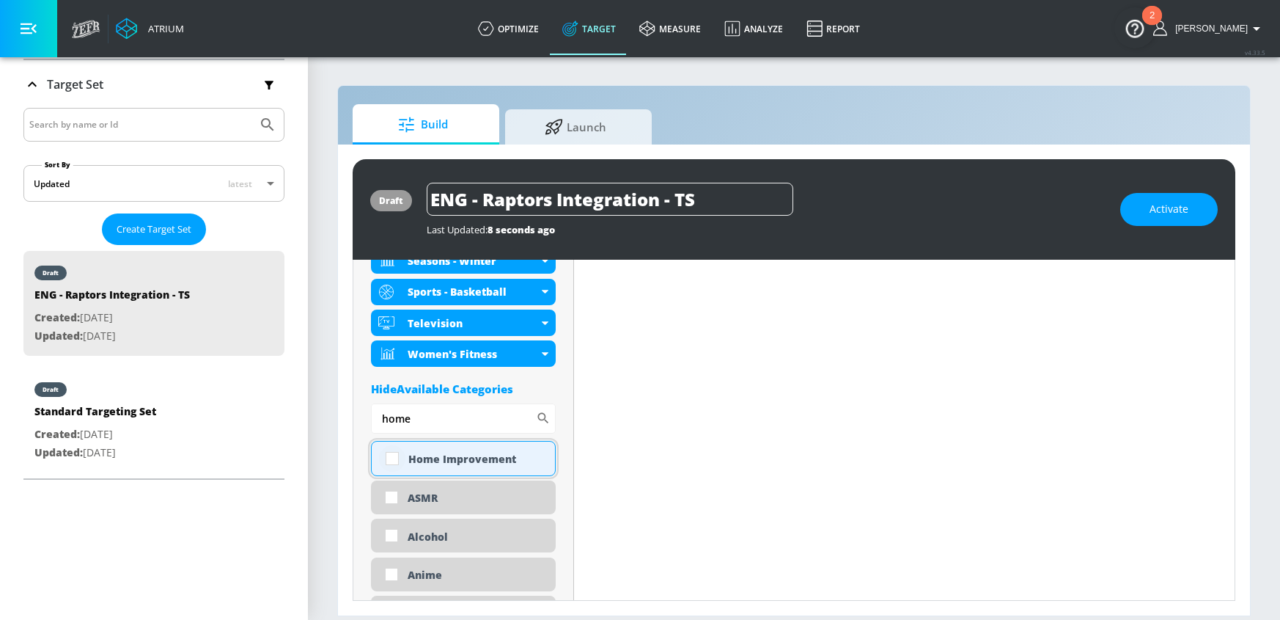
scroll to position [873, 0]
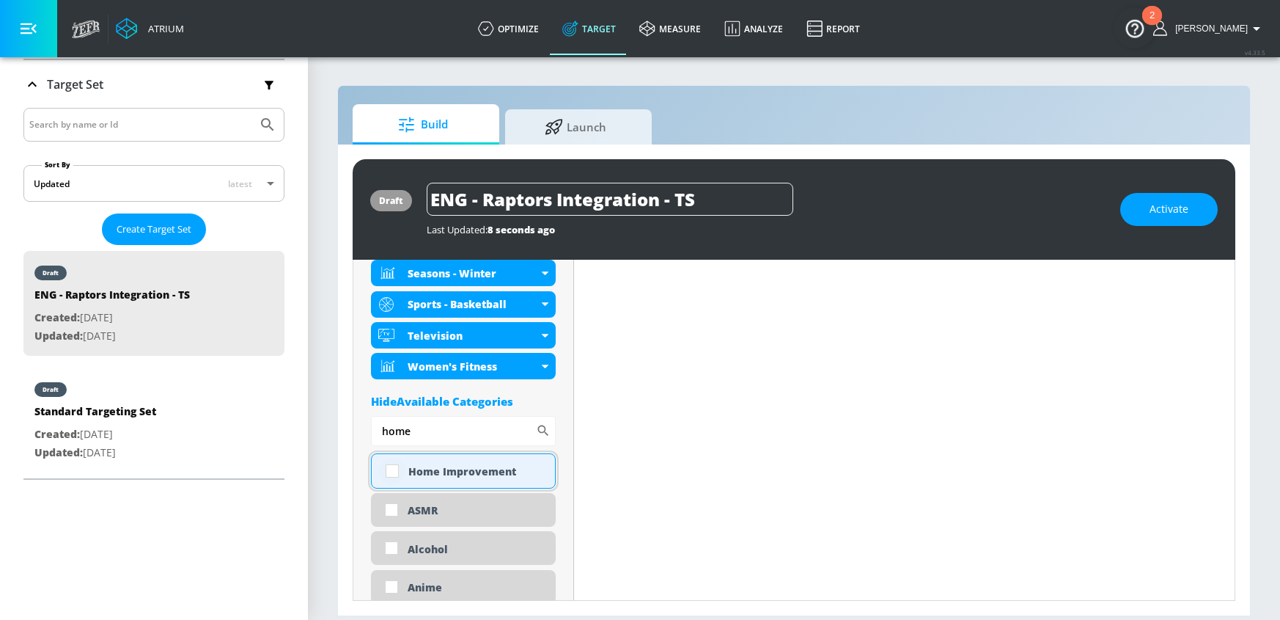
type input "home"
click at [391, 471] on input "checkbox" at bounding box center [392, 471] width 26 height 26
checkbox input "true"
drag, startPoint x: 433, startPoint y: 425, endPoint x: 387, endPoint y: 423, distance: 46.3
click at [387, 423] on input "home" at bounding box center [453, 430] width 165 height 29
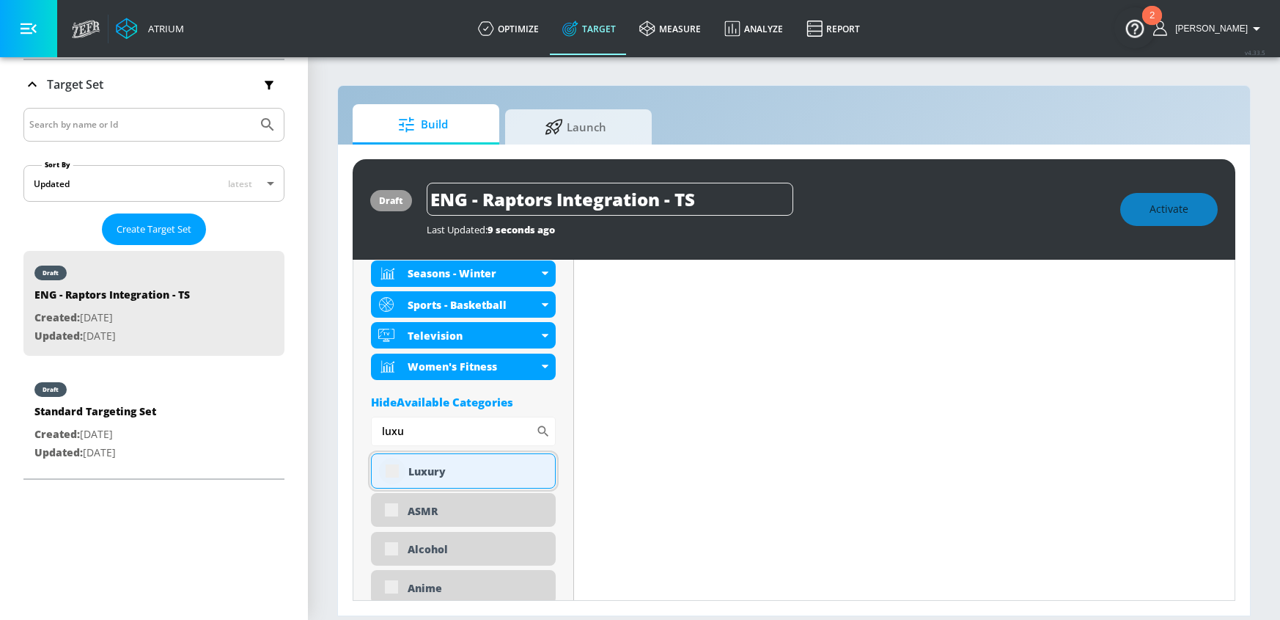
scroll to position [904, 0]
type input "luxu"
click at [396, 466] on input "checkbox" at bounding box center [392, 471] width 26 height 26
checkbox input "true"
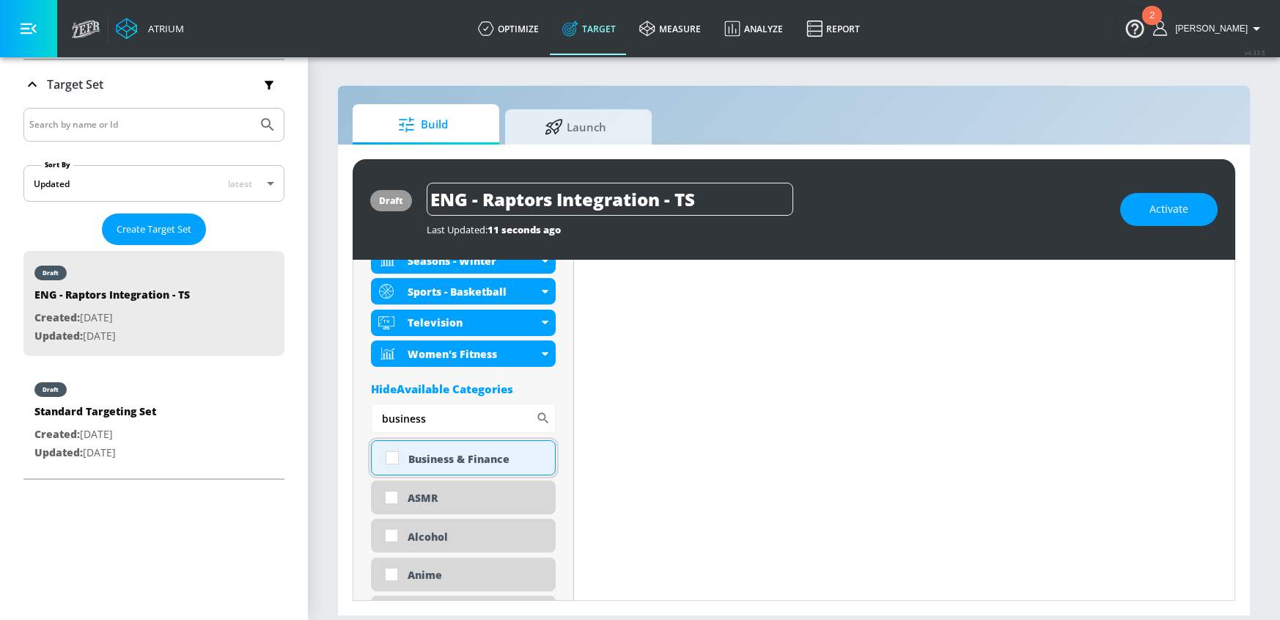
scroll to position [936, 0]
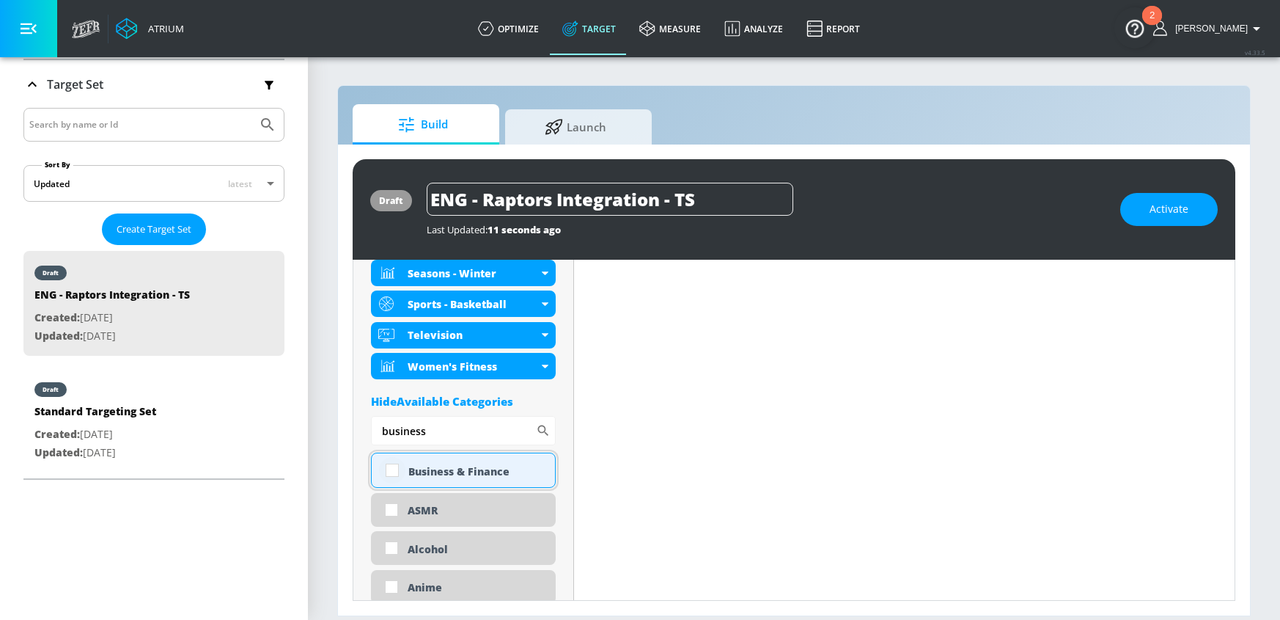
type input "business"
click at [395, 472] on input "checkbox" at bounding box center [392, 470] width 26 height 26
checkbox input "true"
click at [372, 430] on input "business" at bounding box center [453, 430] width 165 height 29
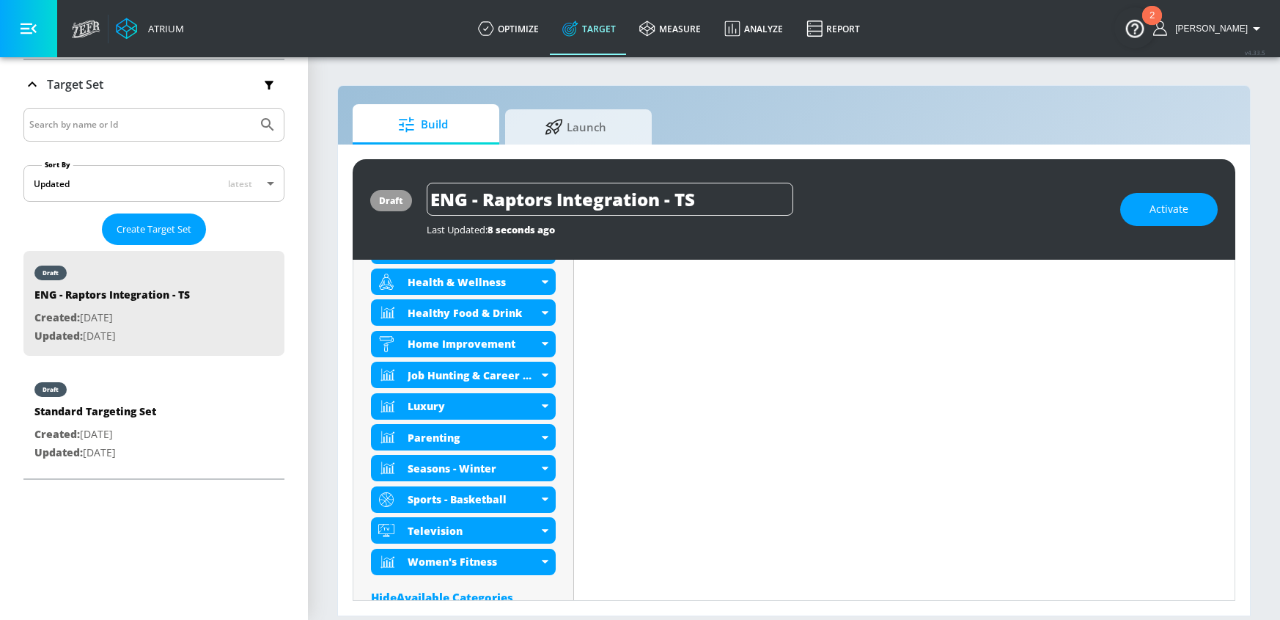
scroll to position [933, 0]
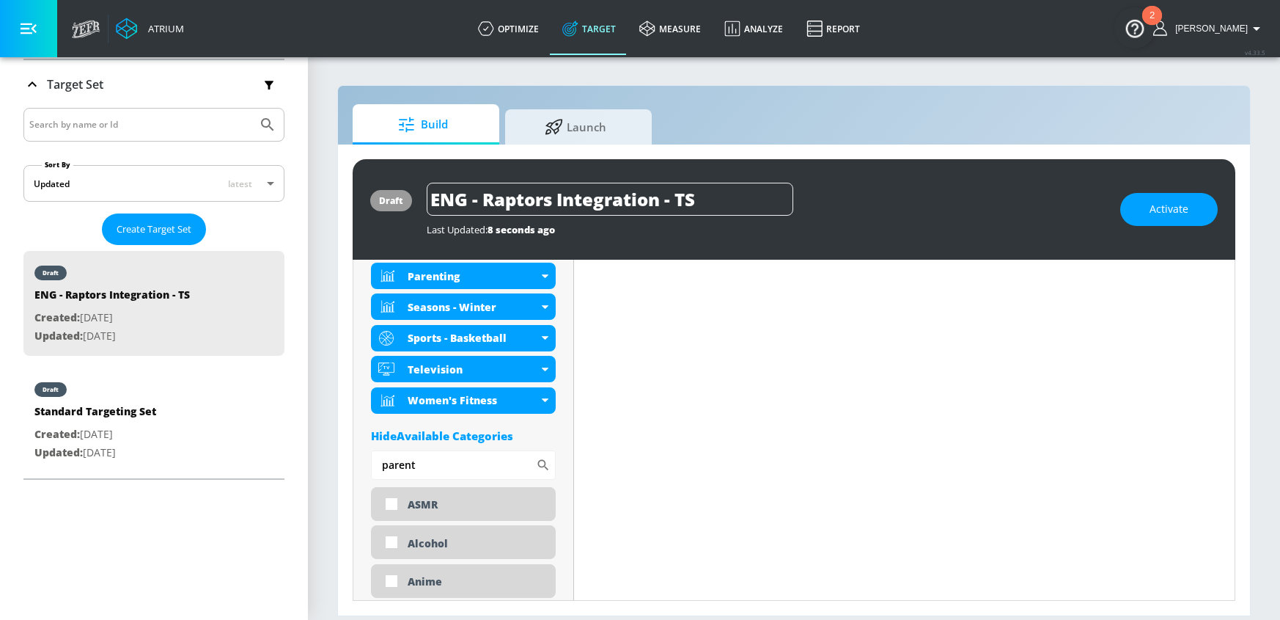
drag, startPoint x: 447, startPoint y: 465, endPoint x: 353, endPoint y: 463, distance: 93.9
type input "trave"
click at [393, 502] on input "checkbox" at bounding box center [392, 504] width 26 height 26
checkbox input "true"
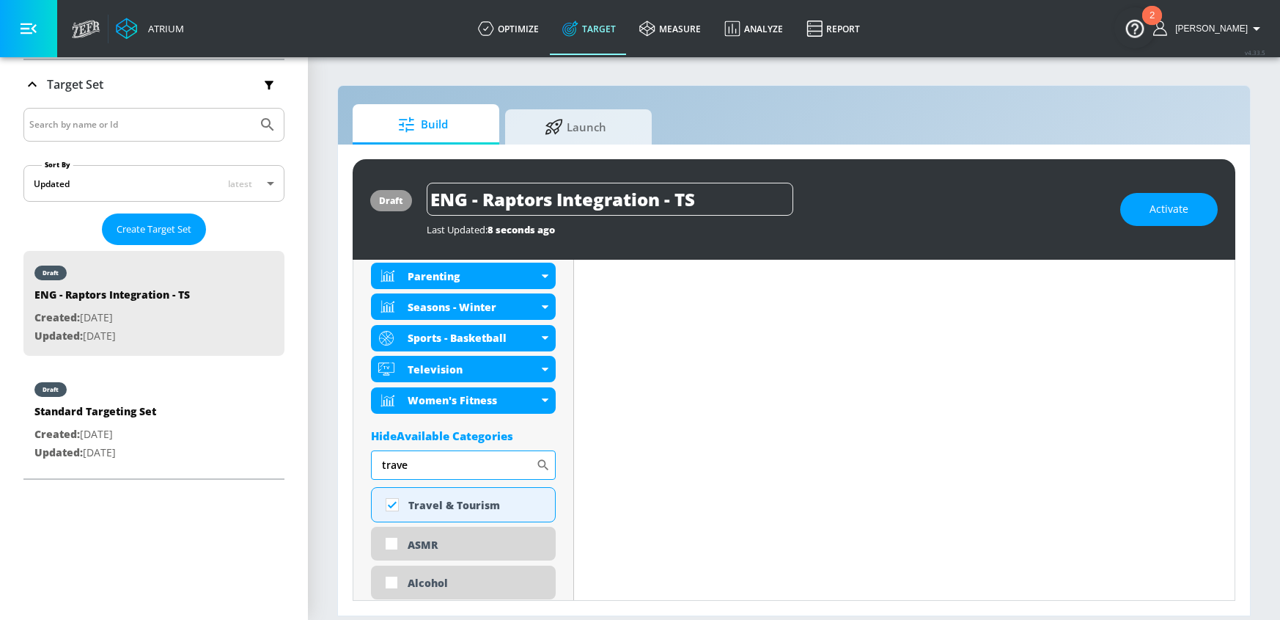
drag, startPoint x: 392, startPoint y: 469, endPoint x: 379, endPoint y: 469, distance: 13.2
click at [379, 469] on input "trave" at bounding box center [453, 464] width 165 height 29
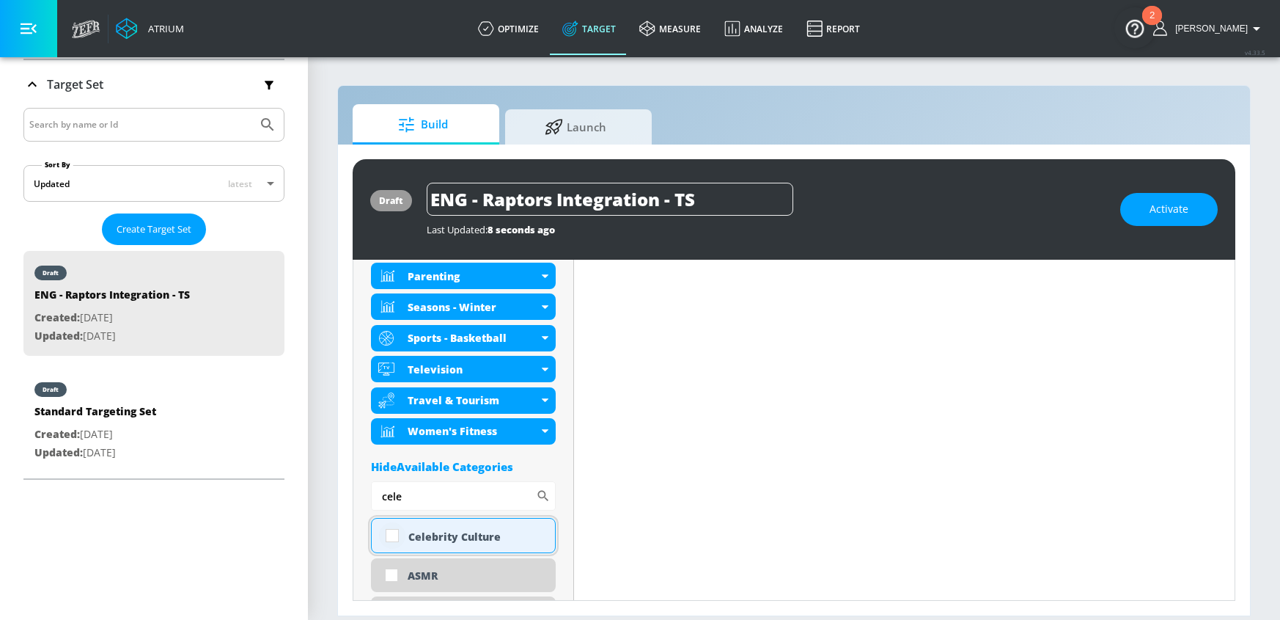
type input "cele"
click at [379, 544] on input "checkbox" at bounding box center [392, 535] width 26 height 26
checkbox input "true"
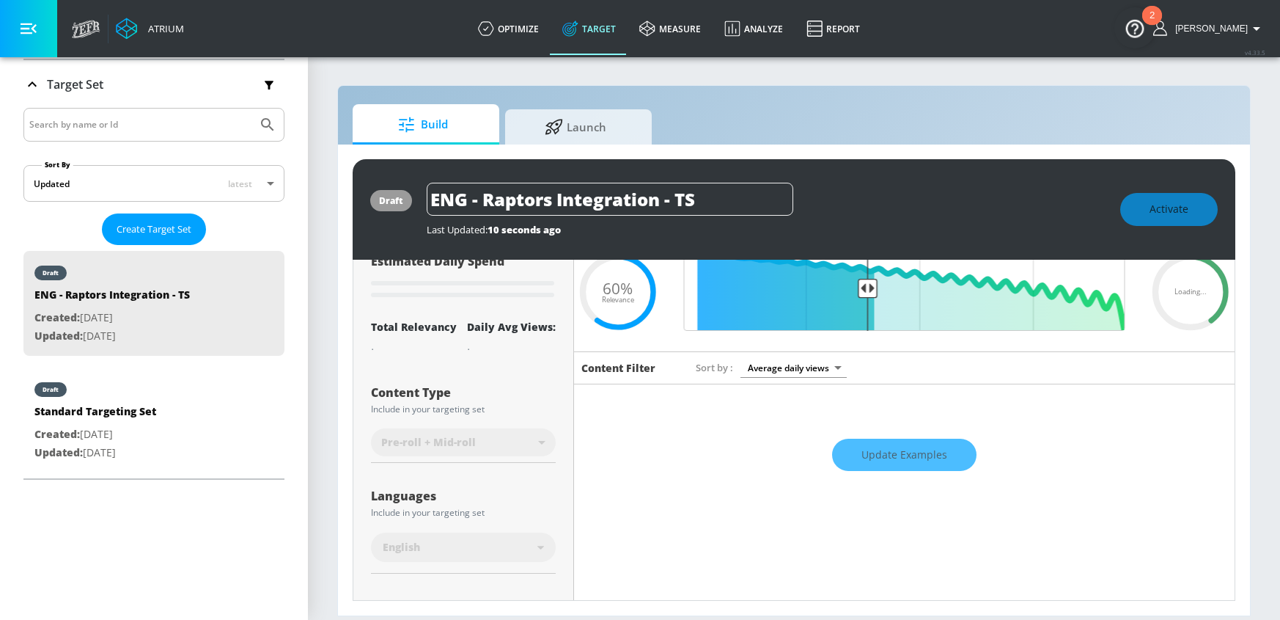
scroll to position [0, 0]
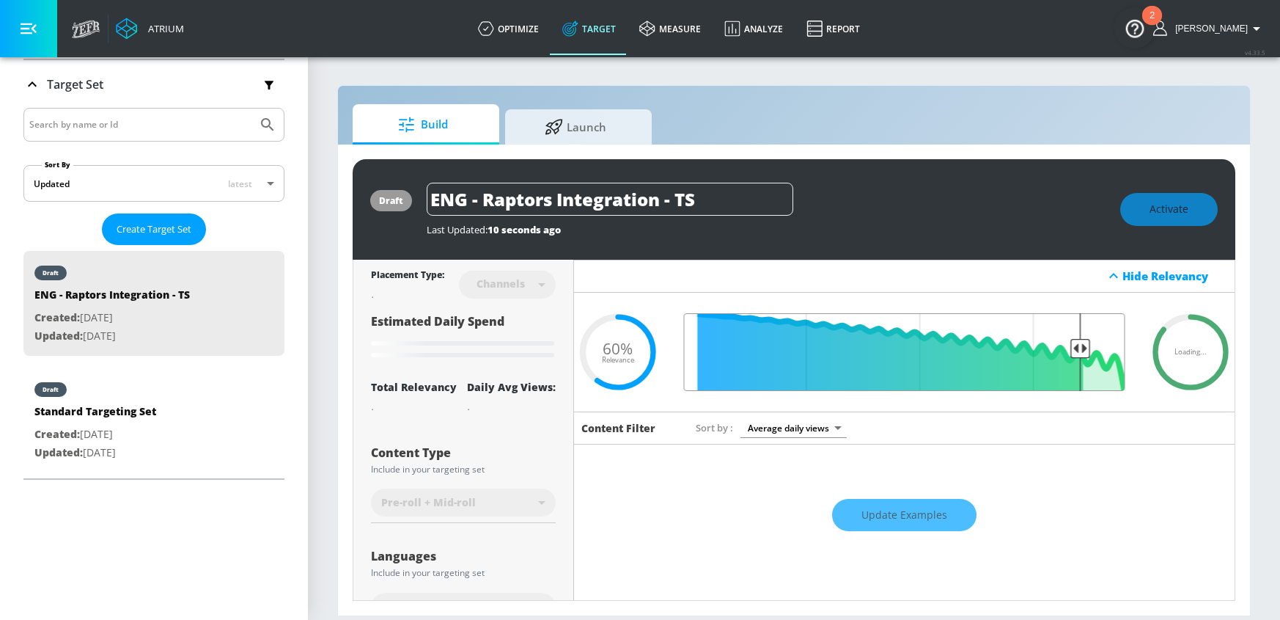
drag, startPoint x: 870, startPoint y: 345, endPoint x: 1068, endPoint y: 343, distance: 198.8
click at [1068, 343] on input "Final Threshold" at bounding box center [905, 352] width 456 height 78
drag, startPoint x: 1064, startPoint y: 345, endPoint x: 1049, endPoint y: 347, distance: 15.6
click at [1049, 347] on input "Final Threshold" at bounding box center [905, 352] width 456 height 78
type input "0.6"
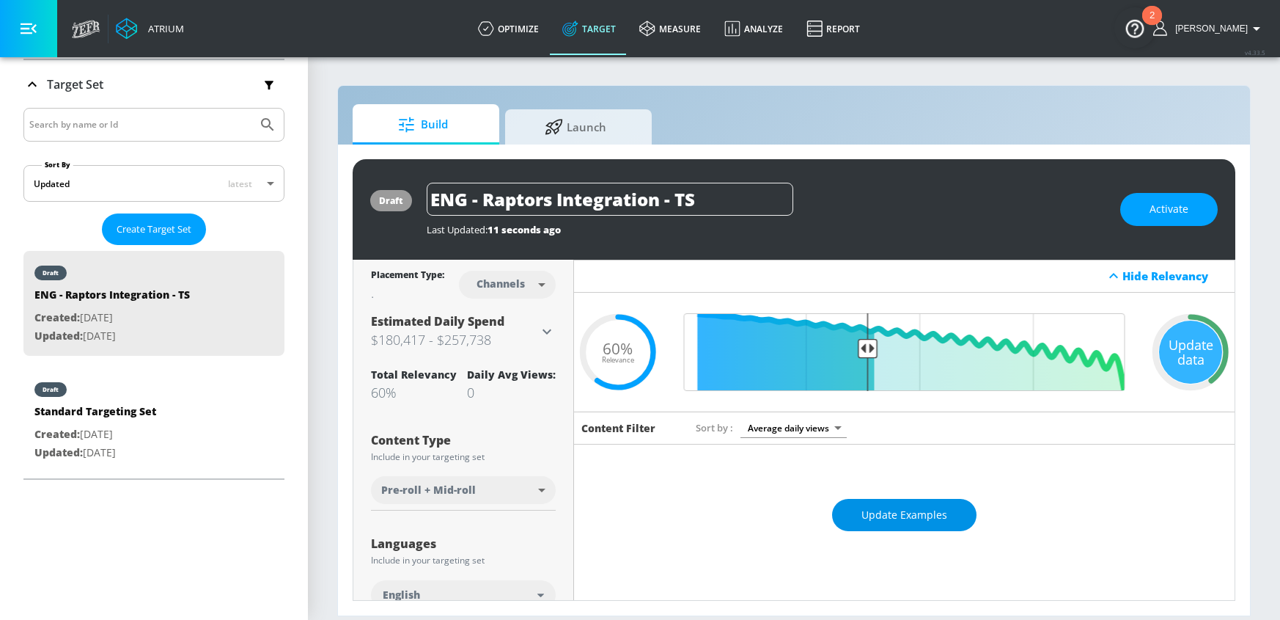
click at [913, 518] on span "Update Examples" at bounding box center [905, 515] width 86 height 18
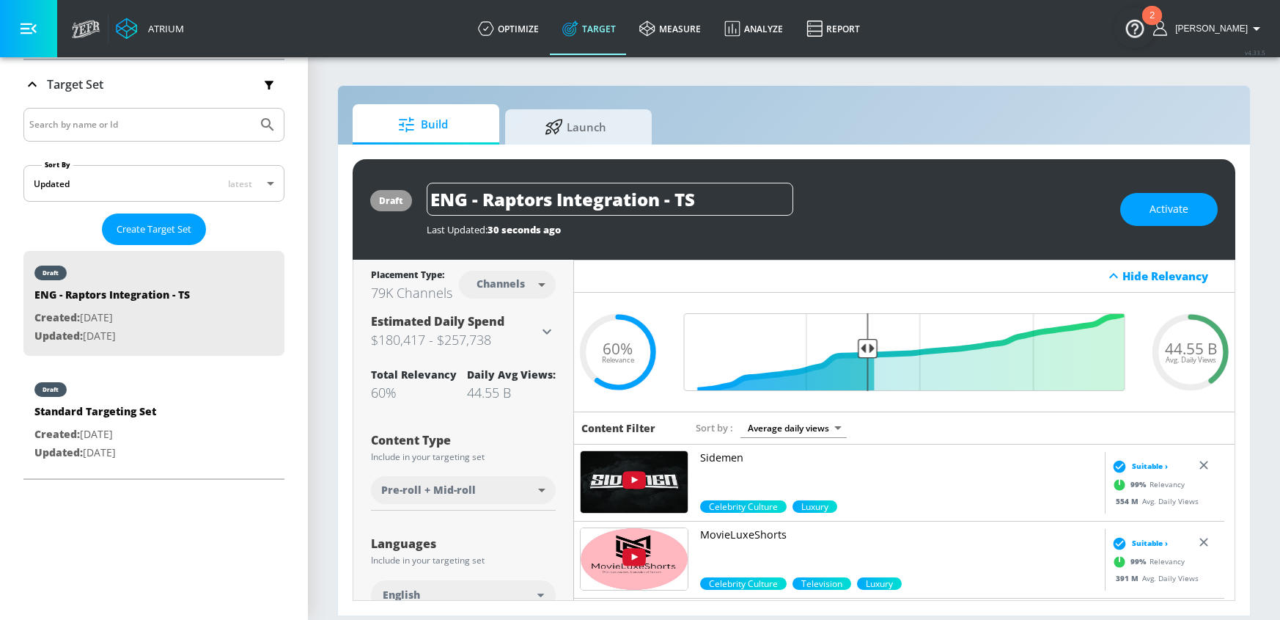
click at [491, 290] on body "Atrium optimize Target measure Analyze Report optimize Target measure Analyze R…" at bounding box center [640, 310] width 1280 height 620
click at [494, 339] on div "Videos" at bounding box center [501, 340] width 42 height 15
type input "videos"
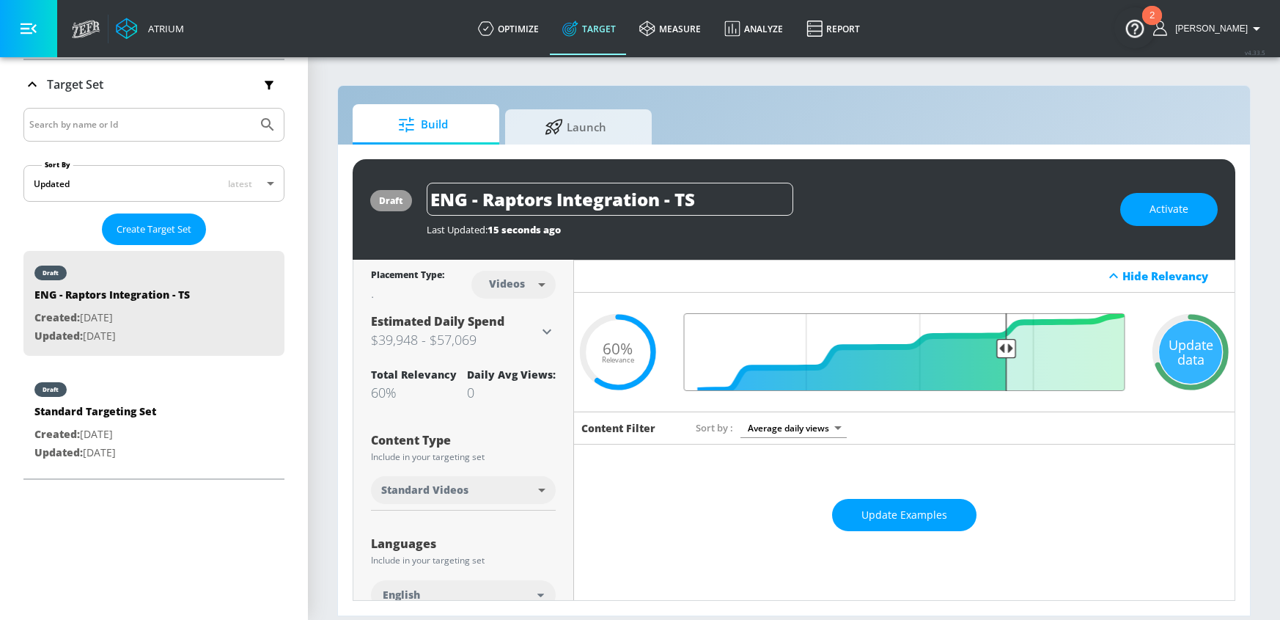
drag, startPoint x: 896, startPoint y: 351, endPoint x: 991, endPoint y: 369, distance: 96.2
type input "0.3"
click at [997, 362] on input "Final Threshold" at bounding box center [905, 352] width 456 height 78
click at [903, 523] on span "Update Examples" at bounding box center [905, 515] width 86 height 18
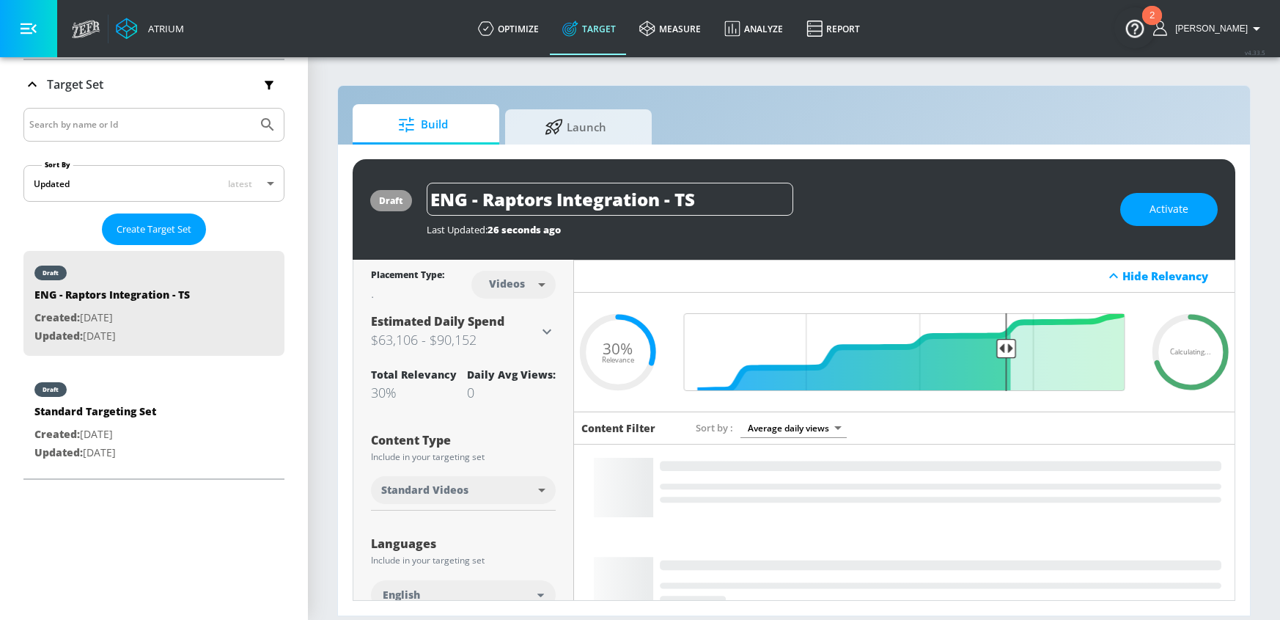
drag, startPoint x: 618, startPoint y: 184, endPoint x: 430, endPoint y: 170, distance: 188.3
click at [430, 170] on div "draft ENG - Raptors Integration - TS Last Updated: 26 seconds ago Activate" at bounding box center [794, 209] width 883 height 100
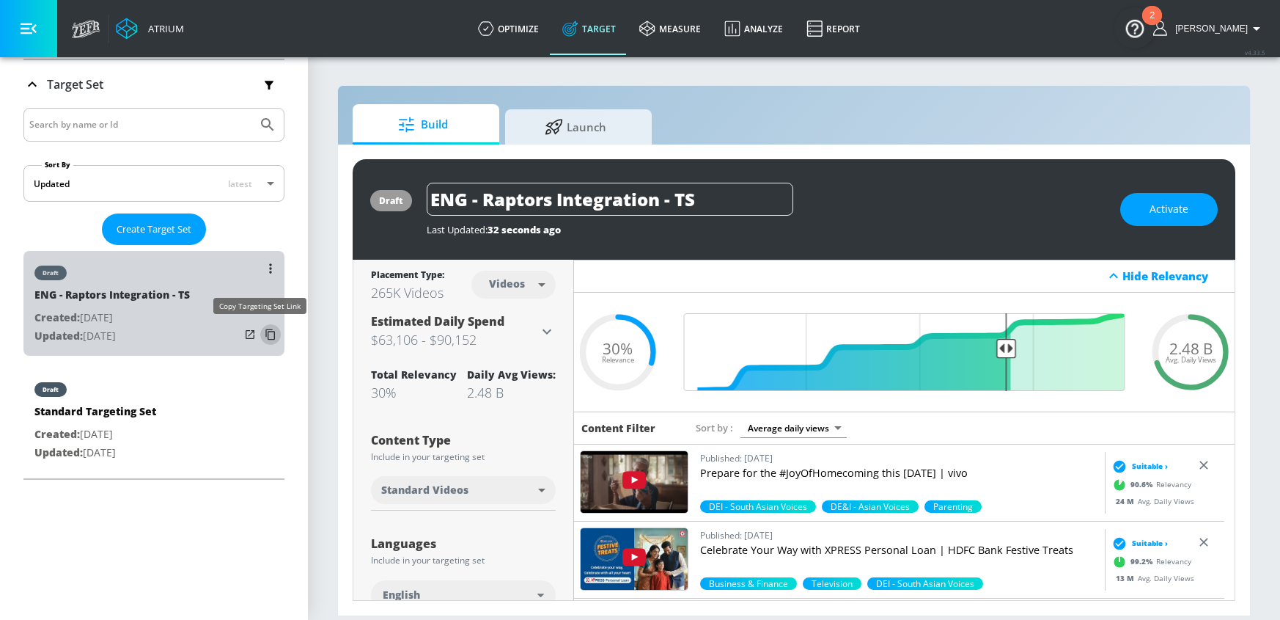
click at [265, 335] on icon "list of Target Set" at bounding box center [270, 334] width 10 height 11
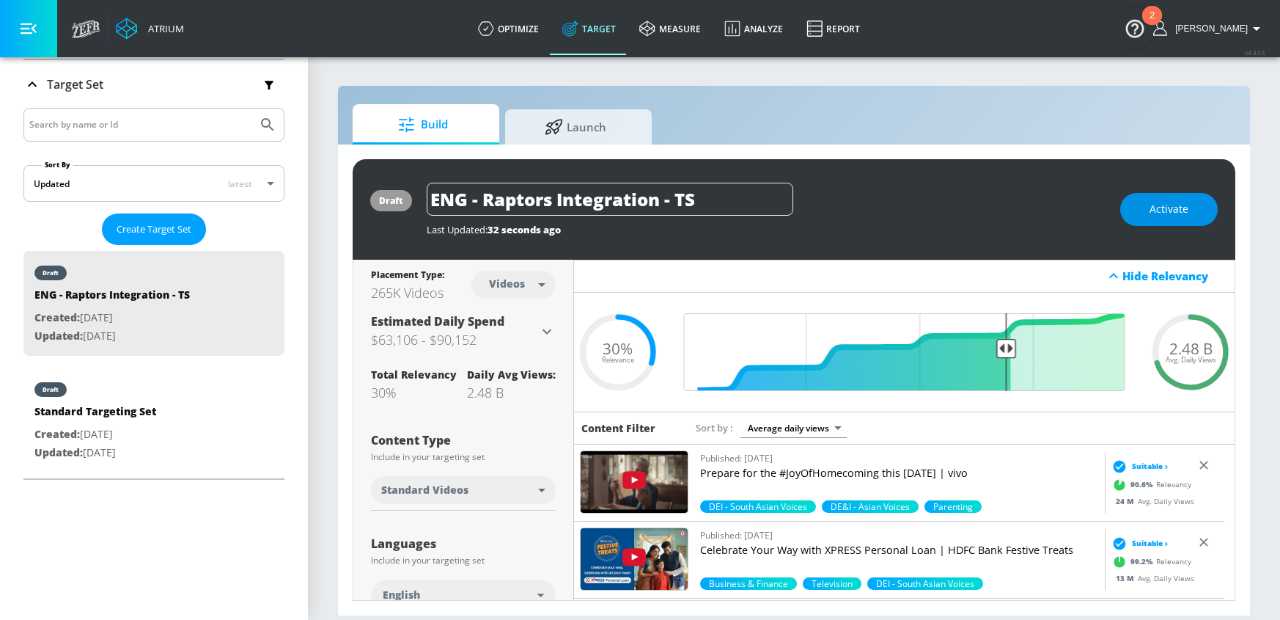
click at [1195, 208] on button "Activate" at bounding box center [1170, 209] width 98 height 33
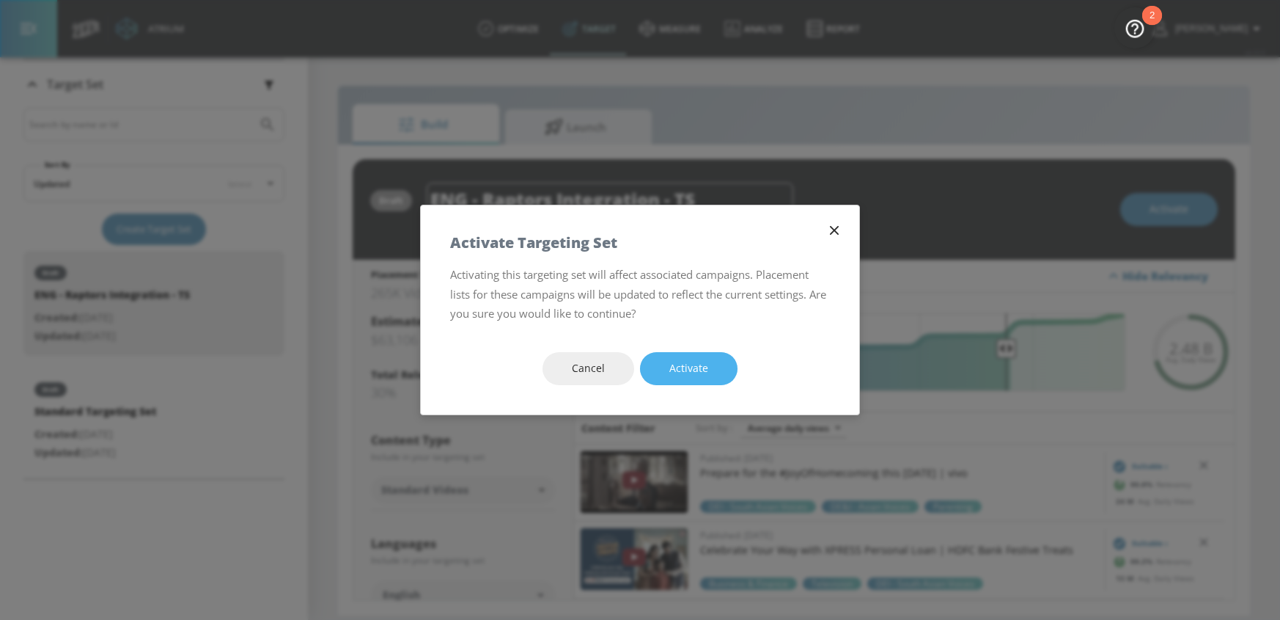
click at [653, 372] on button "Activate" at bounding box center [689, 368] width 98 height 33
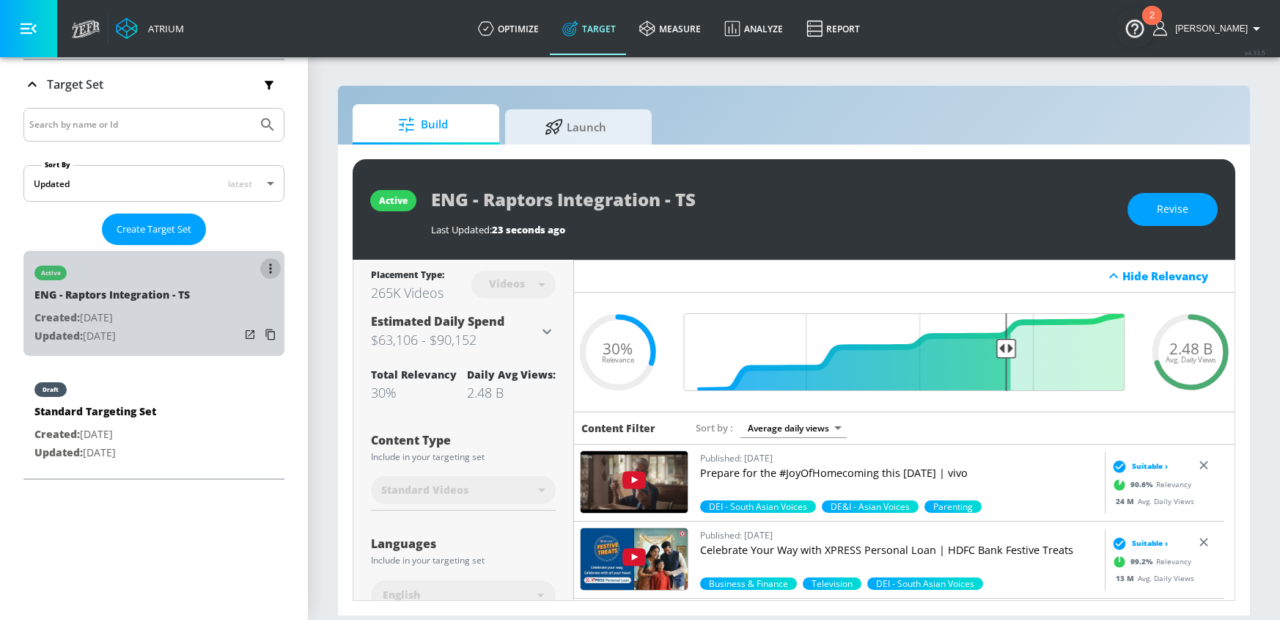
click at [261, 267] on button "list of Target Set" at bounding box center [270, 268] width 21 height 21
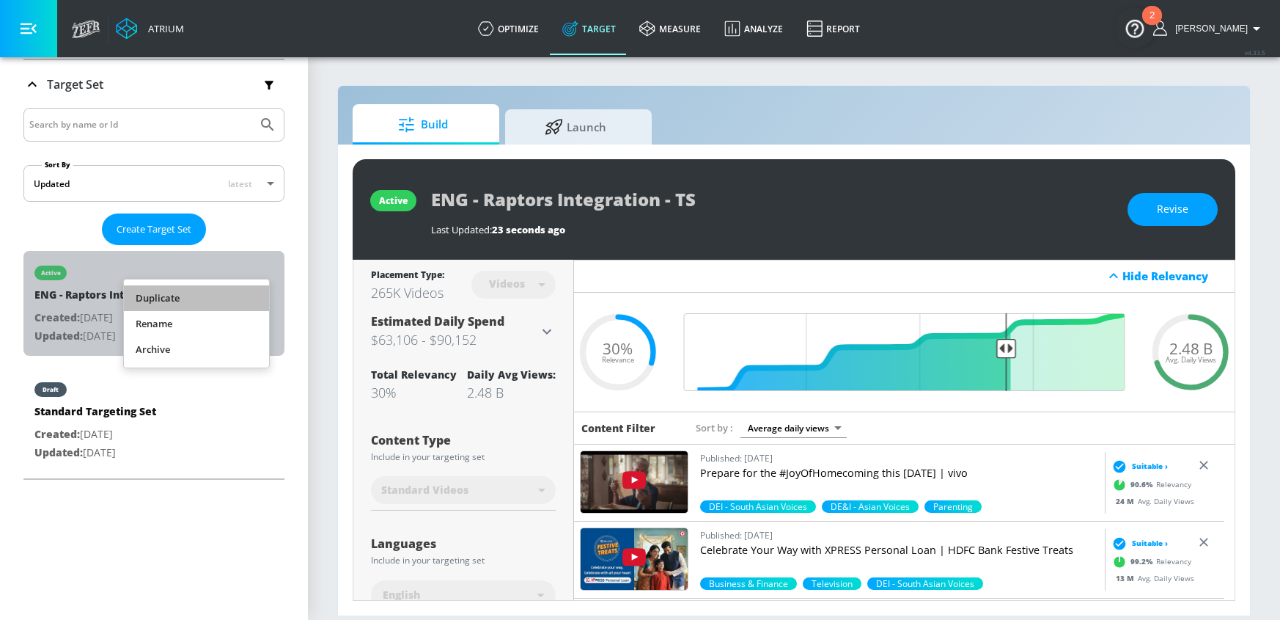
click at [191, 291] on li "Duplicate" at bounding box center [196, 298] width 145 height 26
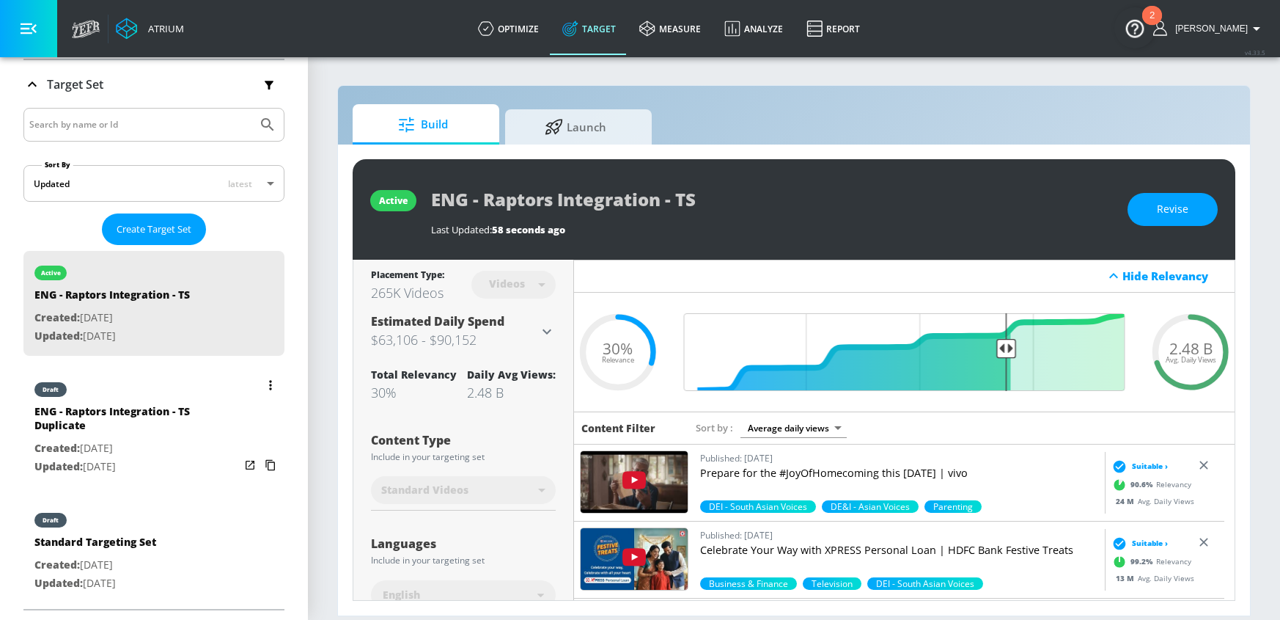
click at [169, 417] on div "ENG - Raptors Integration - TS Duplicate" at bounding box center [136, 421] width 205 height 35
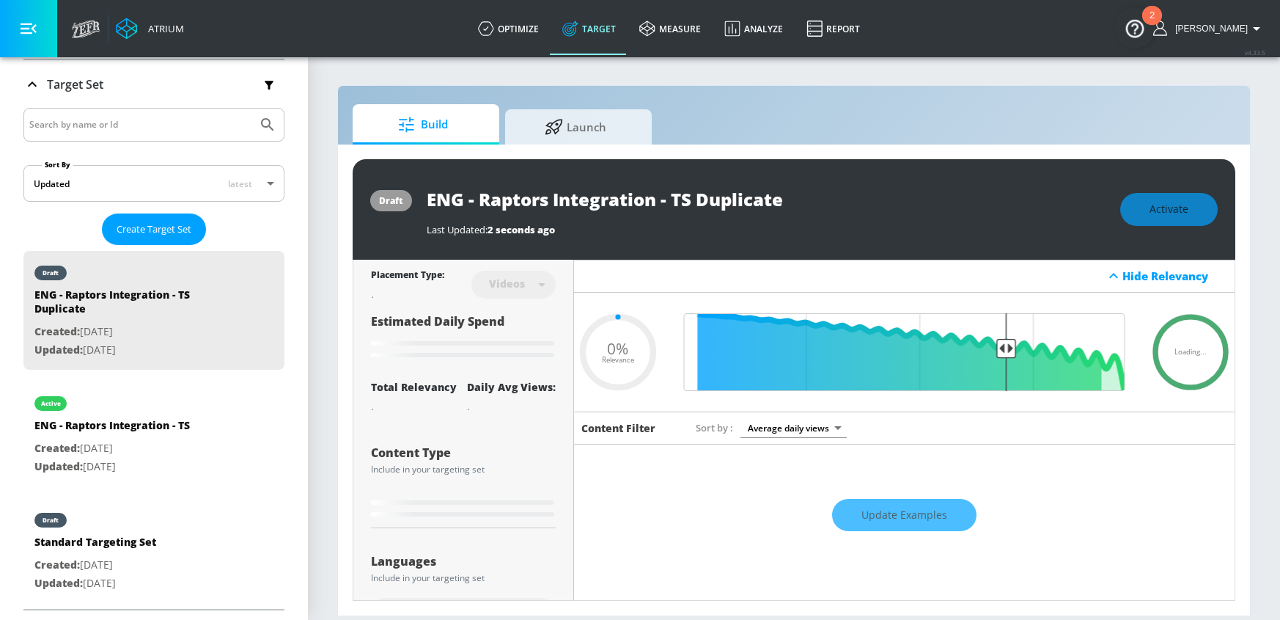
type input "ENG - Raptors Integration - TS Duplicate"
type input "0.05"
drag, startPoint x: 468, startPoint y: 199, endPoint x: 386, endPoint y: 197, distance: 82.1
click at [386, 198] on div "draft ENG - Raptors Integration - TS Duplicate Last Updated: 2 seconds ago Acti…" at bounding box center [794, 209] width 883 height 100
type input "F - Raptors Integration - TS Duplicate"
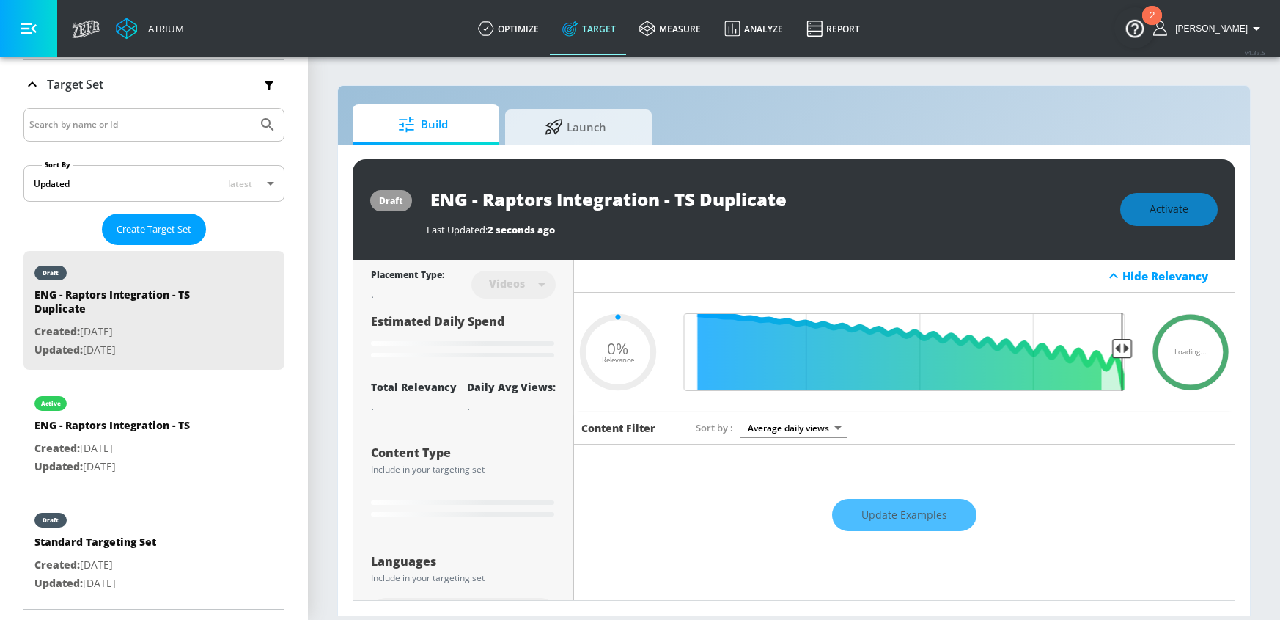
type input "0.05"
type input "FR - Raptors Integration - TS Duplicate"
type input "0.05"
drag, startPoint x: 679, startPoint y: 199, endPoint x: 791, endPoint y: 206, distance: 111.7
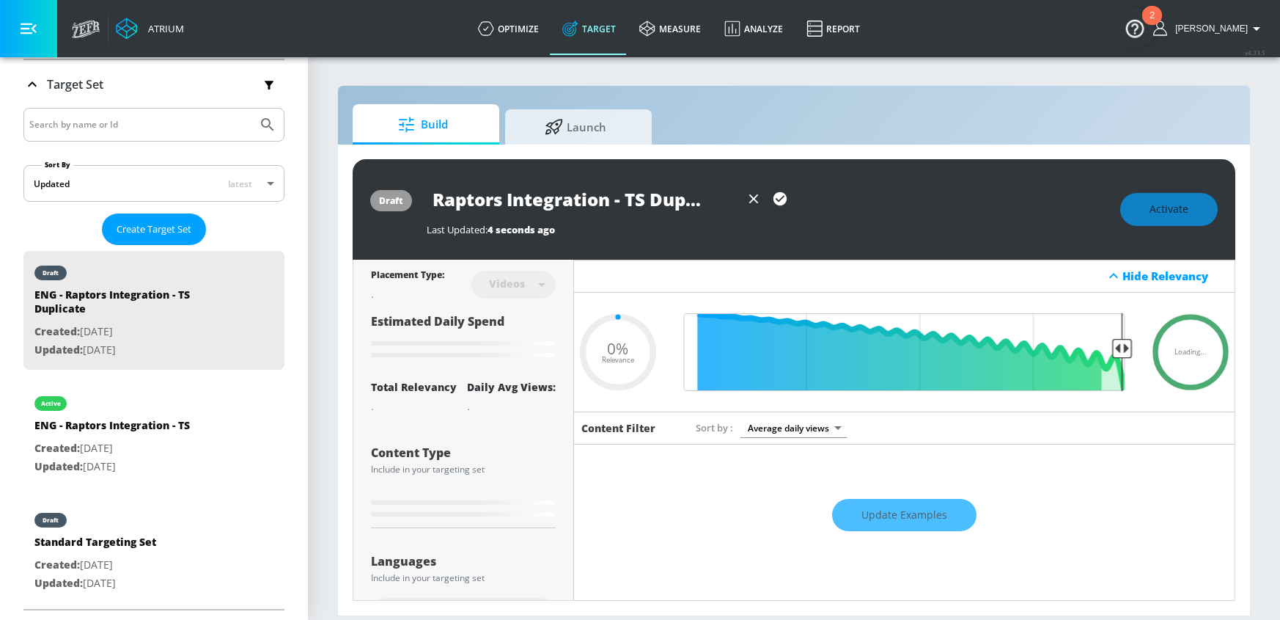
click at [791, 206] on div "FR - Raptors Integration - TS Duplicate" at bounding box center [610, 199] width 367 height 33
type input "FR - Raptors Integration - TS"
type input "0.05"
type input "FR - Raptors Integration - TS"
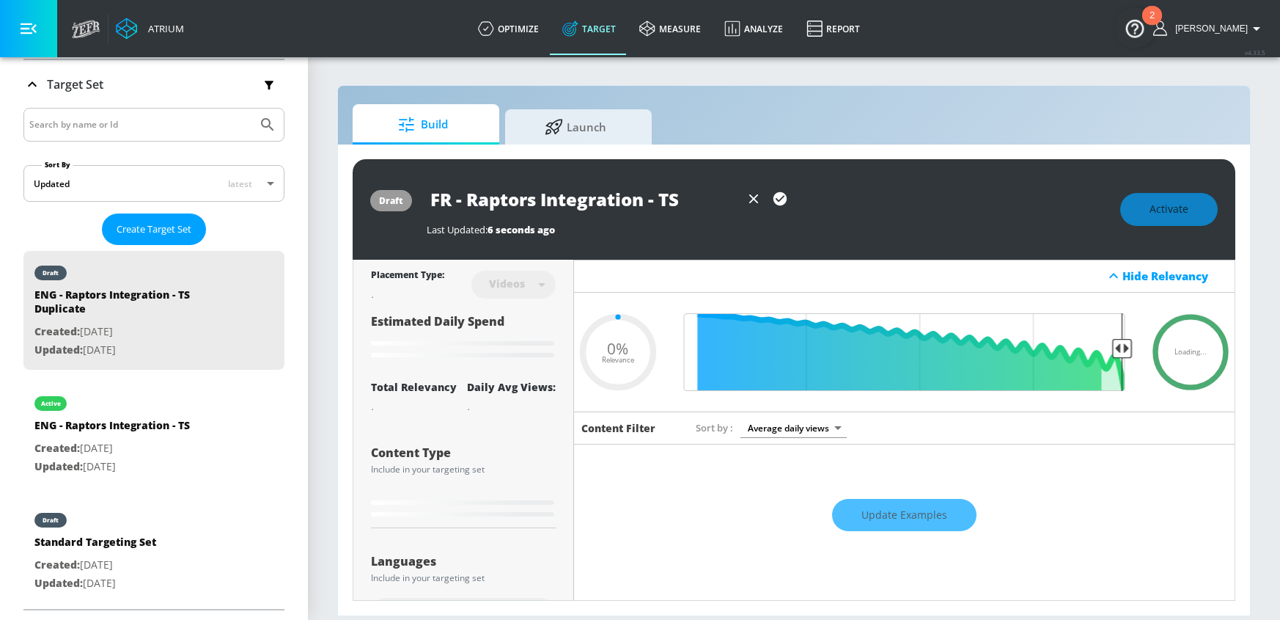
click at [780, 199] on icon "button" at bounding box center [780, 199] width 16 height 16
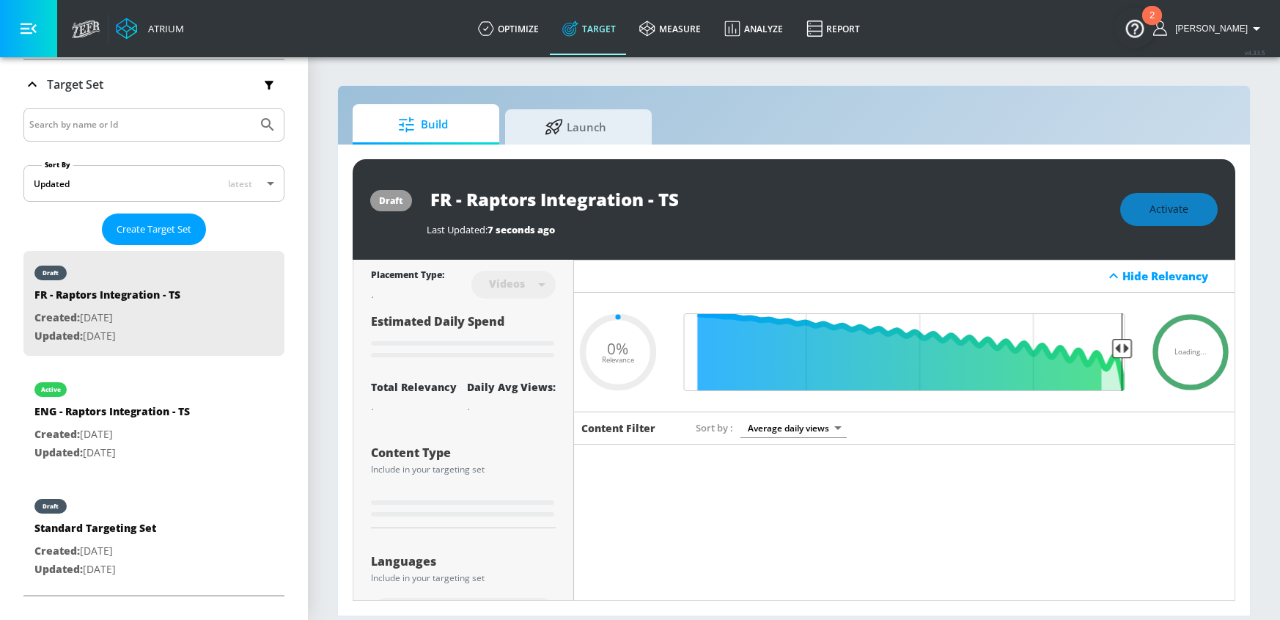
type input "0.05"
type input "ENG - Raptors Integration - TS Duplicate"
type input "0.3"
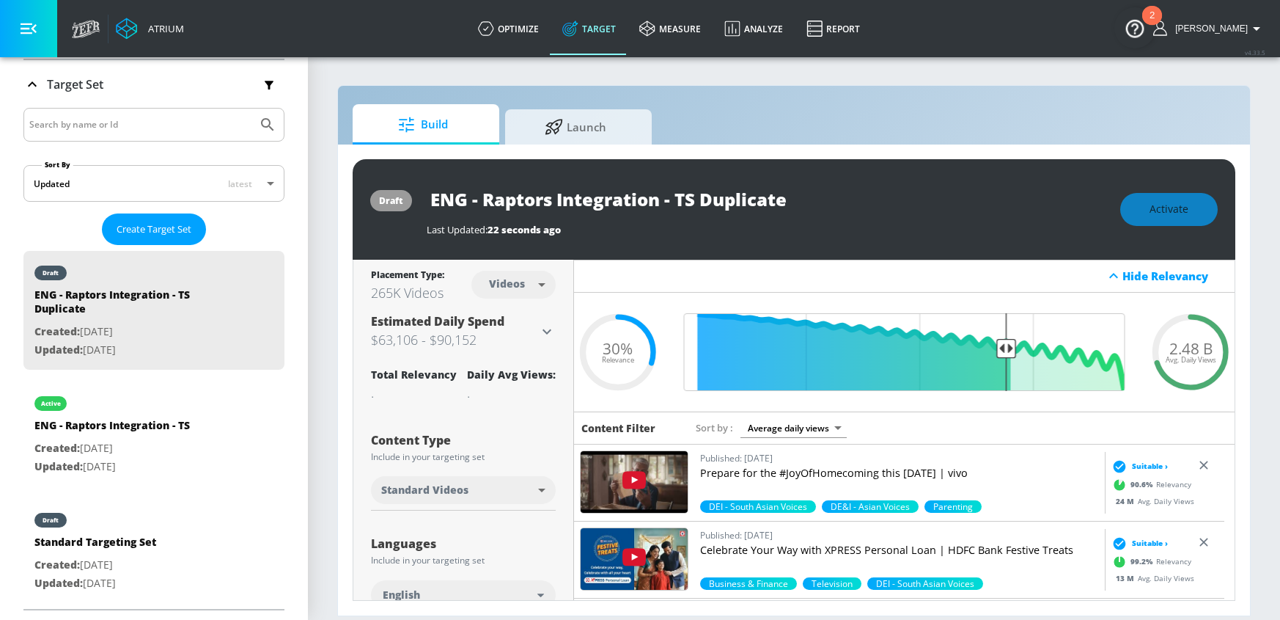
drag, startPoint x: 700, startPoint y: 195, endPoint x: 845, endPoint y: 207, distance: 144.9
click at [843, 208] on div "ENG - Raptors Integration - TS Duplicate" at bounding box center [766, 199] width 679 height 33
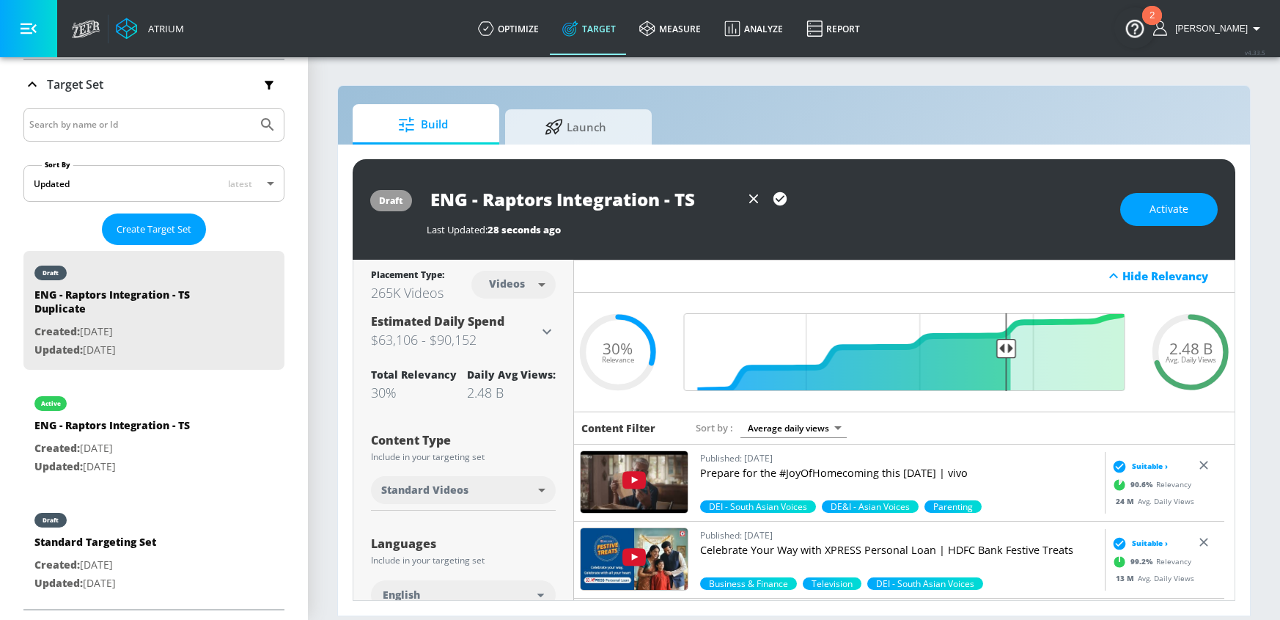
drag, startPoint x: 468, startPoint y: 198, endPoint x: 420, endPoint y: 199, distance: 47.7
click at [420, 199] on div "draft ENG - Raptors Integration - TS Last Updated: 28 seconds ago Activate" at bounding box center [794, 209] width 883 height 100
type input "FR - Raptors Integration - TS"
click at [780, 205] on icon "button" at bounding box center [780, 199] width 16 height 16
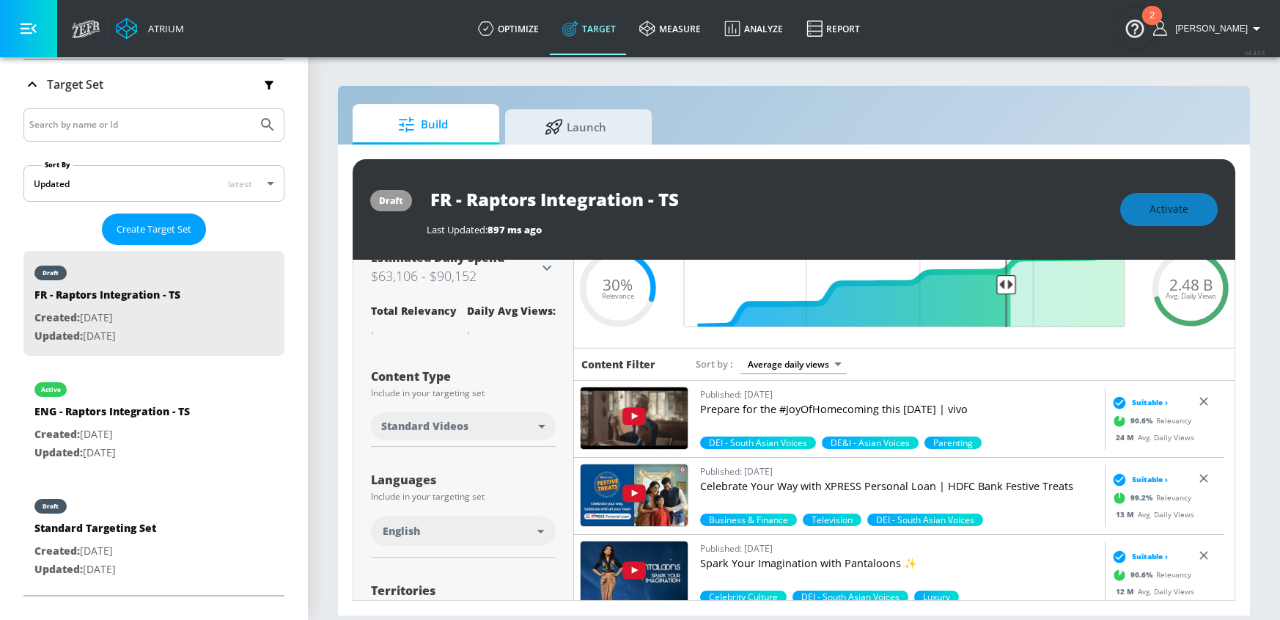
scroll to position [90, 0]
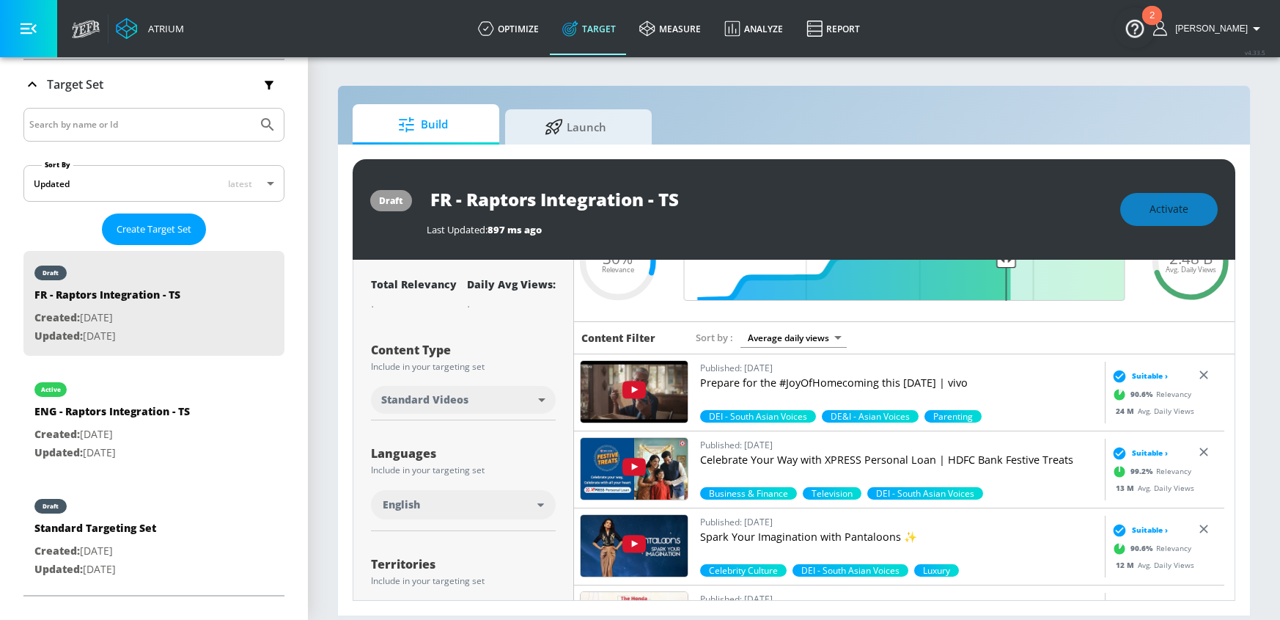
click at [458, 502] on div "English" at bounding box center [460, 504] width 155 height 15
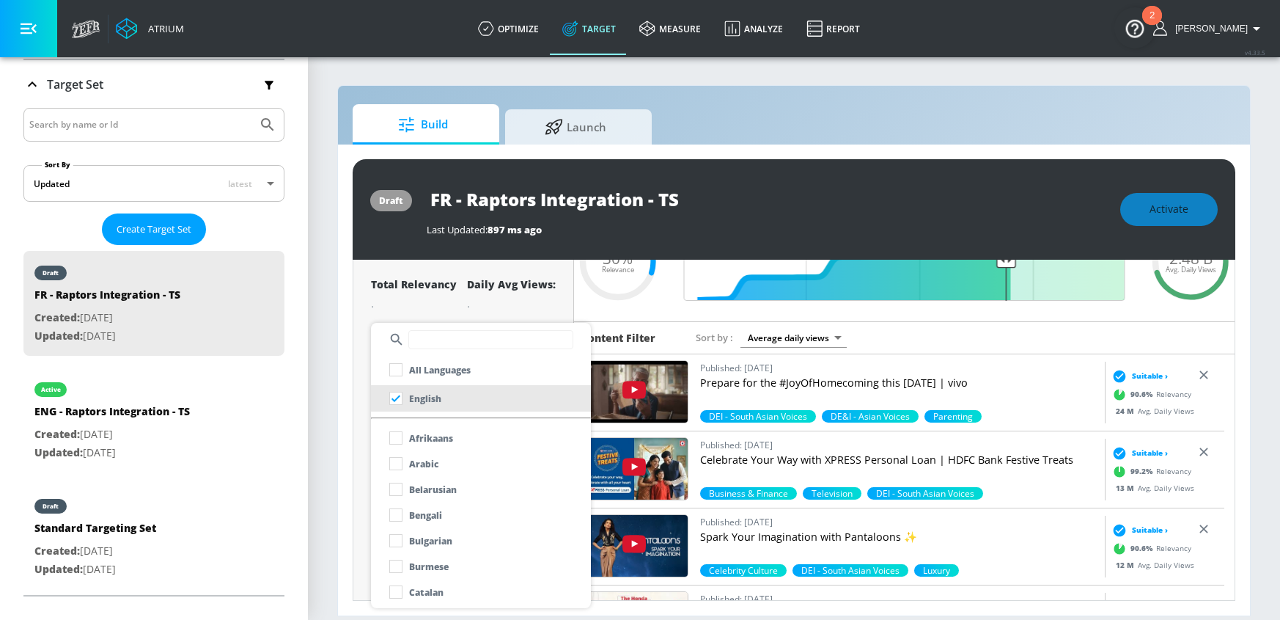
click at [463, 343] on input "text" at bounding box center [490, 339] width 165 height 19
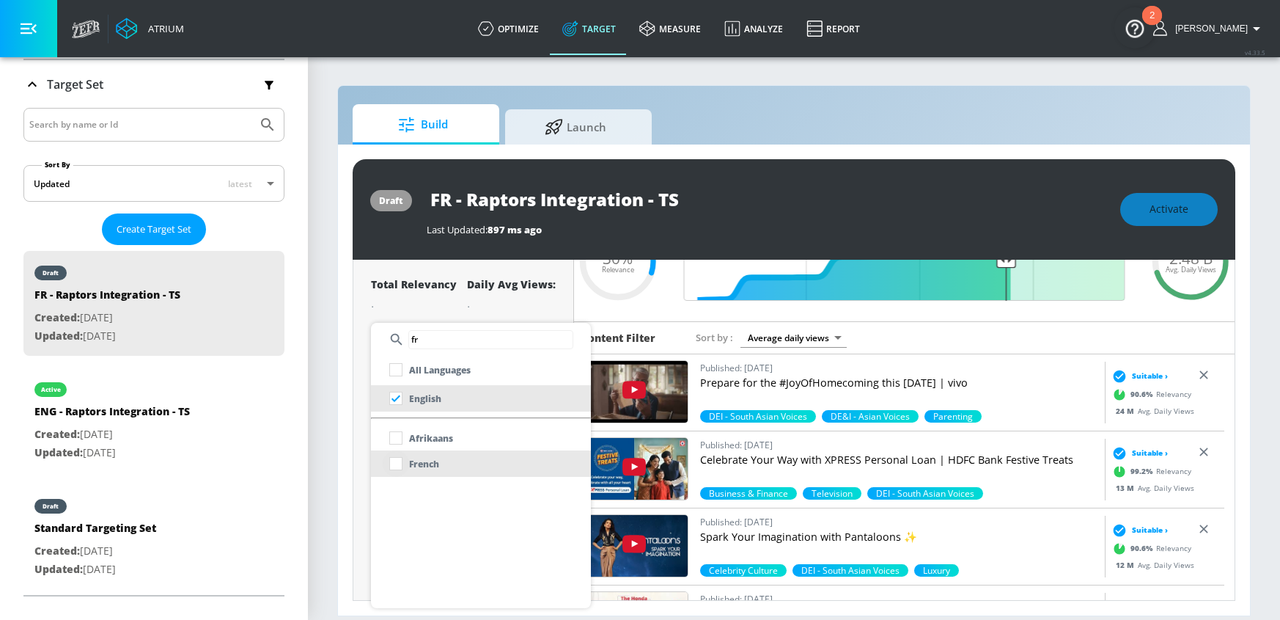
type input "fr"
click at [400, 463] on input "checkbox" at bounding box center [396, 463] width 26 height 26
click at [345, 436] on div at bounding box center [640, 310] width 1280 height 620
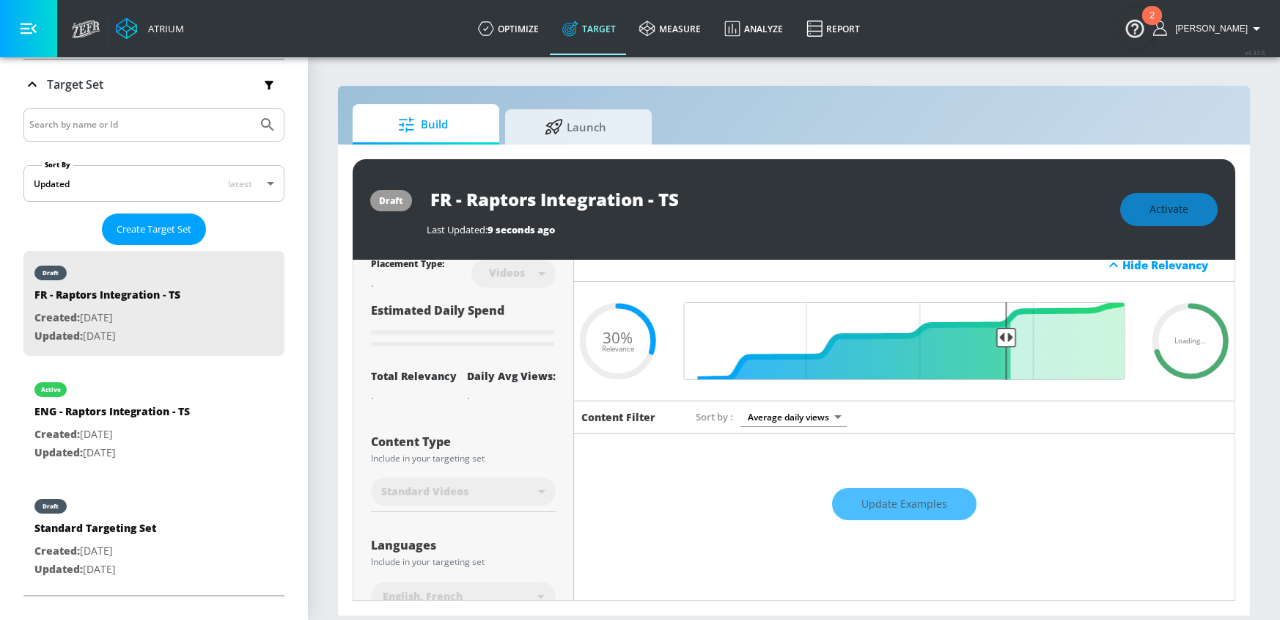
scroll to position [0, 0]
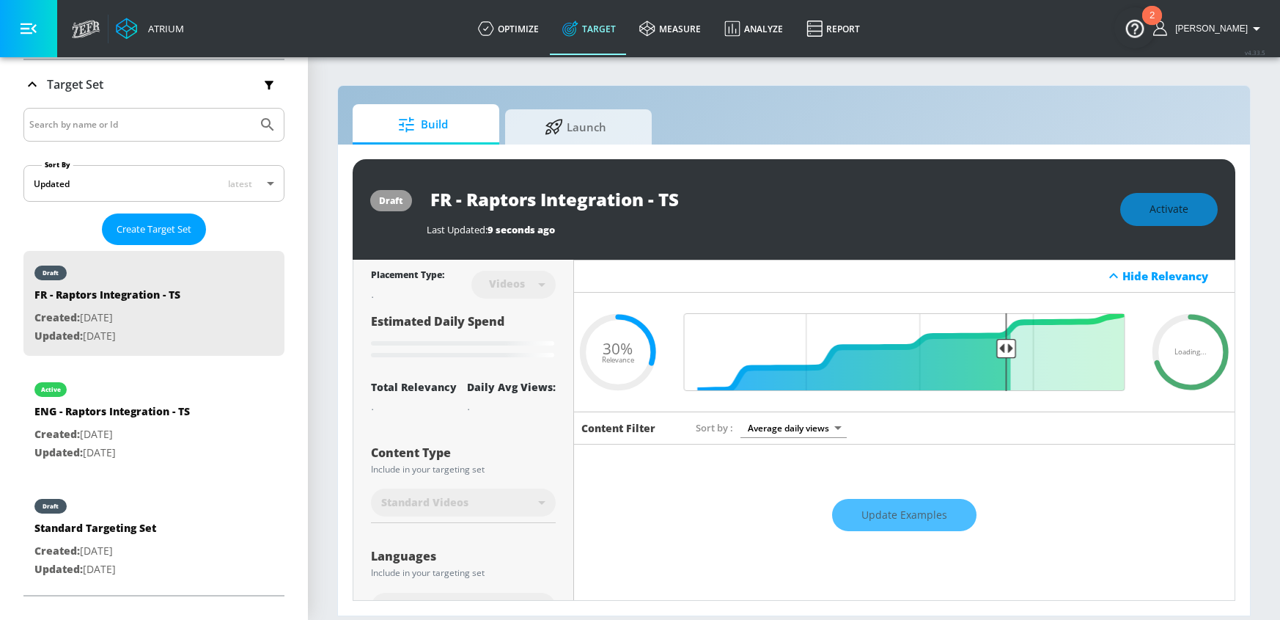
drag, startPoint x: 1069, startPoint y: 510, endPoint x: 1008, endPoint y: 521, distance: 62.0
click at [1057, 512] on div "Update Examples" at bounding box center [904, 514] width 661 height 51
drag, startPoint x: 638, startPoint y: 199, endPoint x: 418, endPoint y: 202, distance: 220.0
click at [418, 202] on div "draft FR - Raptors Integration - TS Last Updated: 9 seconds ago Activate" at bounding box center [794, 209] width 883 height 100
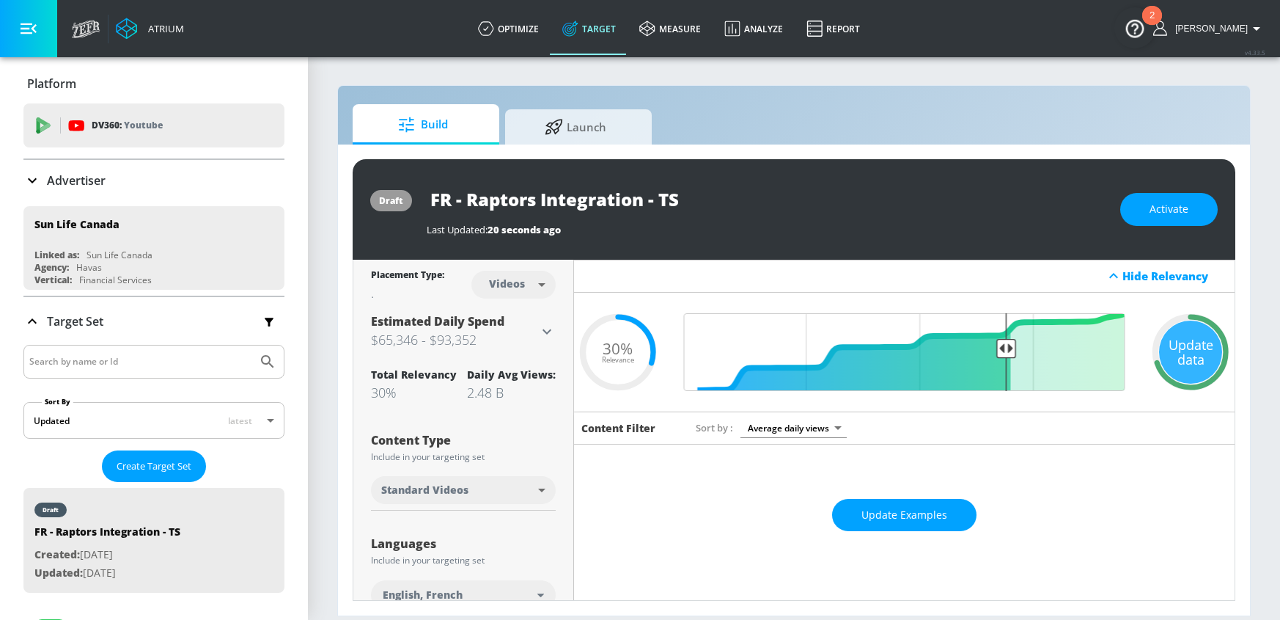
scroll to position [237, 0]
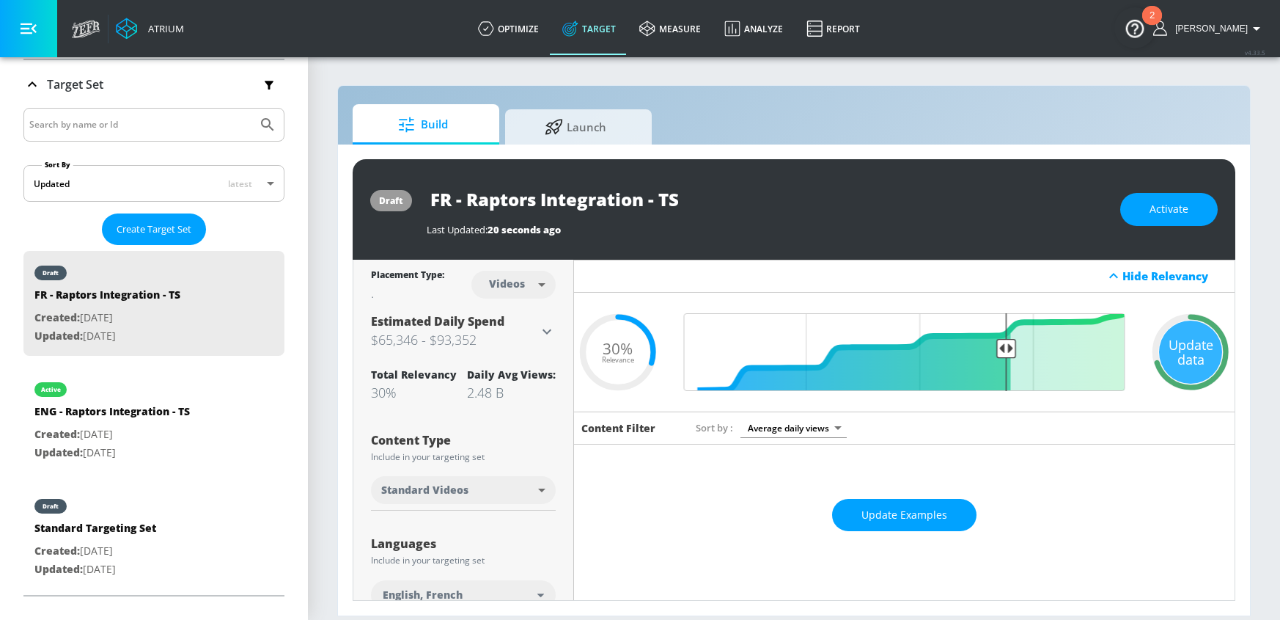
click at [913, 497] on div "Update Examples" at bounding box center [904, 514] width 661 height 51
click at [906, 509] on span "Update Examples" at bounding box center [905, 515] width 86 height 18
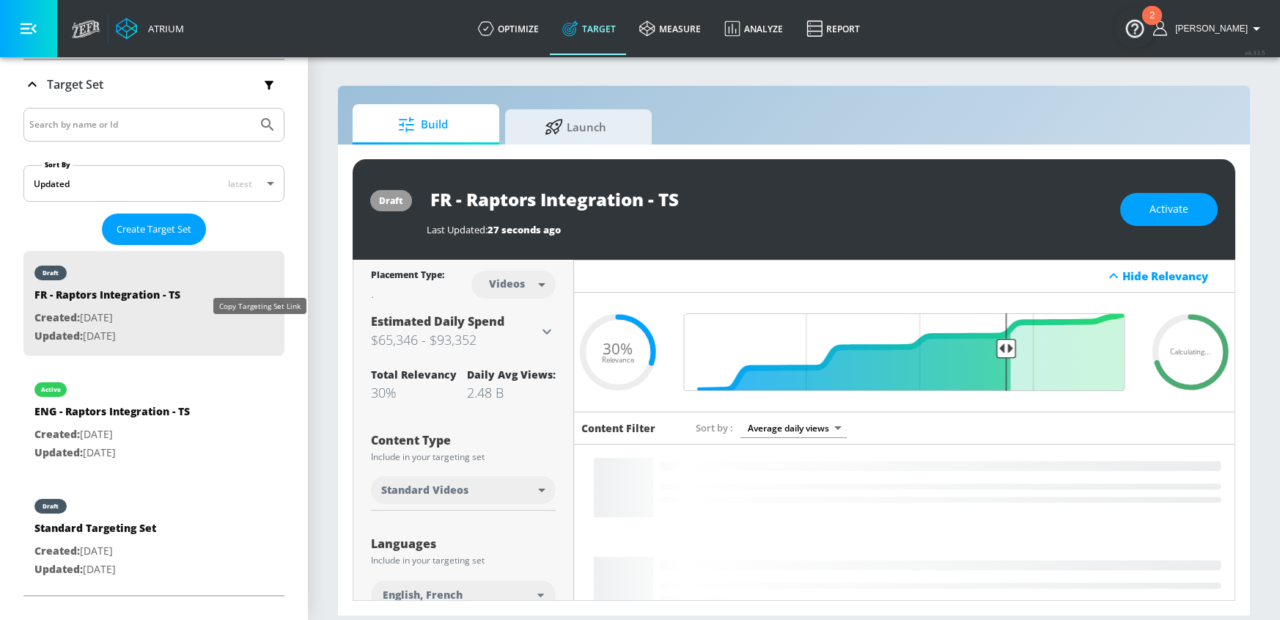
drag, startPoint x: 254, startPoint y: 336, endPoint x: 285, endPoint y: 286, distance: 58.6
click at [259, 336] on icon "list of Target Set" at bounding box center [270, 334] width 23 height 23
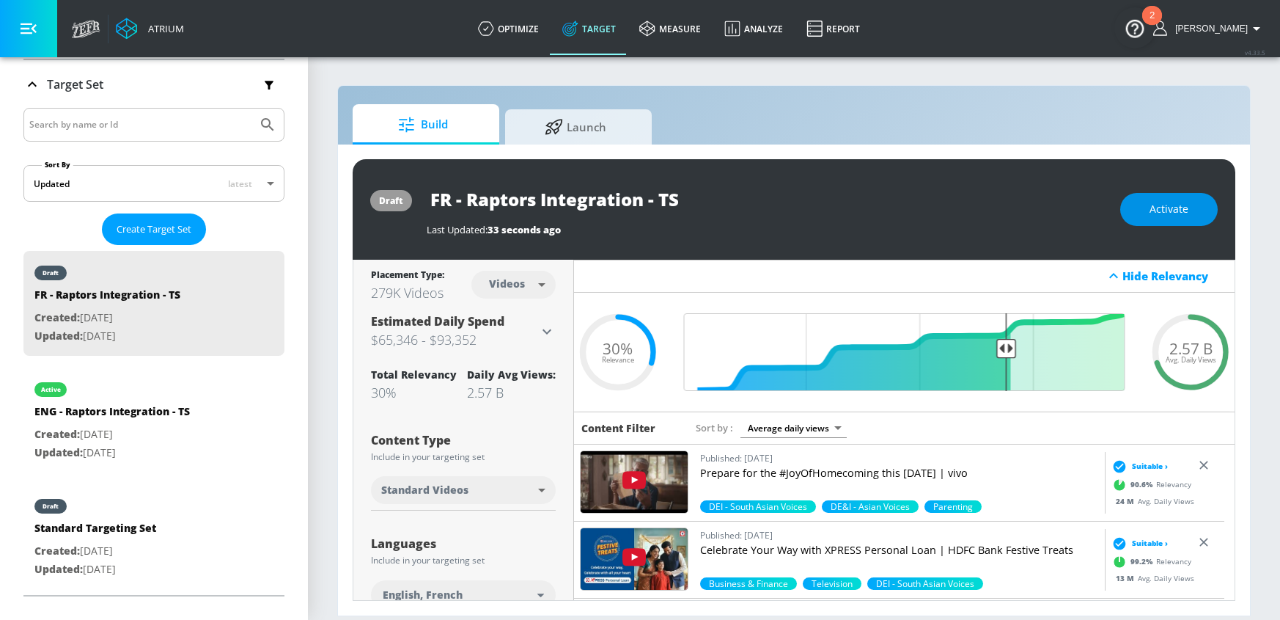
click at [1157, 211] on span "Activate" at bounding box center [1169, 209] width 39 height 18
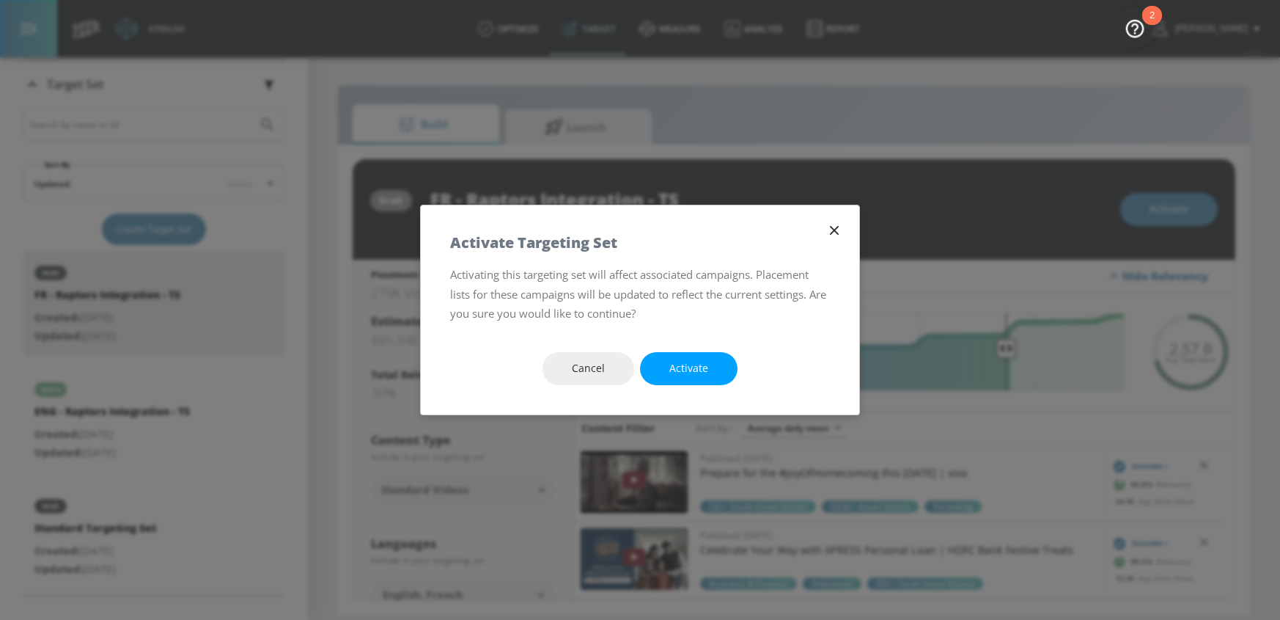
drag, startPoint x: 703, startPoint y: 359, endPoint x: 851, endPoint y: 2, distance: 386.6
click at [703, 359] on span "Activate" at bounding box center [689, 368] width 39 height 18
